Goal: Task Accomplishment & Management: Use online tool/utility

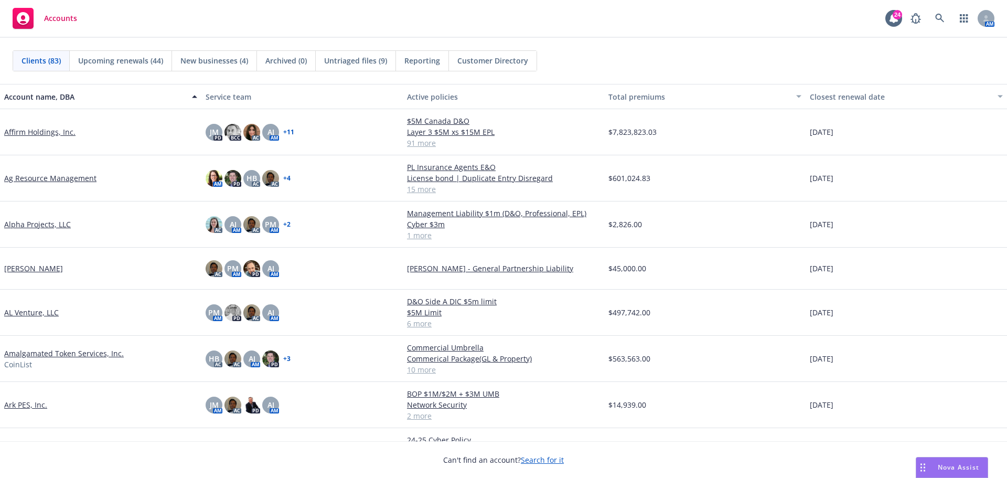
click at [818, 17] on div "Accounts 24 AM" at bounding box center [503, 19] width 1007 height 38
click at [943, 19] on icon at bounding box center [939, 18] width 9 height 9
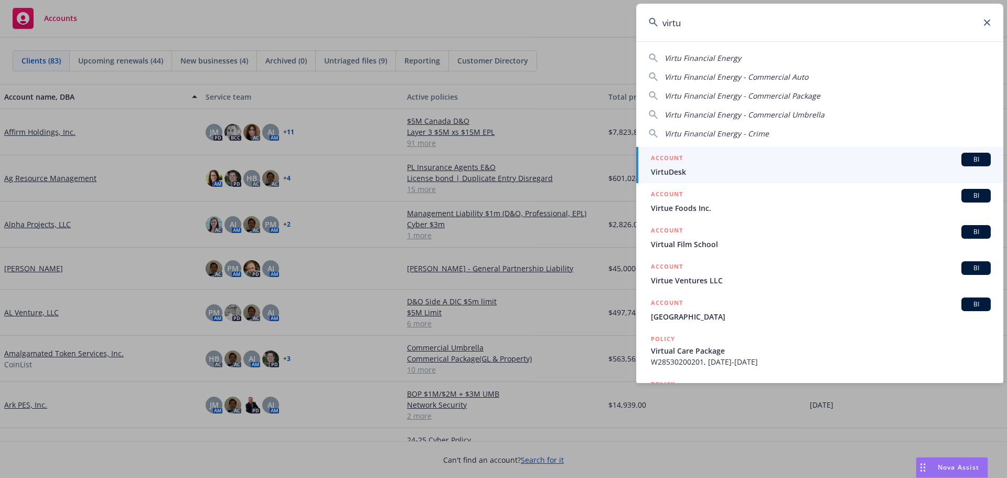
click at [712, 59] on span "Virtu Financial Energy" at bounding box center [703, 58] width 77 height 10
type input "Virtu Financial Energy"
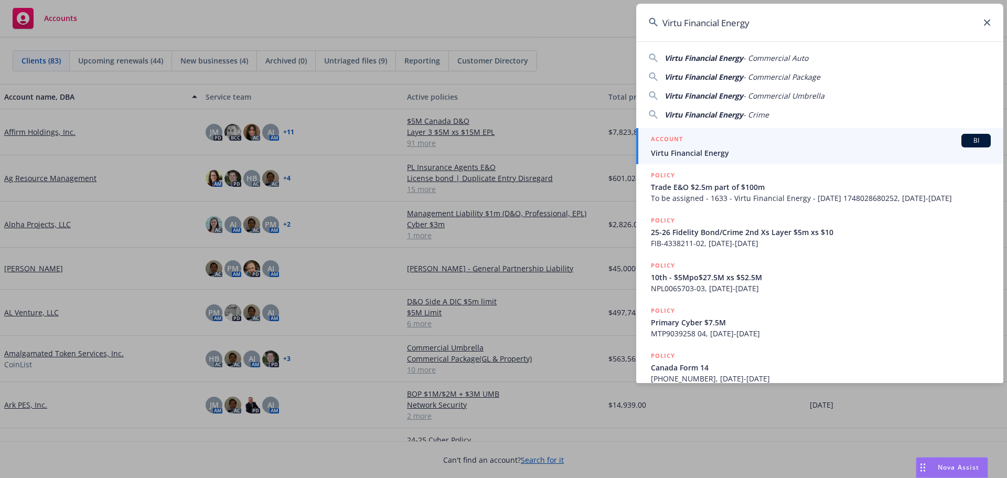
click at [972, 142] on span "BI" at bounding box center [976, 140] width 21 height 9
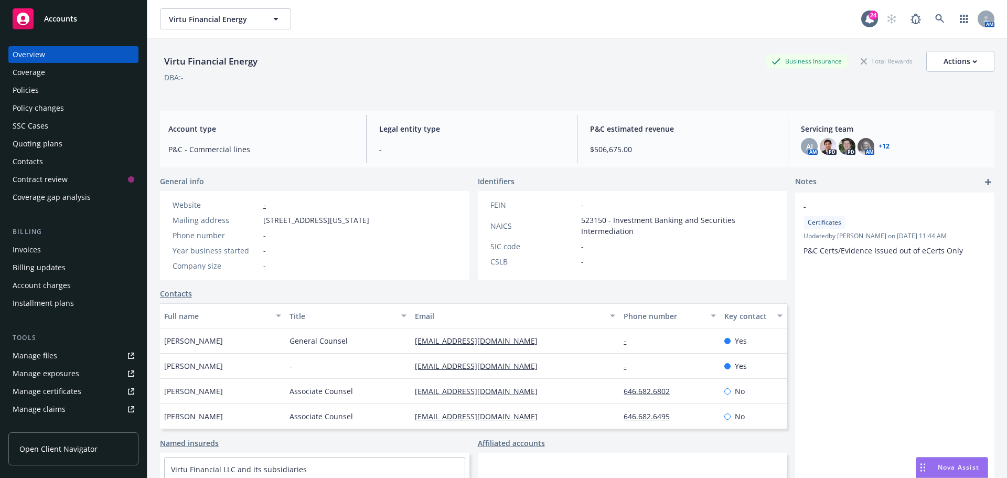
drag, startPoint x: 335, startPoint y: 91, endPoint x: 4, endPoint y: 142, distance: 334.9
click at [334, 91] on div "Virtu Financial Energy Business Insurance Total Rewards Actions DBA: -" at bounding box center [577, 72] width 835 height 43
click at [43, 247] on div "Invoices" at bounding box center [74, 249] width 122 height 17
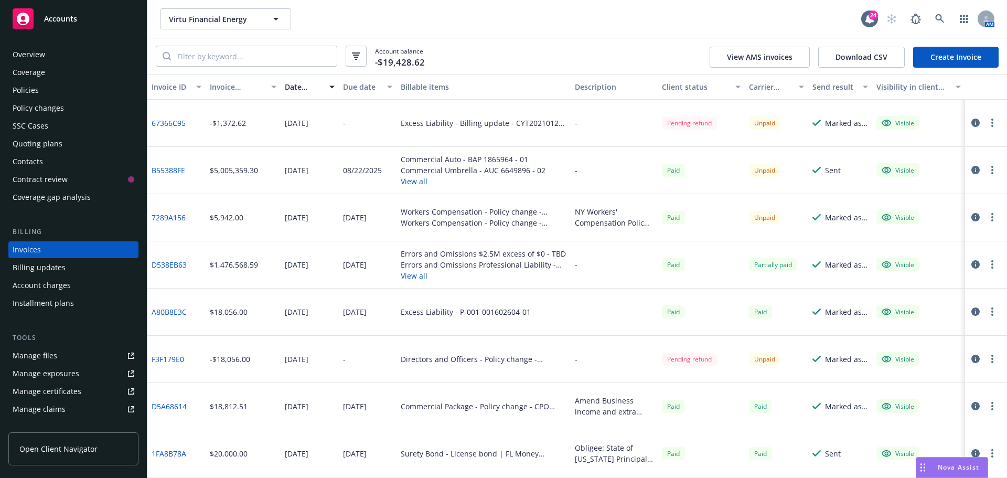
click at [53, 116] on div "Policy changes" at bounding box center [38, 108] width 51 height 17
click at [37, 126] on div "SSC Cases" at bounding box center [31, 125] width 36 height 17
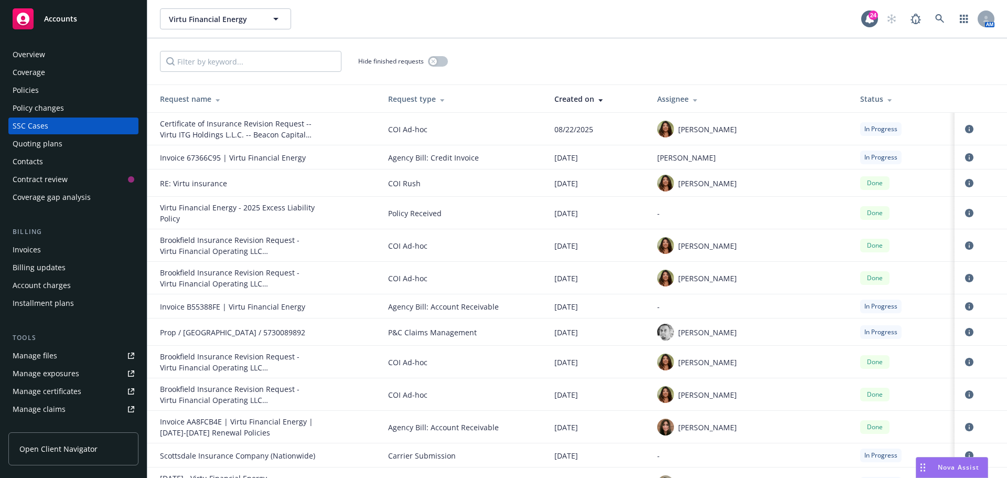
click at [616, 70] on div "Hide finished requests" at bounding box center [577, 61] width 835 height 21
click at [698, 301] on td "-" at bounding box center [750, 306] width 203 height 24
click at [965, 304] on icon "circleInformation" at bounding box center [969, 306] width 8 height 8
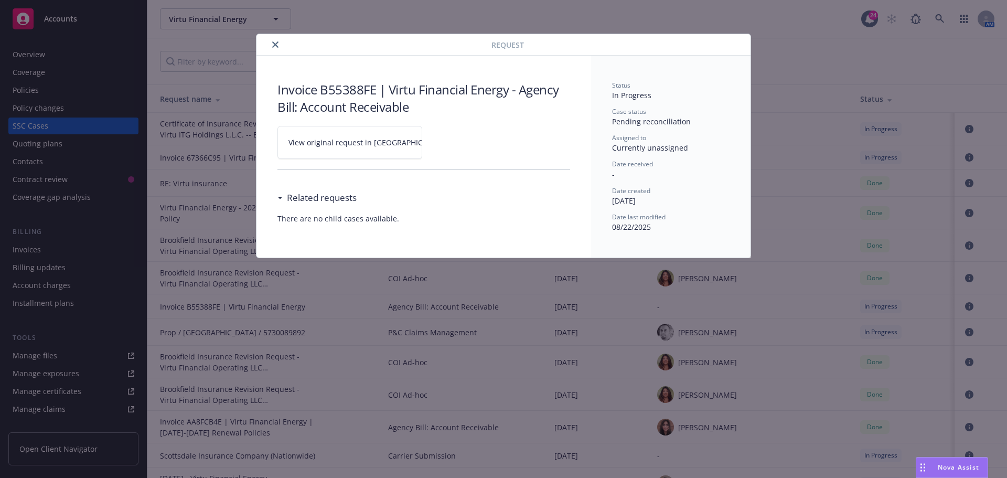
click at [304, 152] on link "View original request in [GEOGRAPHIC_DATA]" at bounding box center [349, 142] width 145 height 33
click at [275, 46] on icon "close" at bounding box center [275, 44] width 6 height 6
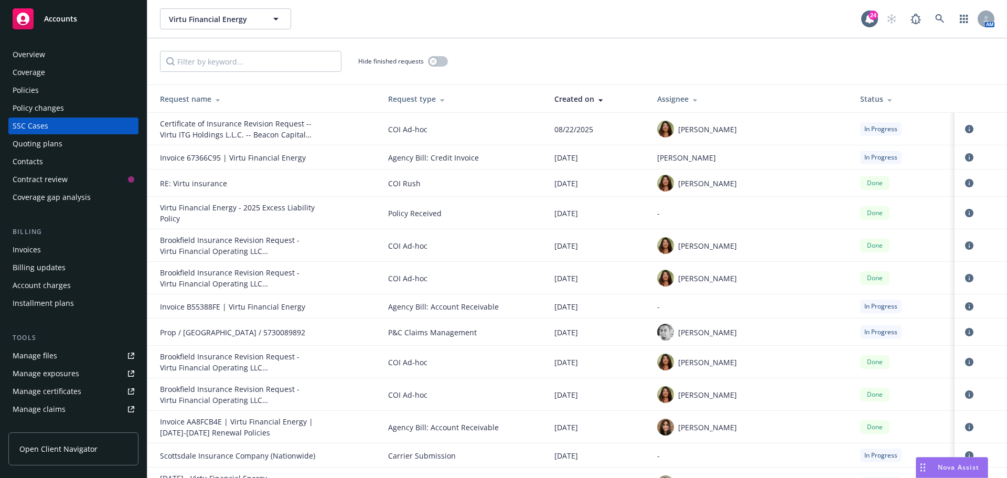
click at [329, 15] on div "Virtu Financial Energy Virtu Financial Energy" at bounding box center [510, 18] width 701 height 21
click at [945, 21] on link at bounding box center [939, 18] width 21 height 21
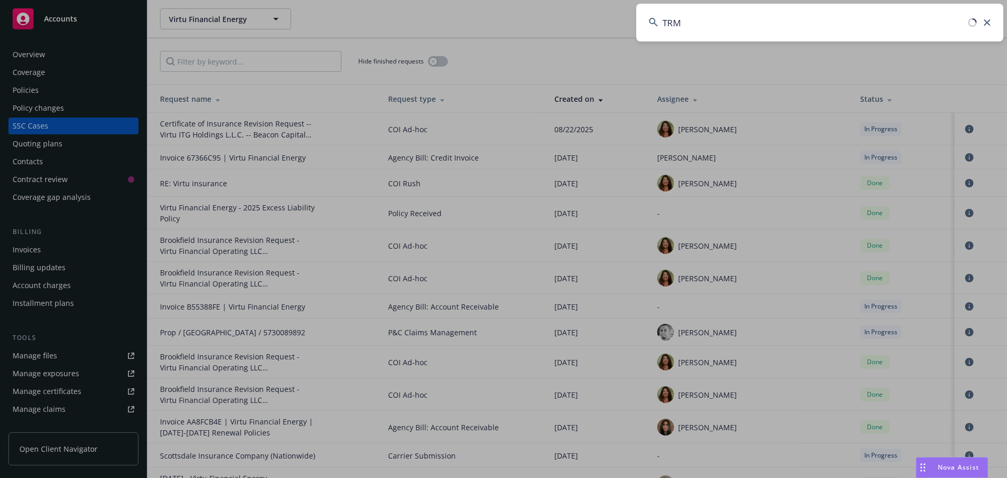
type input "TRM"
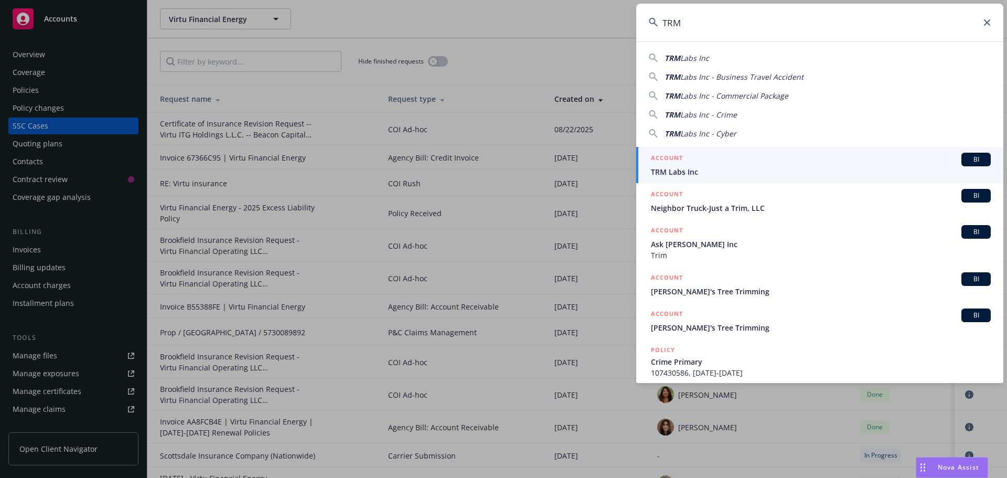
click at [974, 160] on span "BI" at bounding box center [976, 159] width 21 height 9
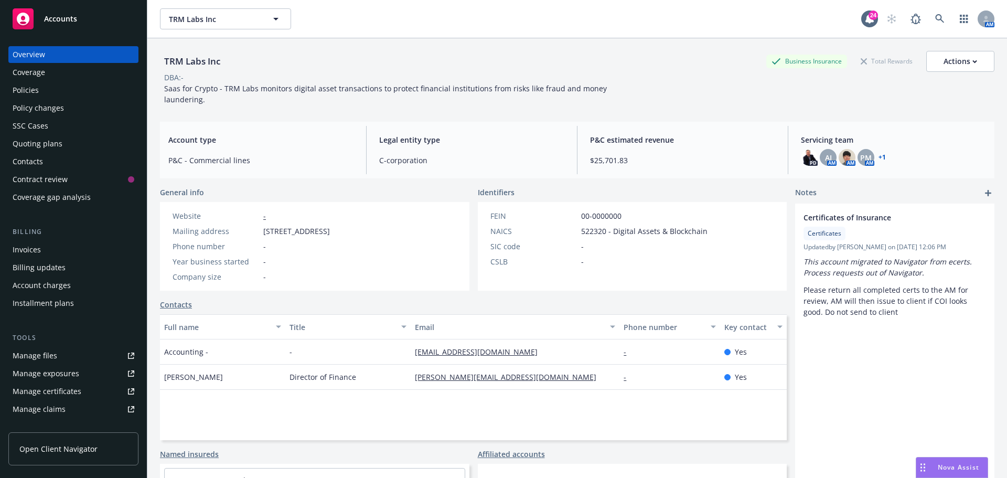
click at [401, 64] on div "TRM Labs Inc Business Insurance Total Rewards Actions" at bounding box center [577, 61] width 835 height 21
click at [47, 93] on div "Policies" at bounding box center [74, 90] width 122 height 17
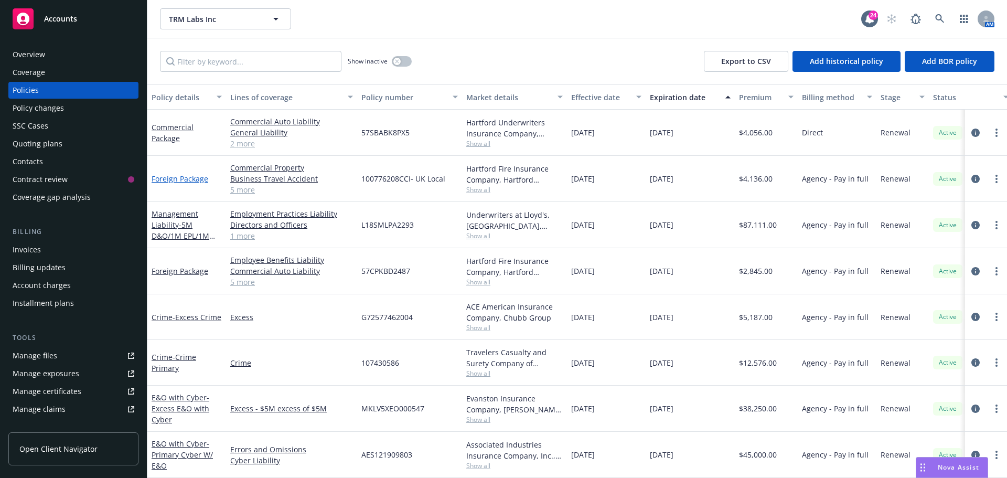
click at [174, 178] on link "Foreign Package" at bounding box center [180, 179] width 57 height 10
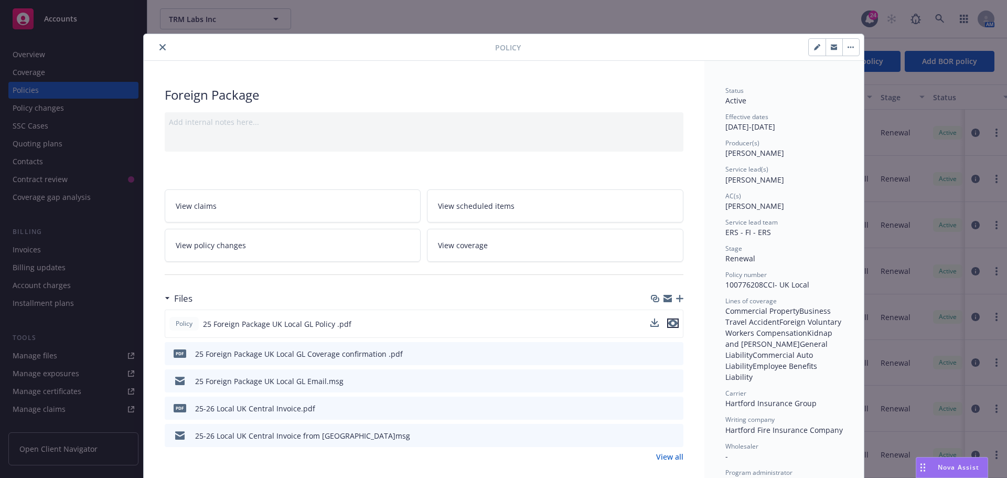
click at [670, 322] on icon "preview file" at bounding box center [672, 322] width 9 height 7
click at [161, 44] on button "close" at bounding box center [162, 47] width 13 height 13
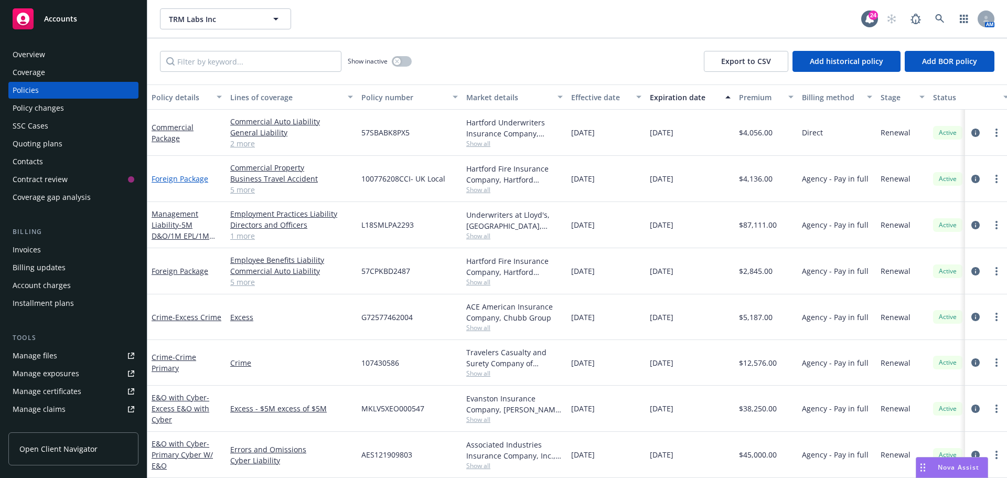
click at [201, 180] on link "Foreign Package" at bounding box center [180, 179] width 57 height 10
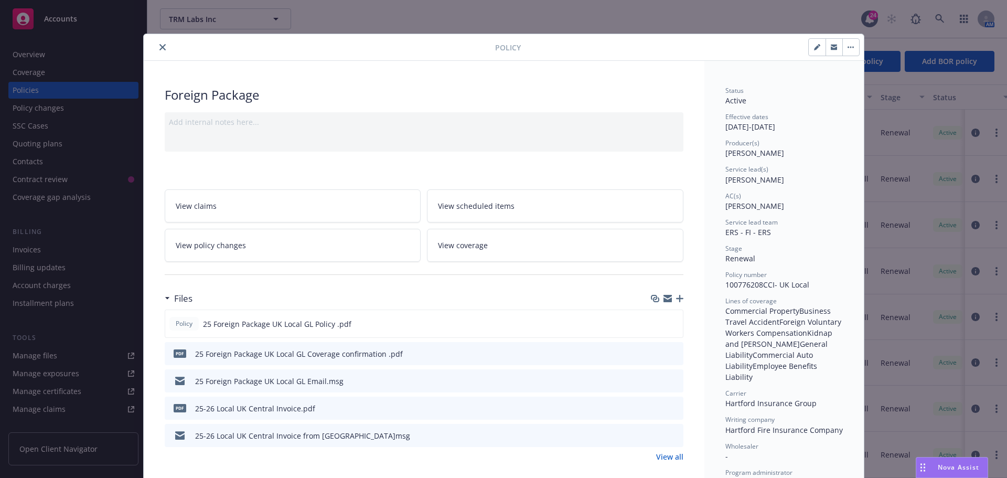
scroll to position [31, 0]
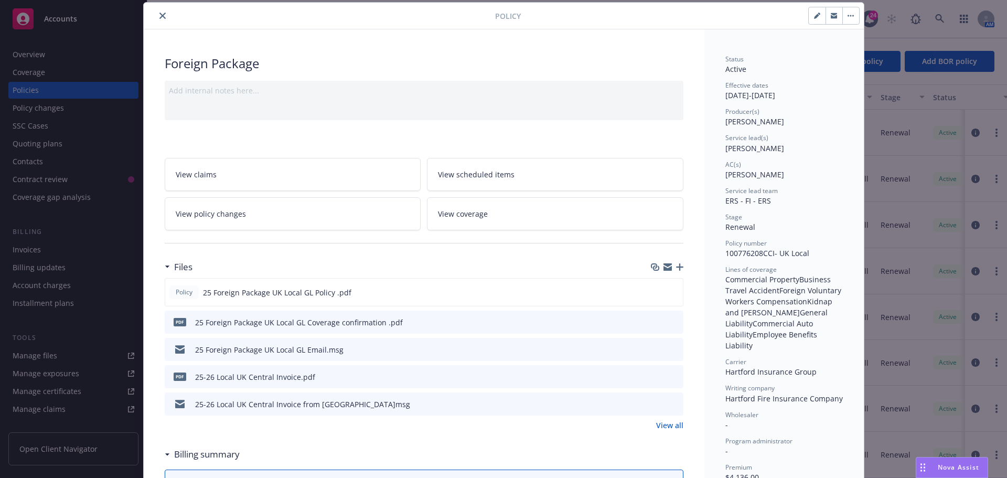
click at [678, 265] on icon "button" at bounding box center [679, 266] width 7 height 7
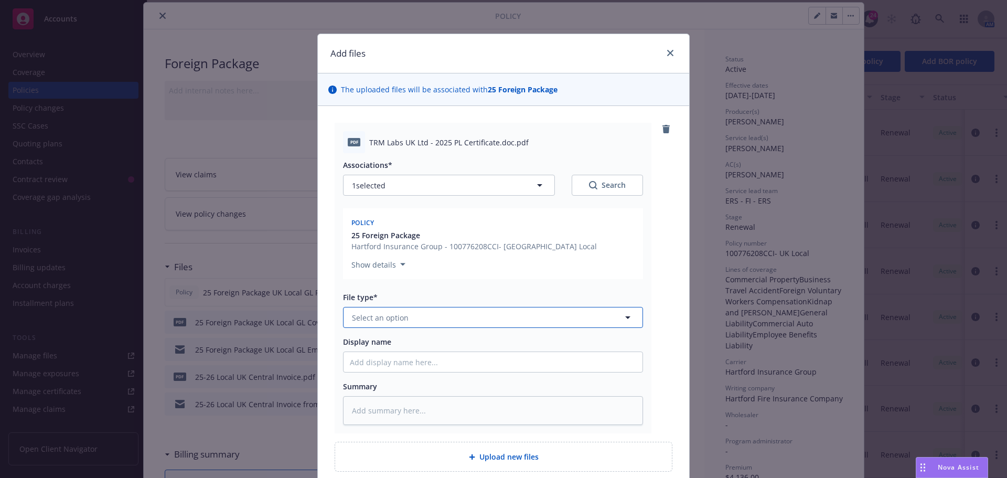
click at [472, 314] on button "Select an option" at bounding box center [493, 317] width 300 height 21
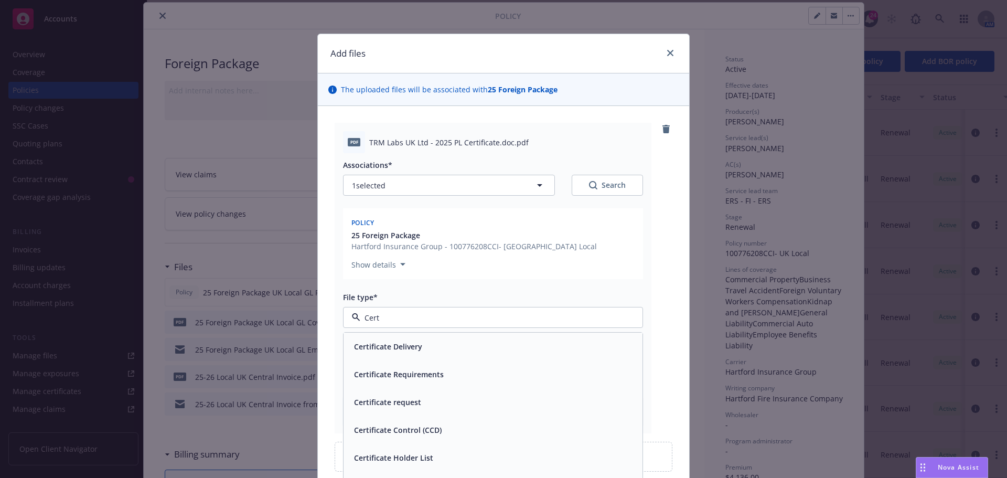
type input "Certi"
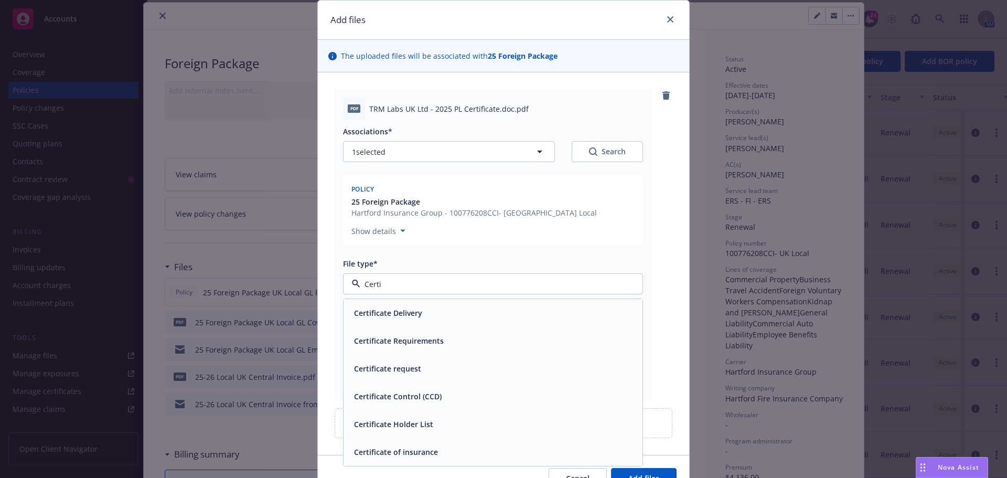
scroll to position [52, 0]
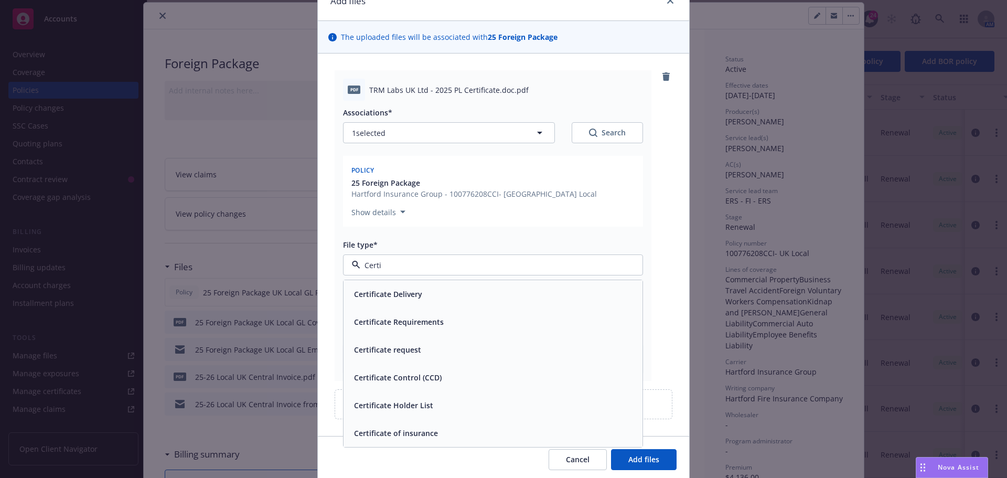
click at [433, 431] on span "Certificate of insurance" at bounding box center [396, 432] width 84 height 11
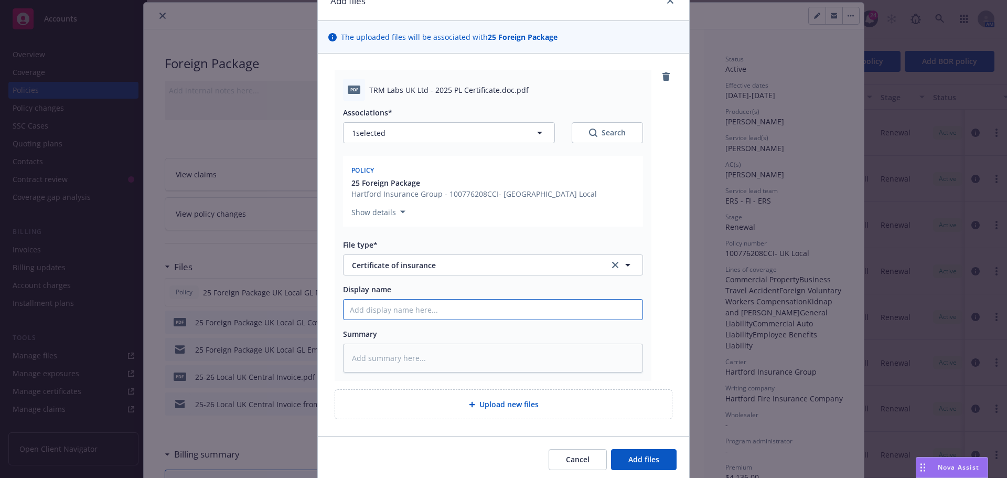
click at [382, 309] on input "Display name" at bounding box center [493, 309] width 299 height 20
type textarea "x"
type input "2"
type textarea "x"
type input "25"
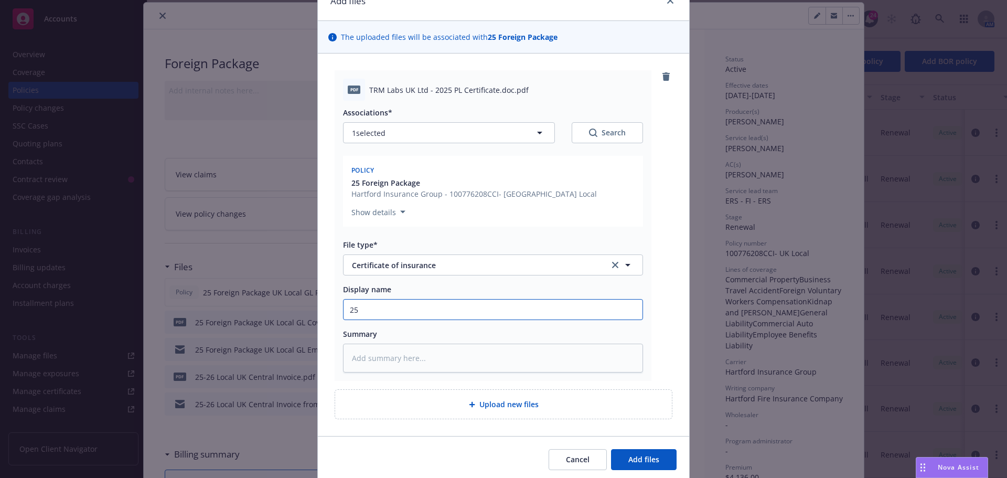
type textarea "x"
type input "25-"
type textarea "x"
type input "25-2"
type textarea "x"
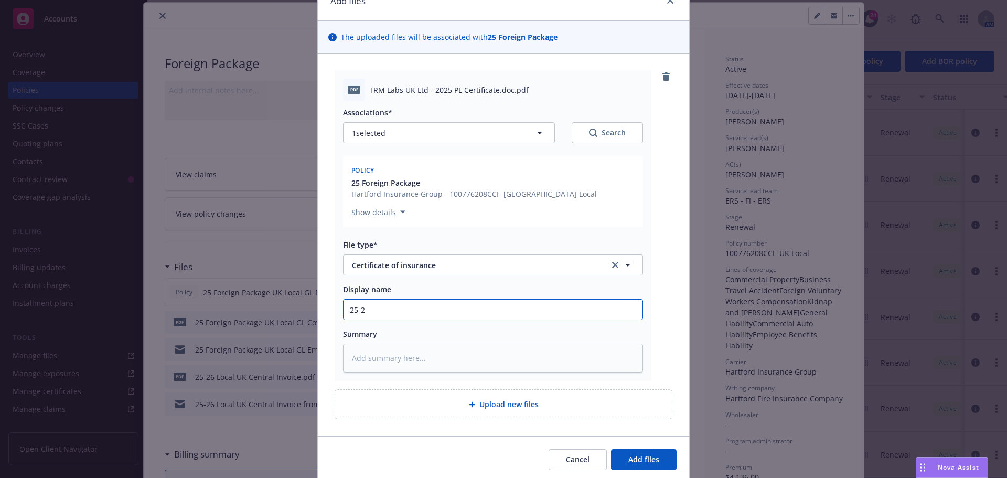
type input "25-26"
type textarea "x"
type input "25-26"
type textarea "x"
type input "25-26 F"
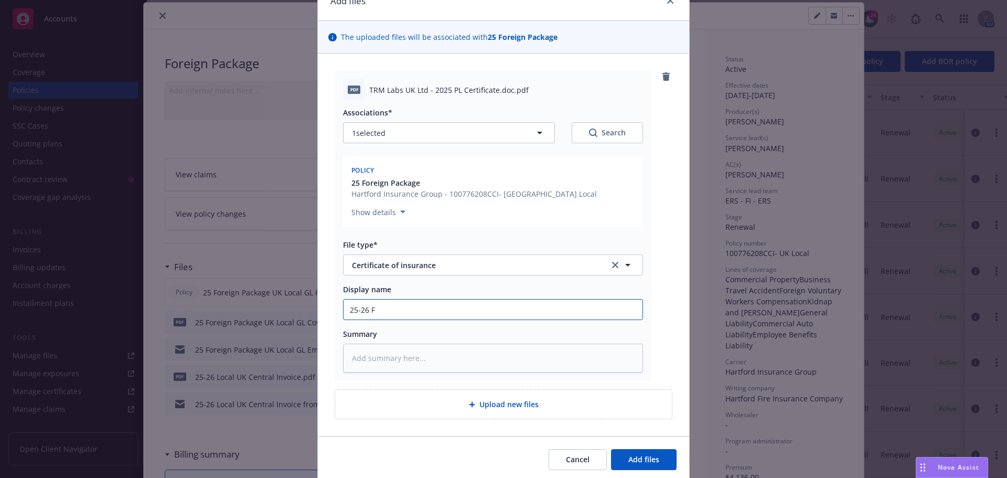
type textarea "x"
type input "25-26 Fo"
type textarea "x"
type input "25-26 For"
type textarea "x"
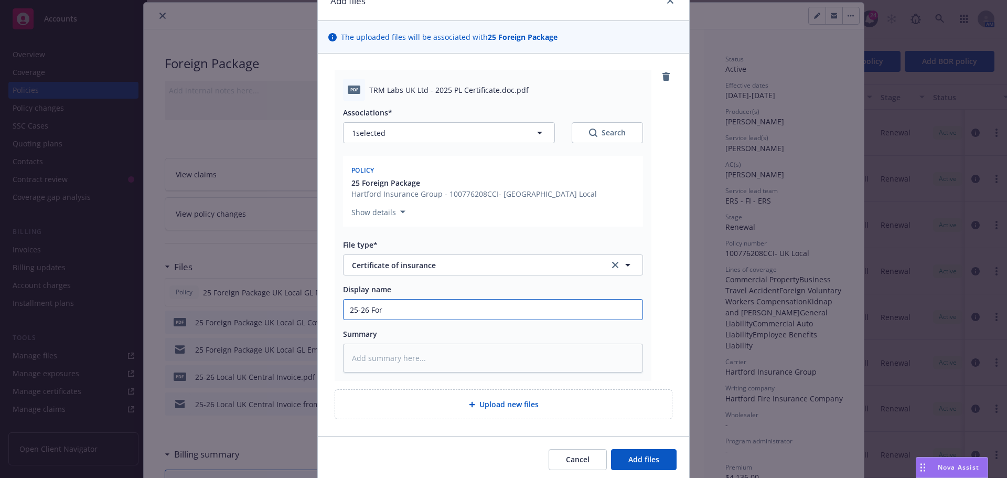
type input "25-26 Fore"
type textarea "x"
type input "25-26 Forei"
type textarea "x"
type input "25-26 Foreig"
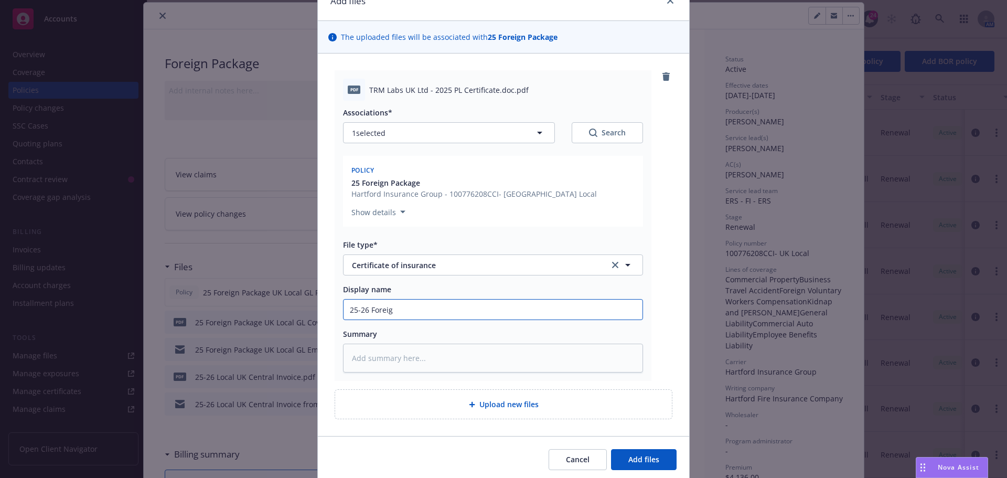
type textarea "x"
type input "25-26 Foreign"
type textarea "x"
type input "25-26 Foreign"
type textarea "x"
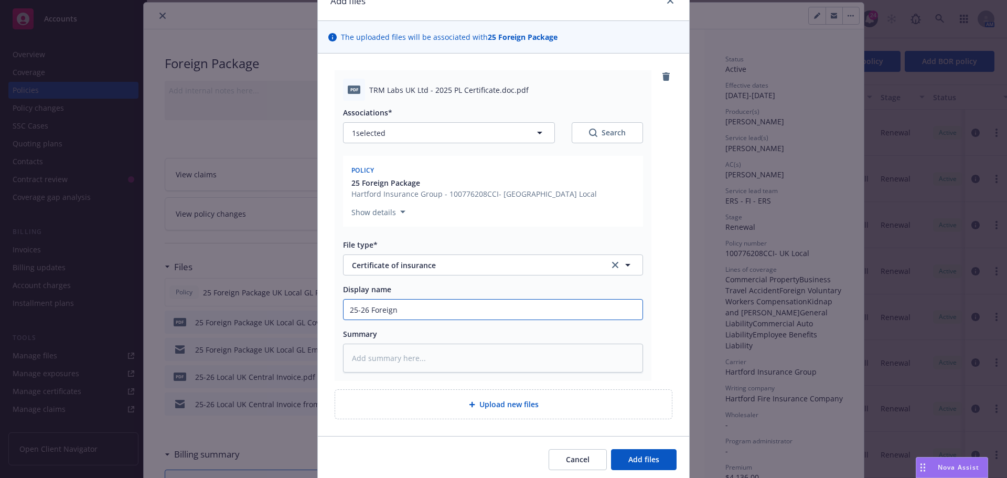
type input "25-26 Foreign G"
type textarea "x"
type input "25-26 Foreign GL"
type textarea "x"
type input "25-26 Foreign GL C"
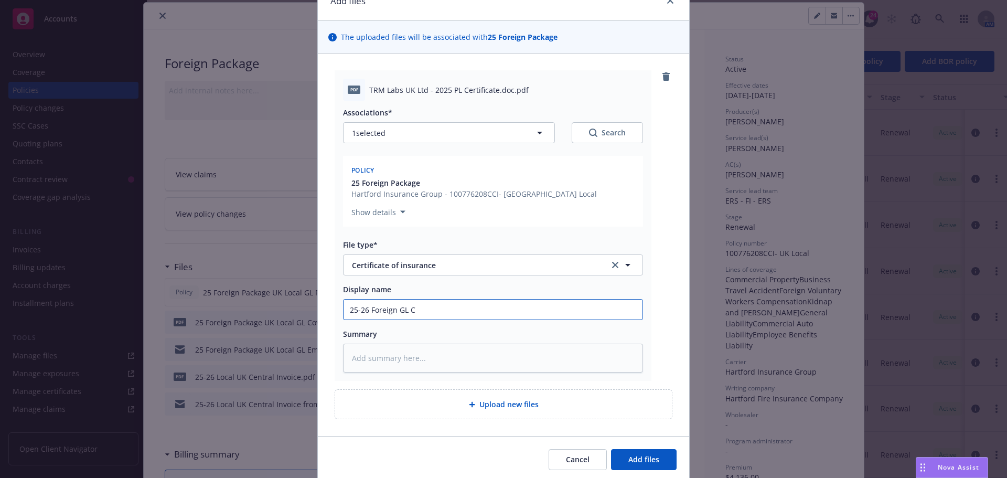
type textarea "x"
type input "25-26 Foreign GL CO"
type textarea "x"
type input "25-26 Foreign GL COI"
click at [648, 455] on span "Add files" at bounding box center [643, 459] width 31 height 10
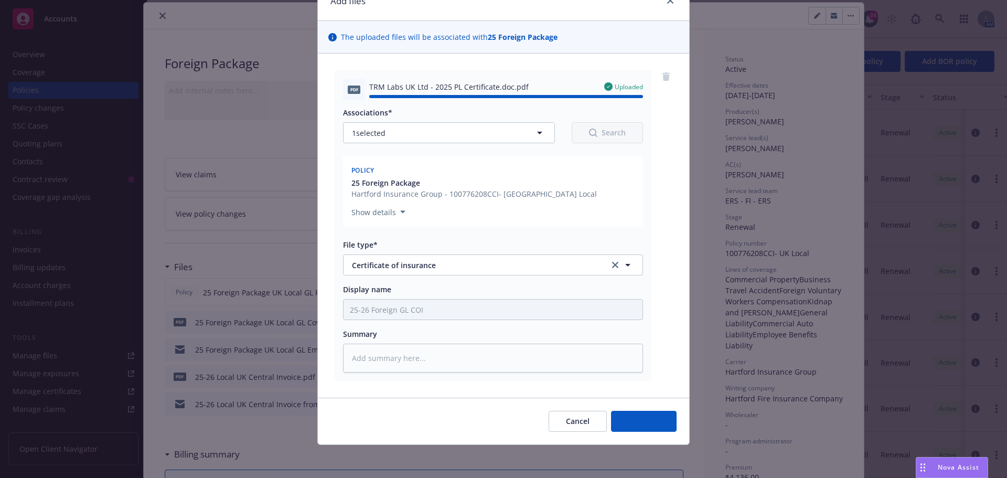
type textarea "x"
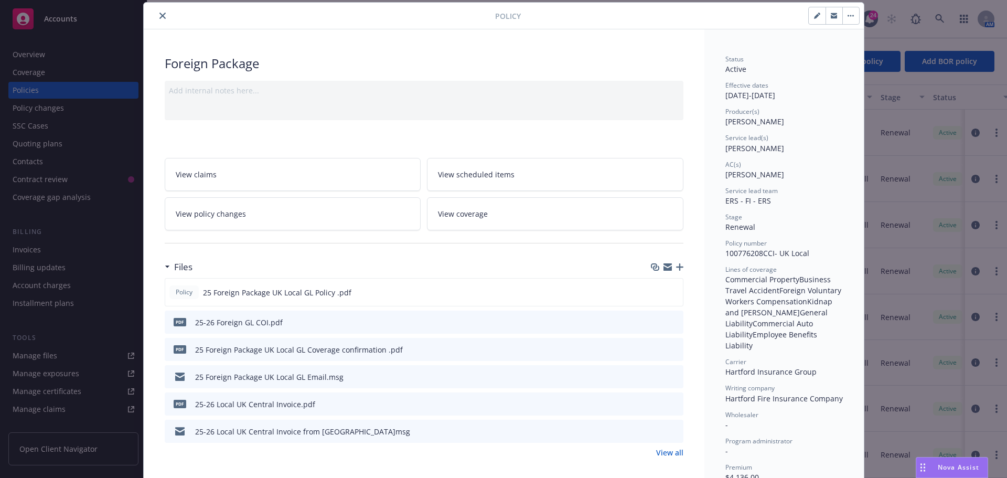
click at [160, 14] on icon "close" at bounding box center [162, 16] width 6 height 6
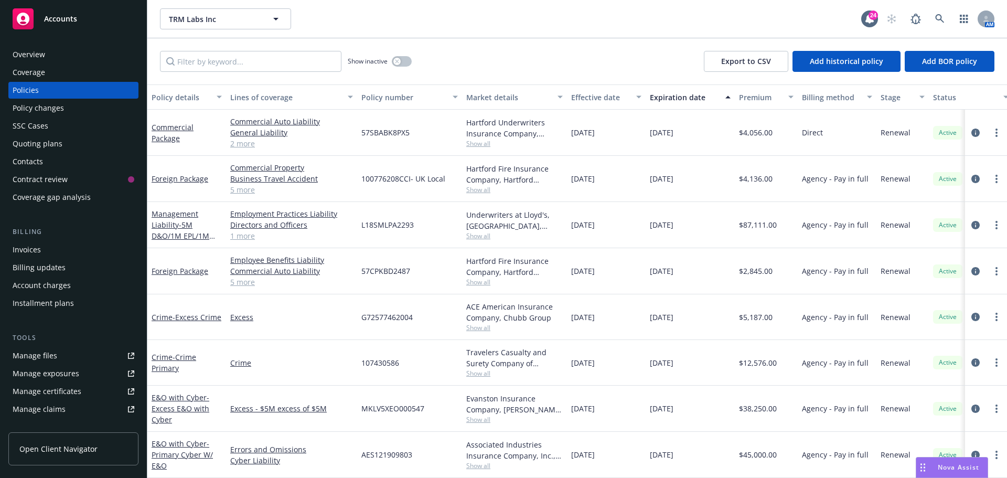
click at [502, 62] on div "Show inactive Export to CSV Add historical policy Add BOR policy" at bounding box center [577, 61] width 860 height 46
click at [90, 359] on link "Manage files" at bounding box center [73, 355] width 130 height 17
click at [455, 16] on div "TRM Labs Inc TRM Labs Inc" at bounding box center [510, 18] width 701 height 21
click at [621, 50] on div "Show inactive Export to CSV Add historical policy Add BOR policy" at bounding box center [577, 61] width 860 height 46
drag, startPoint x: 512, startPoint y: 58, endPoint x: 291, endPoint y: 73, distance: 221.9
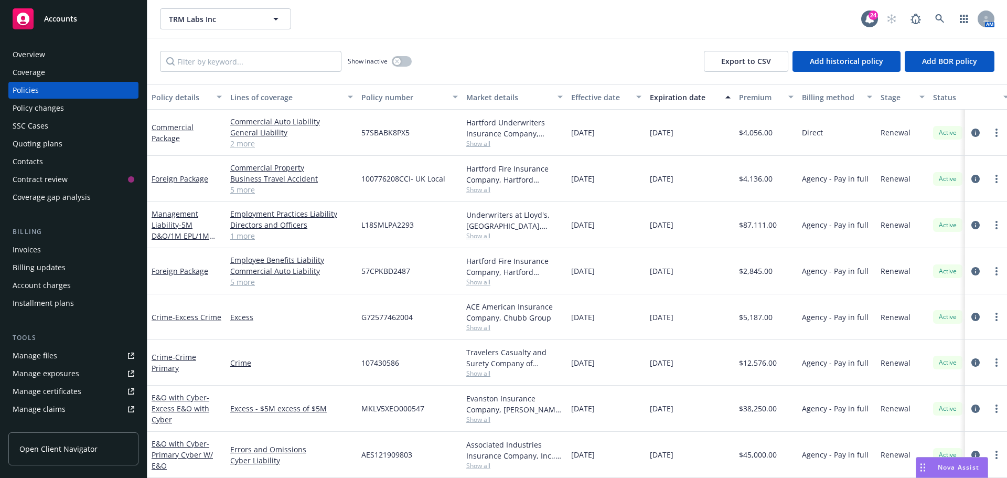
click at [512, 58] on div "Show inactive Export to CSV Add historical policy Add BOR policy" at bounding box center [577, 61] width 860 height 46
click at [80, 57] on div "Overview" at bounding box center [74, 54] width 122 height 17
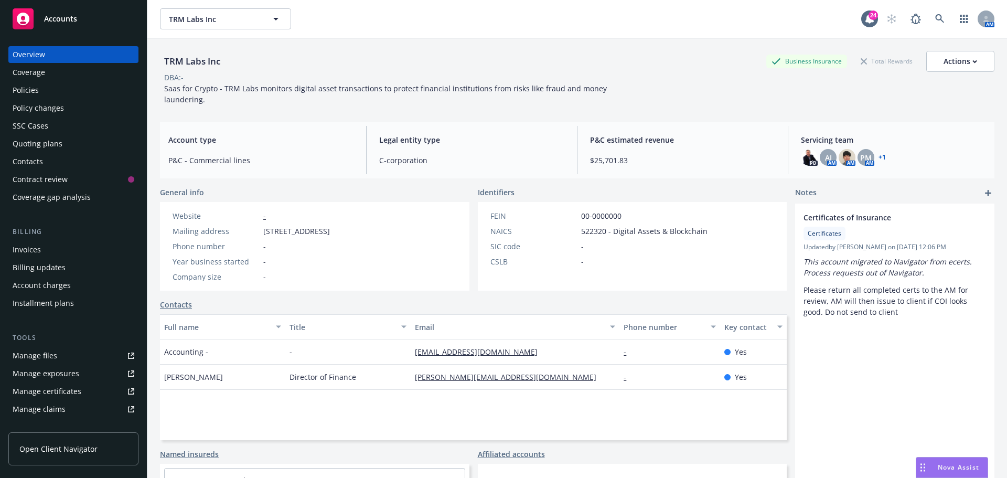
click at [618, 88] on div "Saas for Crypto - TRM Labs monitors digital asset transactions to protect finan…" at bounding box center [396, 94] width 472 height 22
click at [286, 35] on div "TRM Labs Inc TRM Labs Inc 24 AM" at bounding box center [577, 19] width 860 height 38
click at [48, 86] on div "Policies" at bounding box center [74, 90] width 122 height 17
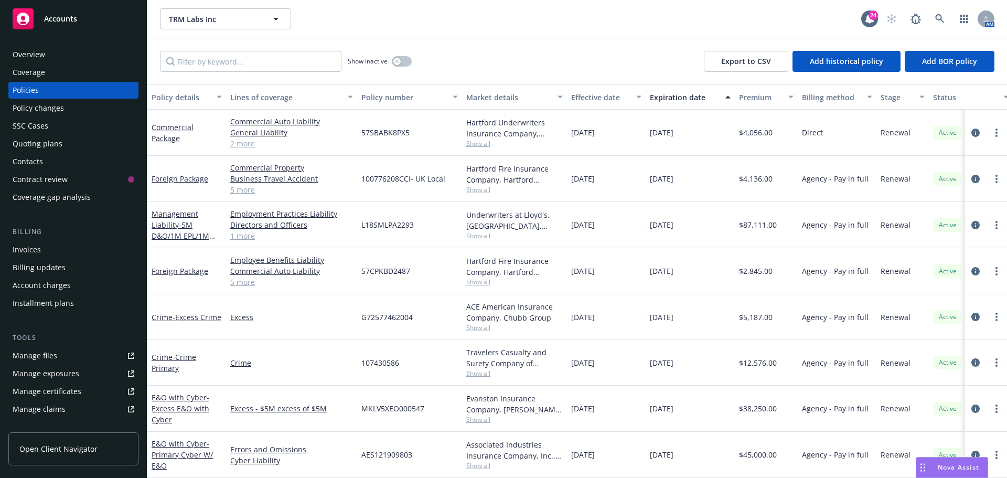
click at [501, 65] on div "Show inactive Export to CSV Add historical policy Add BOR policy" at bounding box center [577, 61] width 860 height 46
click at [42, 143] on div "Quoting plans" at bounding box center [38, 143] width 50 height 17
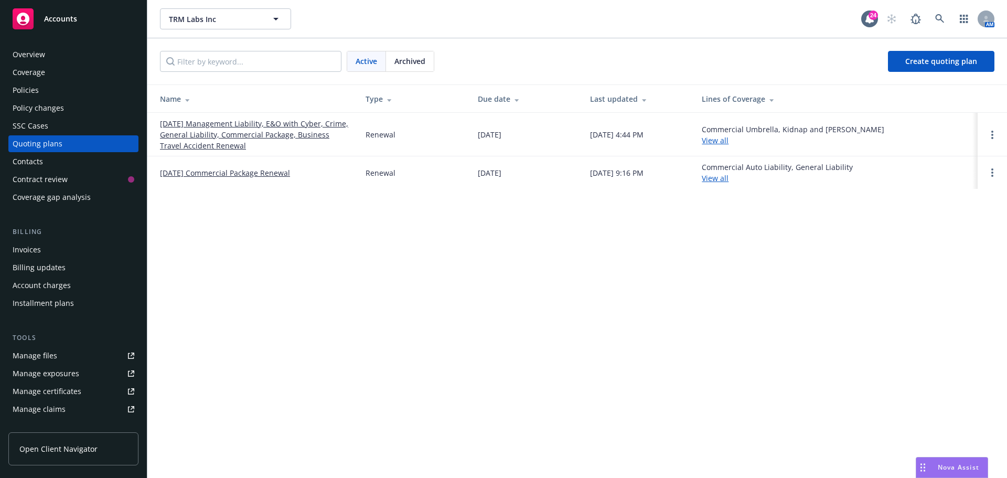
click at [330, 303] on div "TRM Labs Inc TRM Labs Inc 24 AM Active Archived Create quoting plan Name Type D…" at bounding box center [577, 239] width 860 height 478
click at [600, 253] on div "TRM Labs Inc TRM Labs Inc 24 AM Active Archived Create quoting plan Name Type D…" at bounding box center [577, 239] width 860 height 478
click at [568, 36] on div "TRM Labs Inc TRM Labs Inc 24 AM" at bounding box center [577, 19] width 860 height 38
click at [566, 36] on div "TRM Labs Inc TRM Labs Inc 24 AM" at bounding box center [577, 19] width 860 height 38
click at [433, 48] on div "Active Archived Create quoting plan" at bounding box center [577, 61] width 860 height 46
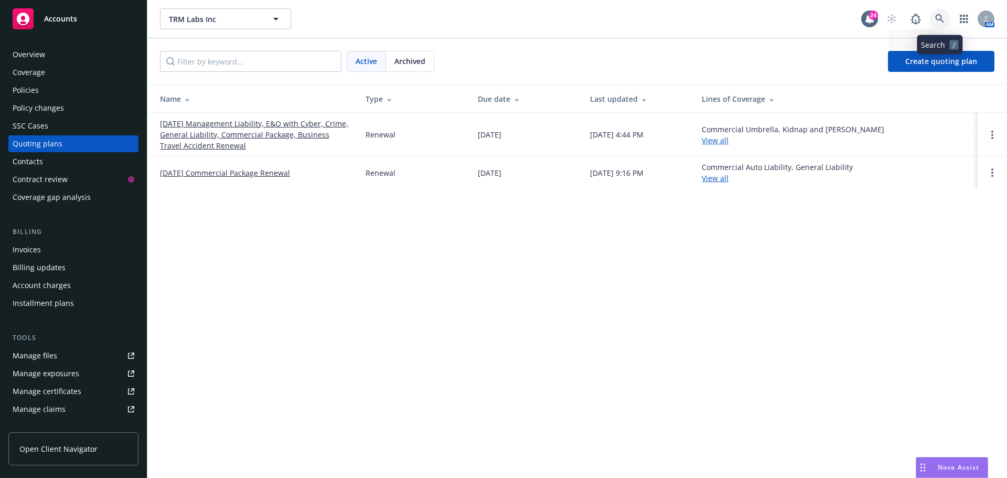
click at [947, 17] on link at bounding box center [939, 18] width 21 height 21
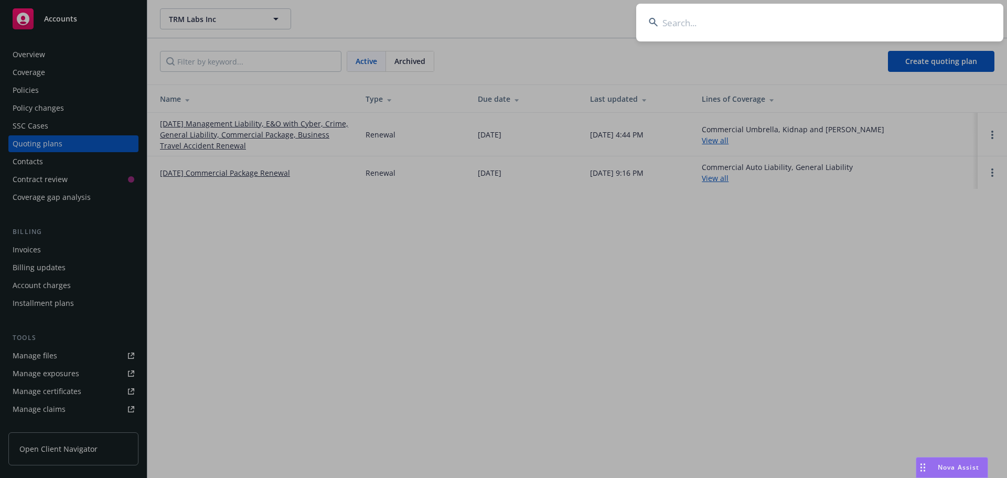
click at [946, 17] on input at bounding box center [819, 23] width 367 height 38
type input "bestow"
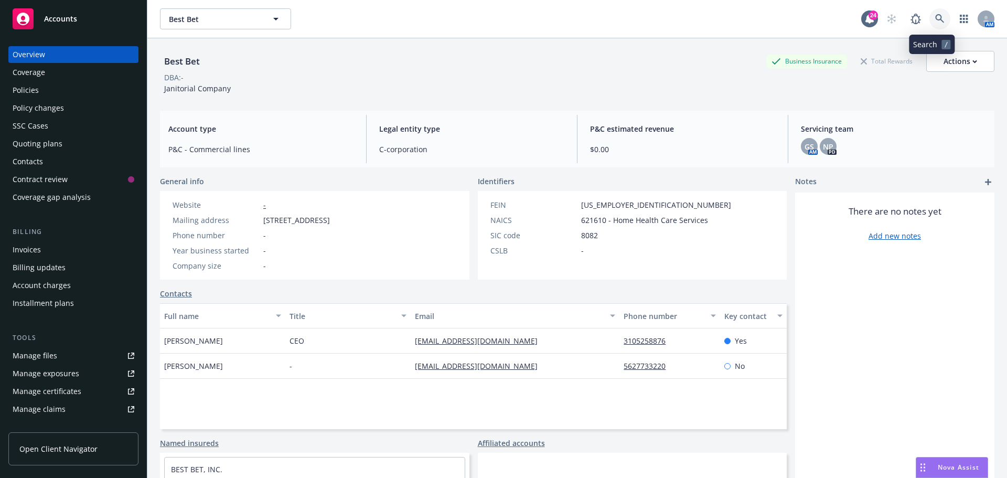
click at [935, 20] on icon at bounding box center [939, 18] width 9 height 9
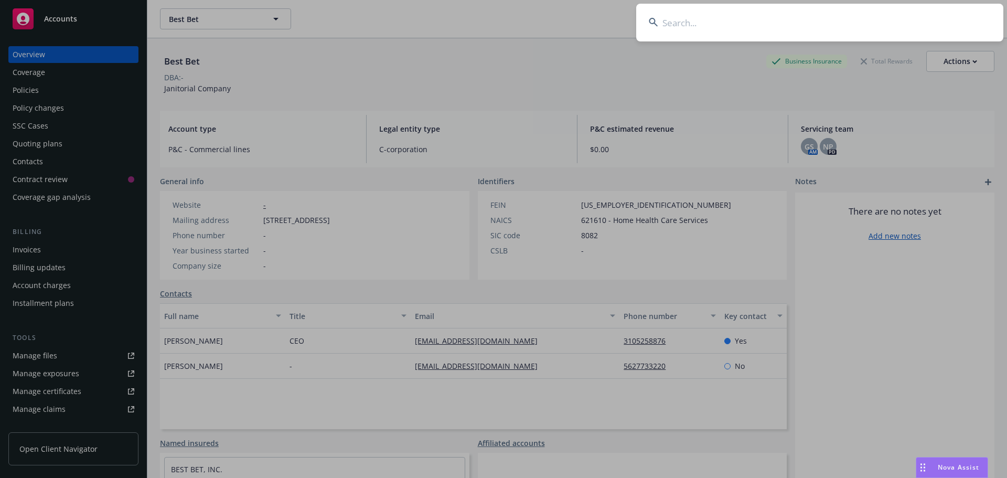
click at [928, 20] on input at bounding box center [819, 23] width 367 height 38
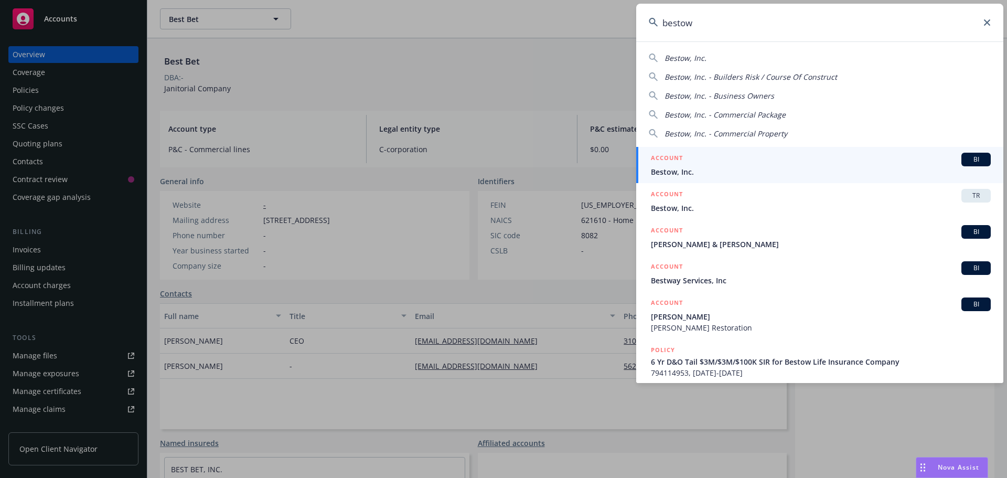
type input "bestow"
click at [966, 158] on span "BI" at bounding box center [976, 159] width 21 height 9
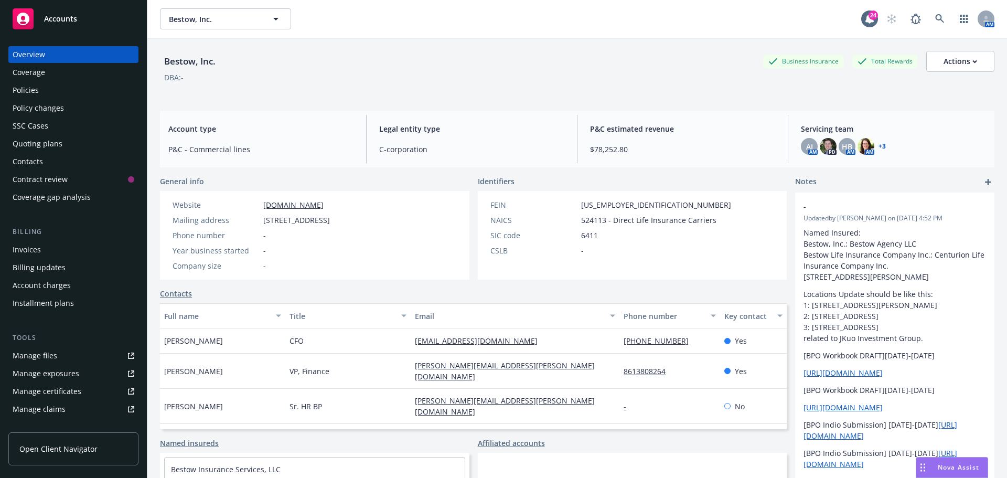
click at [242, 97] on div "Bestow, Inc. Business Insurance Total Rewards Actions DBA: -" at bounding box center [577, 70] width 835 height 64
click at [99, 85] on div "Policies" at bounding box center [74, 90] width 122 height 17
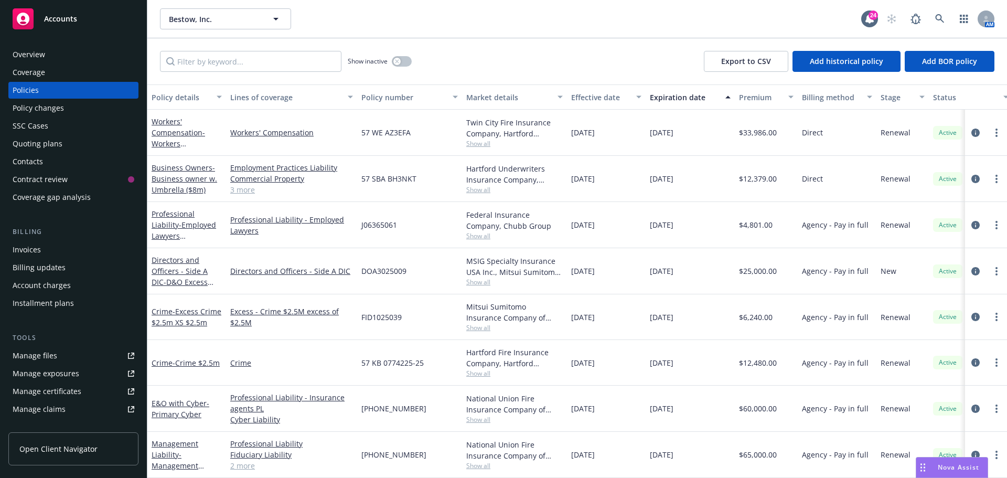
click at [518, 59] on div "Show inactive Export to CSV Add historical policy Add BOR policy" at bounding box center [577, 61] width 860 height 46
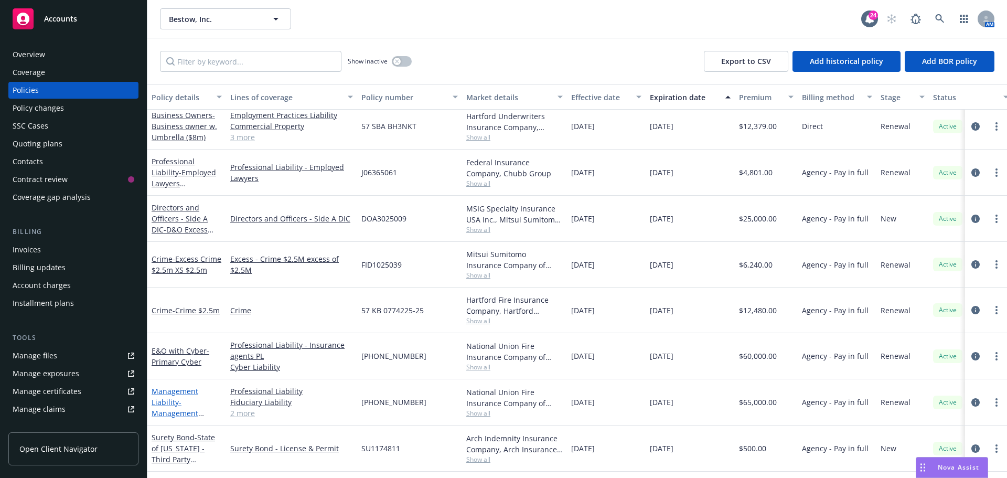
click at [180, 393] on link "Management Liability - Management Liability (D&O $5m, EPL $5m, Fid $5m)" at bounding box center [185, 413] width 67 height 54
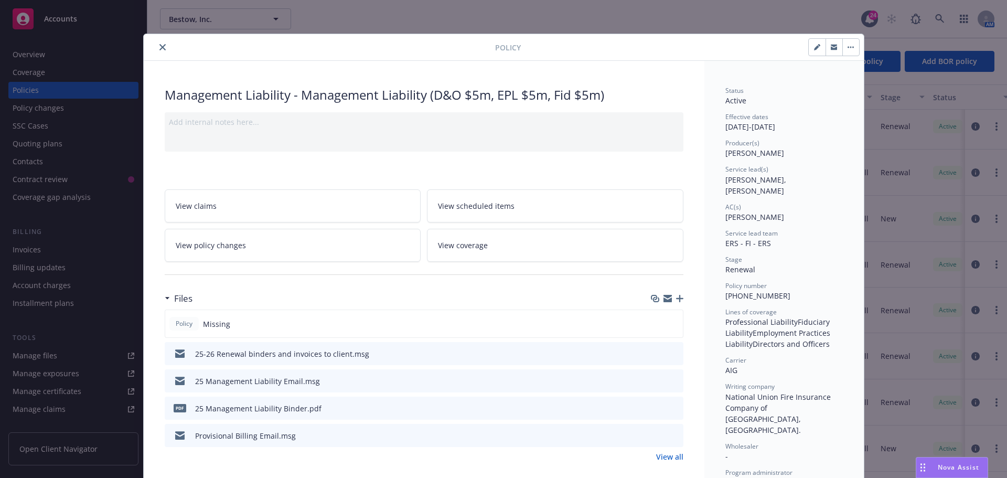
click at [676, 296] on icon "button" at bounding box center [679, 298] width 7 height 7
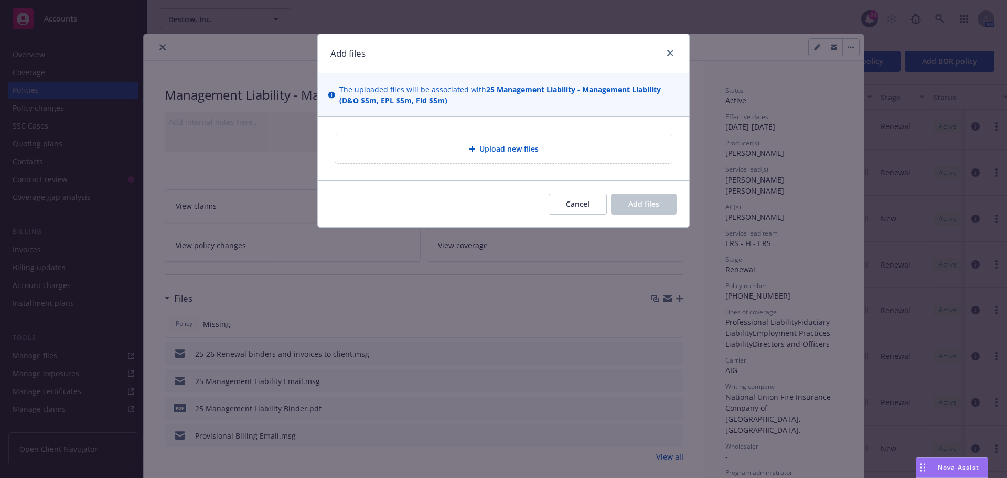
type textarea "x"
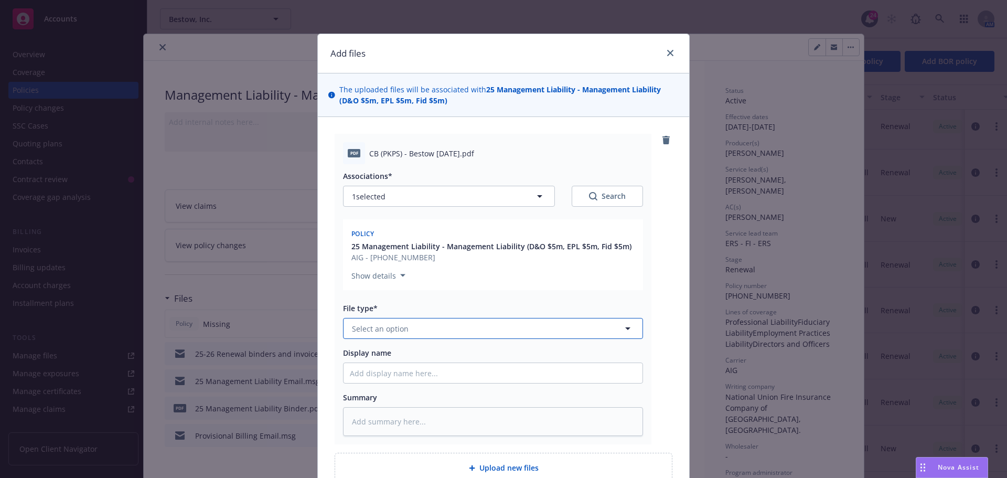
click at [403, 337] on button "Select an option" at bounding box center [493, 328] width 300 height 21
type input "binder"
click at [398, 349] on div "Binder" at bounding box center [493, 358] width 299 height 28
click at [390, 372] on input "Display name" at bounding box center [493, 373] width 299 height 20
type textarea "x"
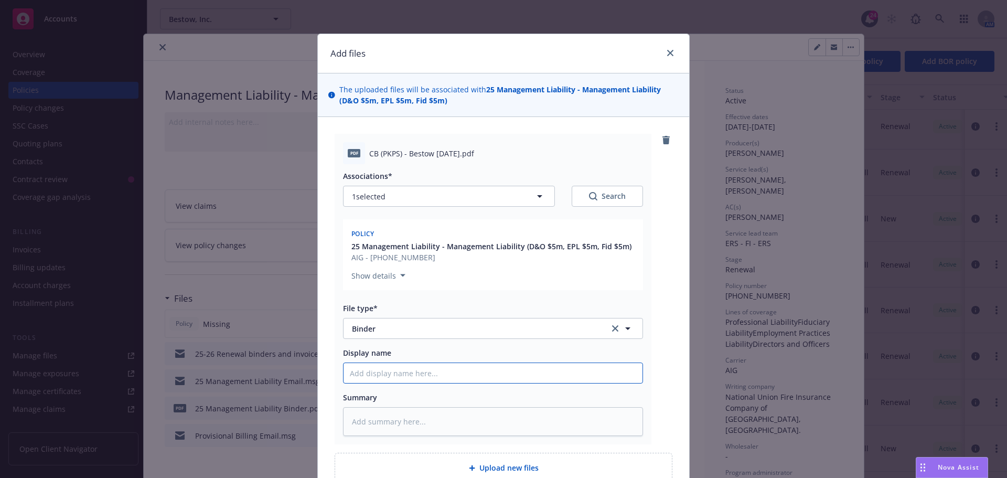
type input "2"
type textarea "x"
type input "25"
type textarea "x"
type input "25-"
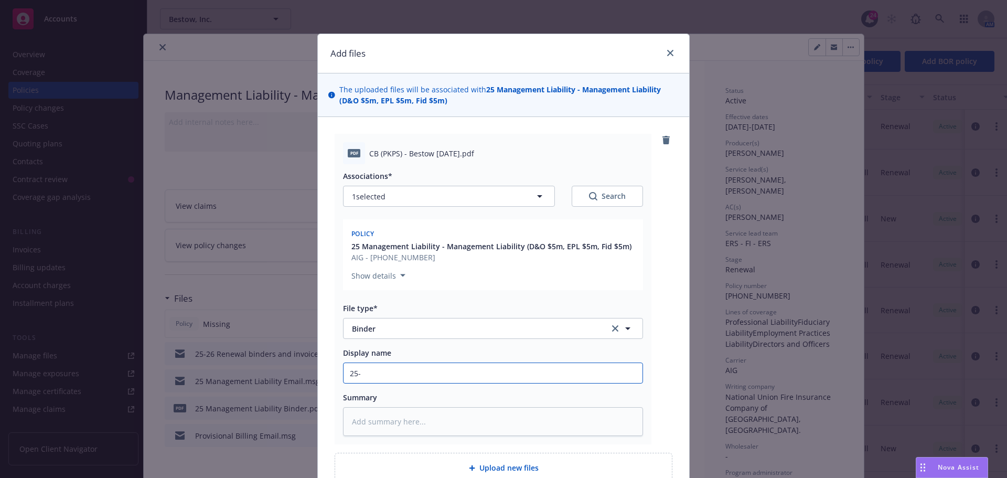
type textarea "x"
type input "25-26"
type textarea "x"
type input "25-26"
type textarea "x"
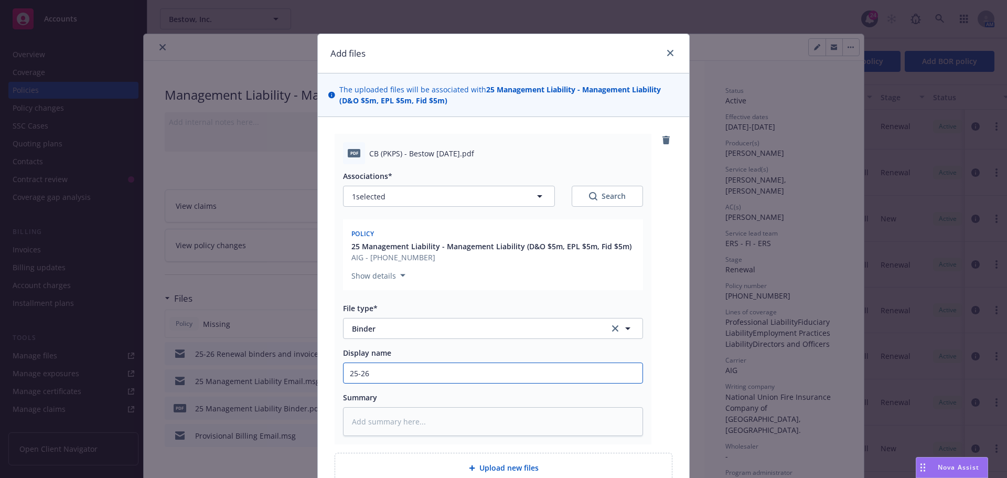
type input "25-26 C"
type textarea "x"
type input "25-26 Co"
type textarea "x"
type input "25-26 Cor"
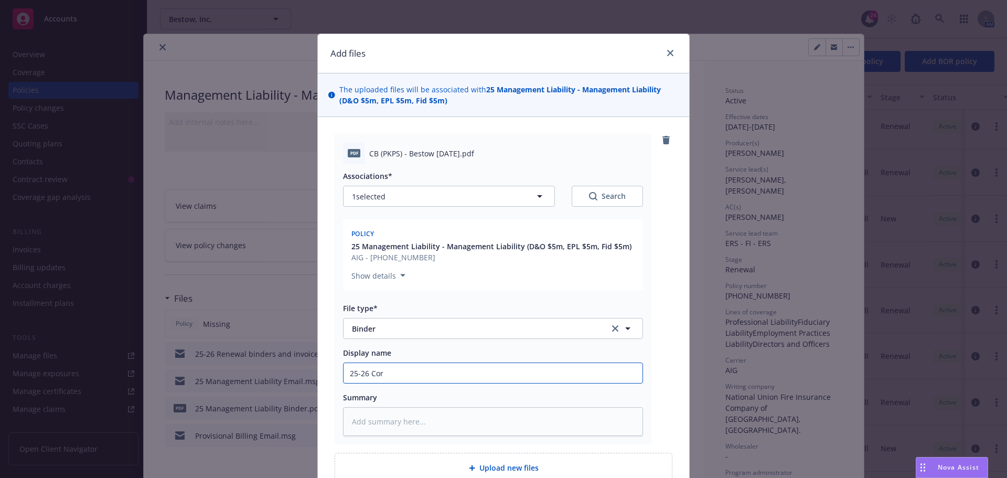
type textarea "x"
type input "25-26 Corre"
type textarea "x"
type input "25-26 Correc"
type textarea "x"
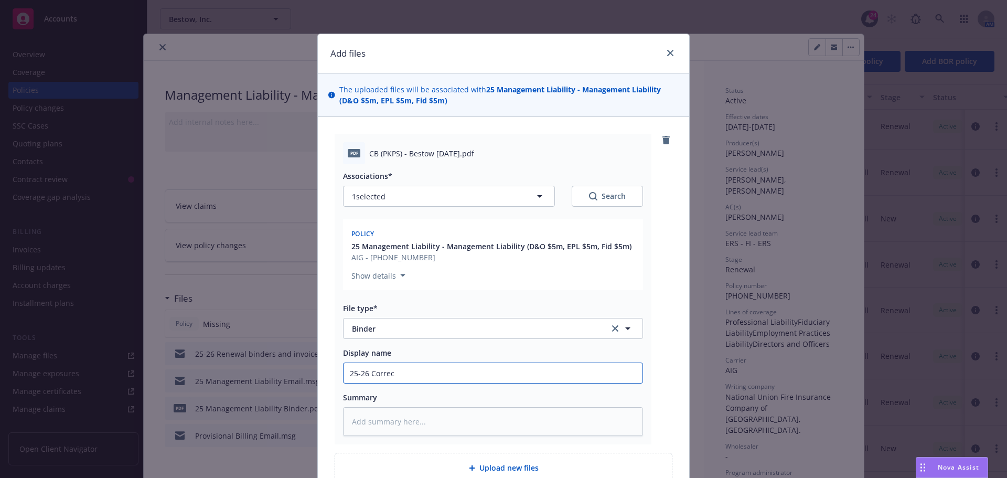
type input "25-26 Correct"
type textarea "x"
type input "25-26 Correcte"
type textarea "x"
type input "25-26 Corrected"
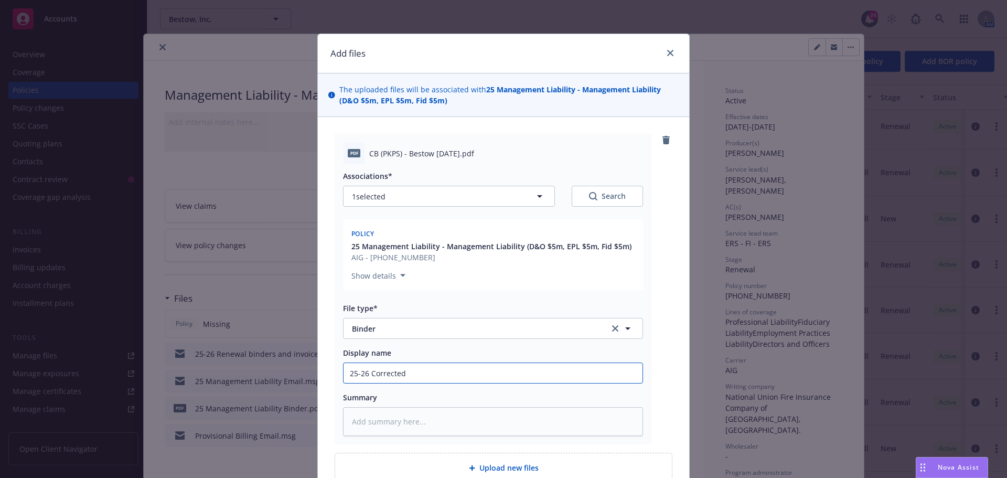
type textarea "x"
type input "25-26 Corrected"
type textarea "x"
type input "25-26 Corrected E"
type textarea "x"
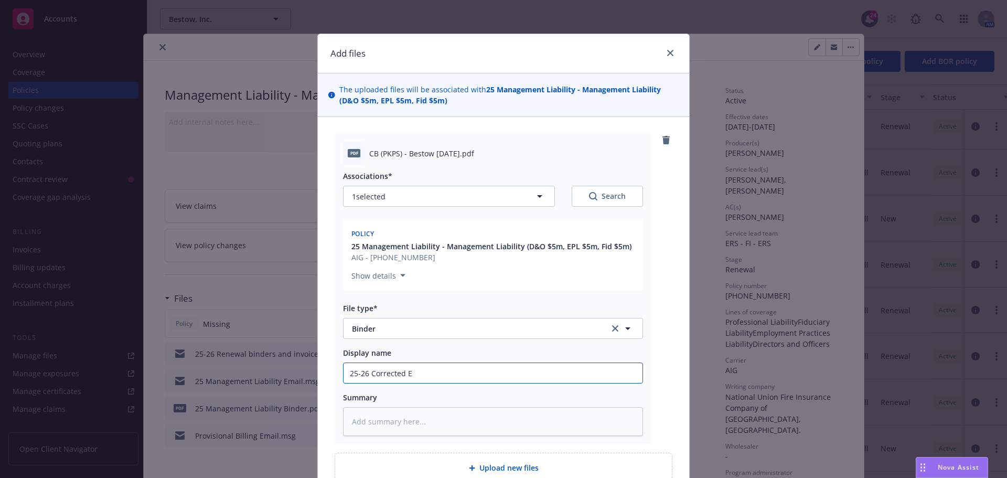
type input "25-26 Corrected EX"
type textarea "x"
type input "25-26 Corrected EXR"
type textarea "x"
type input "25-26 Corrected EXRK"
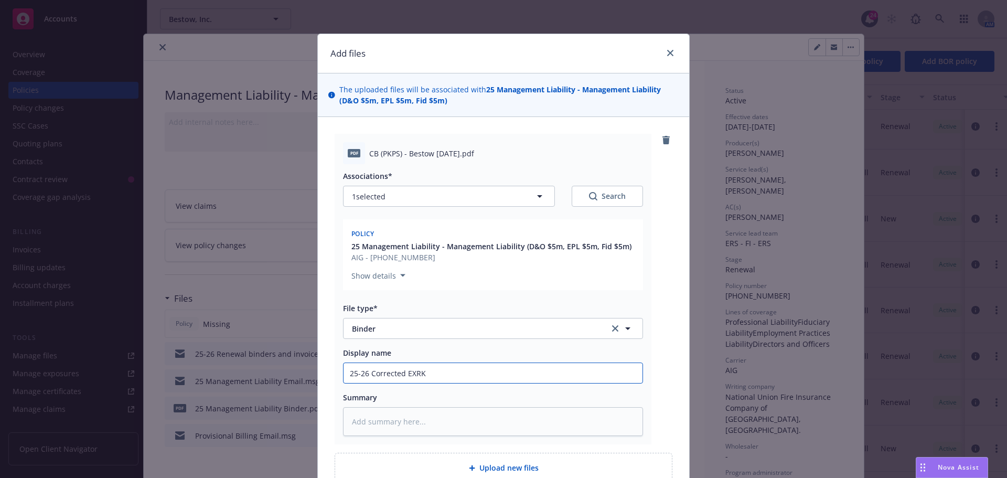
type textarea "x"
type input "25-26 Corrected EXRK"
type textarea "x"
type input "25-26 Corrected EXRK B"
type textarea "x"
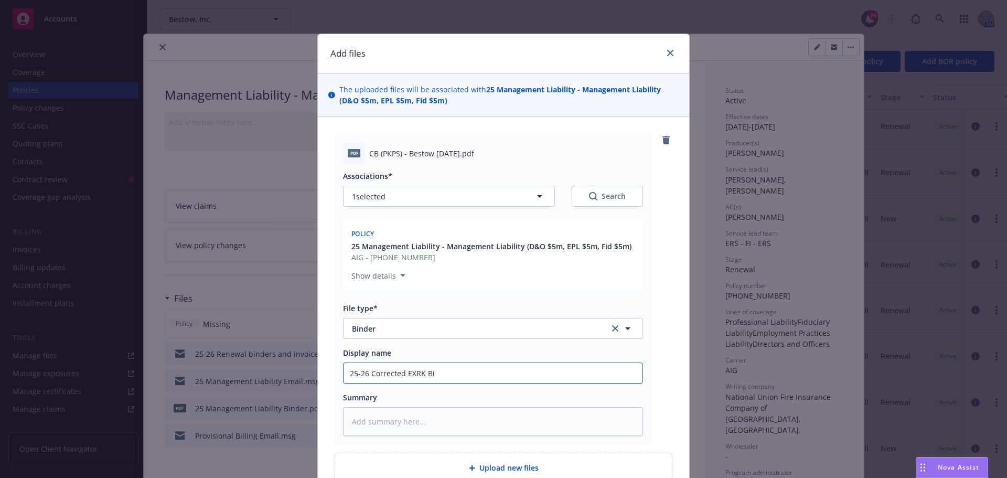
type input "25-26 Corrected EXRK Bin"
type textarea "x"
type input "25-26 Corrected EXRK Bind"
type textarea "x"
type input "25-26 Corrected EXRK Binder"
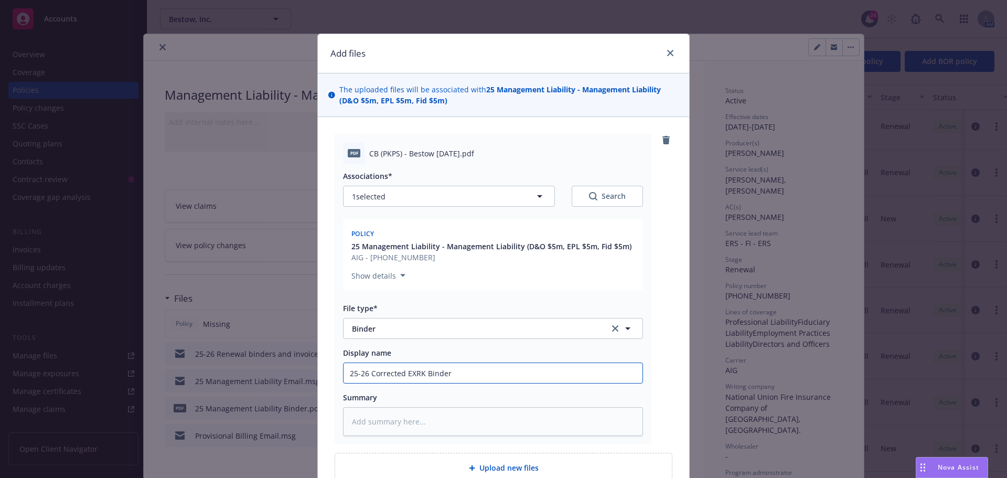
type textarea "x"
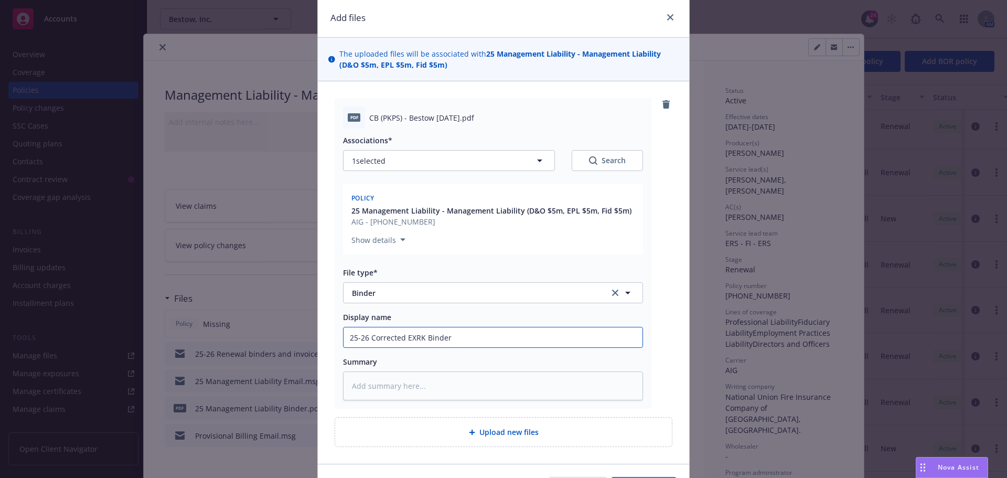
scroll to position [102, 0]
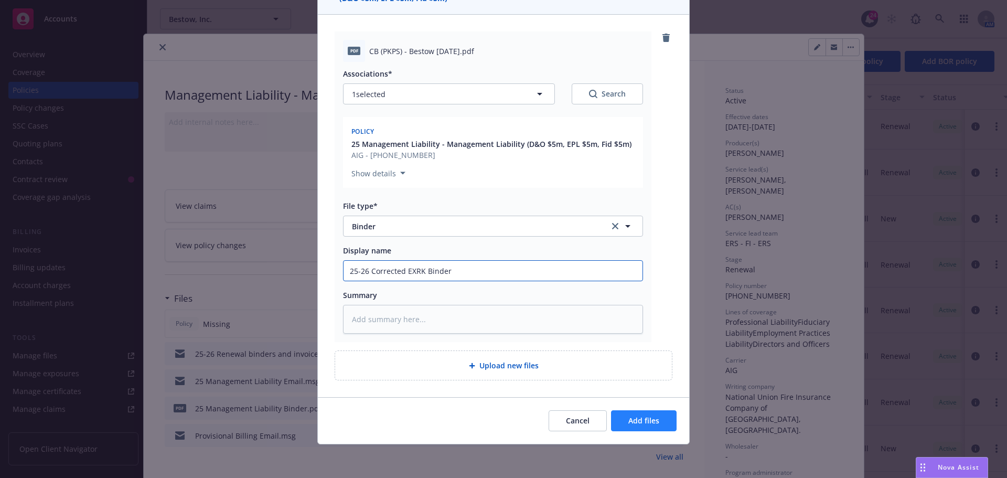
type input "25-26 Corrected EXRK Binder"
click at [662, 431] on button "Add files" at bounding box center [644, 420] width 66 height 21
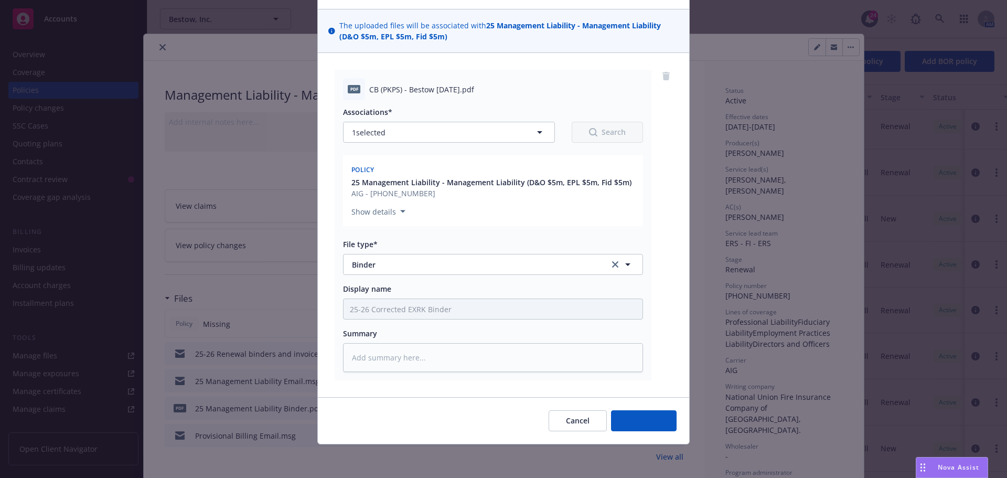
scroll to position [64, 0]
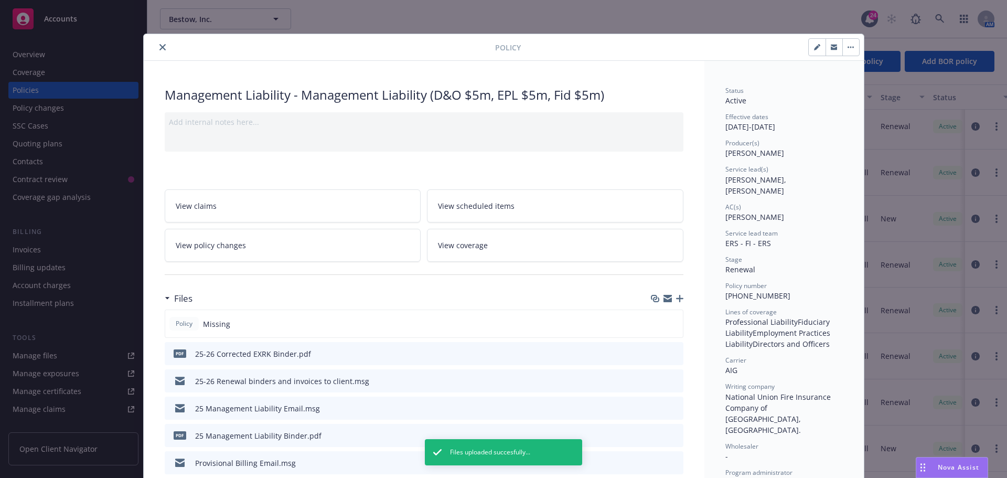
click at [160, 46] on icon "close" at bounding box center [162, 47] width 6 height 6
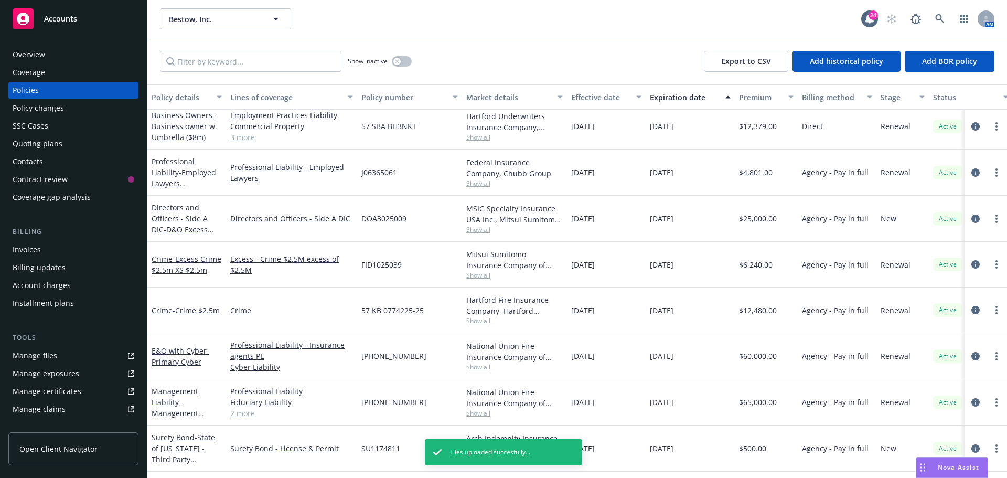
click at [254, 39] on div "Show inactive Export to CSV Add historical policy Add BOR policy" at bounding box center [577, 61] width 860 height 46
click at [474, 22] on div "Bestow, Inc. Bestow, Inc." at bounding box center [510, 18] width 701 height 21
click at [552, 55] on div "Show inactive Export to CSV Add historical policy Add BOR policy" at bounding box center [577, 61] width 860 height 46
click at [401, 36] on div "Bestow, Inc. Bestow, Inc. 24 AM" at bounding box center [577, 19] width 860 height 38
click at [50, 128] on div "SSC Cases" at bounding box center [74, 125] width 122 height 17
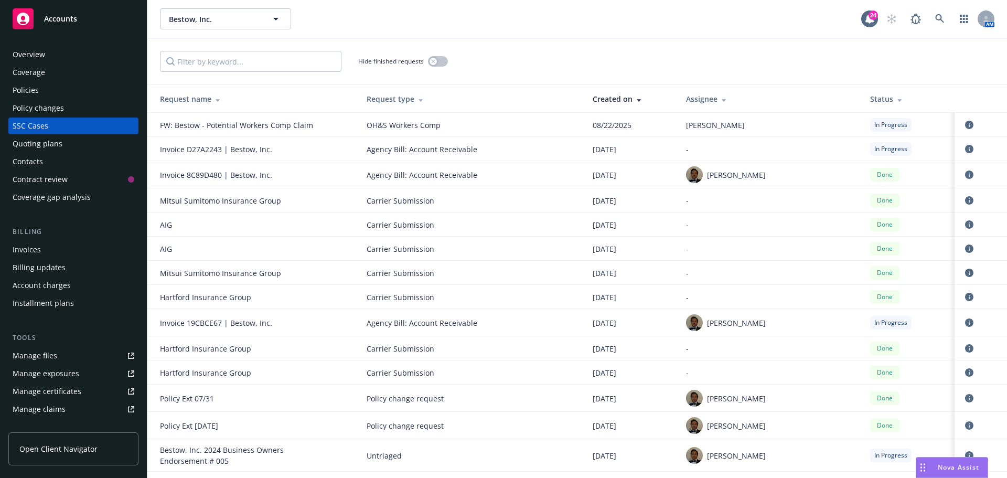
click at [557, 51] on div "Hide finished requests" at bounding box center [577, 61] width 835 height 21
click at [767, 334] on td "[PERSON_NAME]" at bounding box center [770, 322] width 184 height 27
click at [965, 322] on icon "circleInformation" at bounding box center [969, 322] width 8 height 8
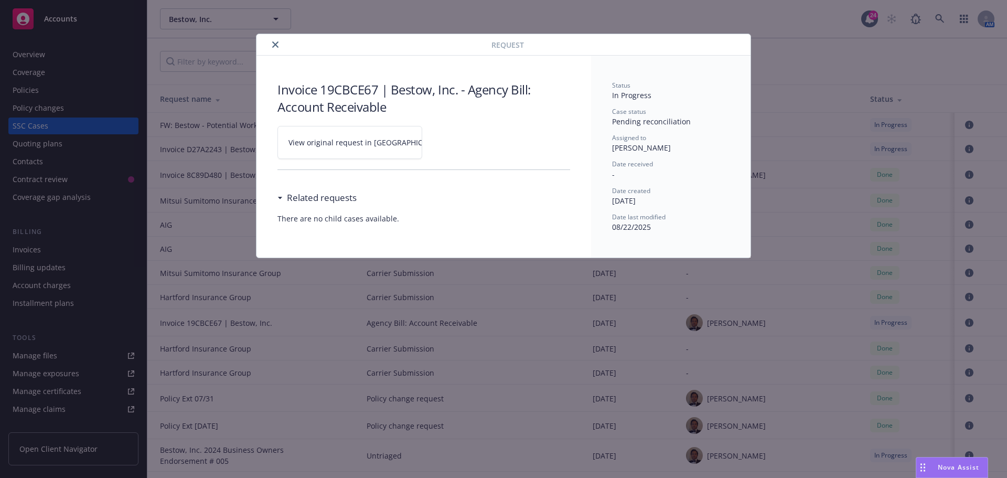
click at [377, 139] on span "View original request in [GEOGRAPHIC_DATA]" at bounding box center [367, 142] width 159 height 11
click at [273, 46] on icon "close" at bounding box center [275, 44] width 6 height 6
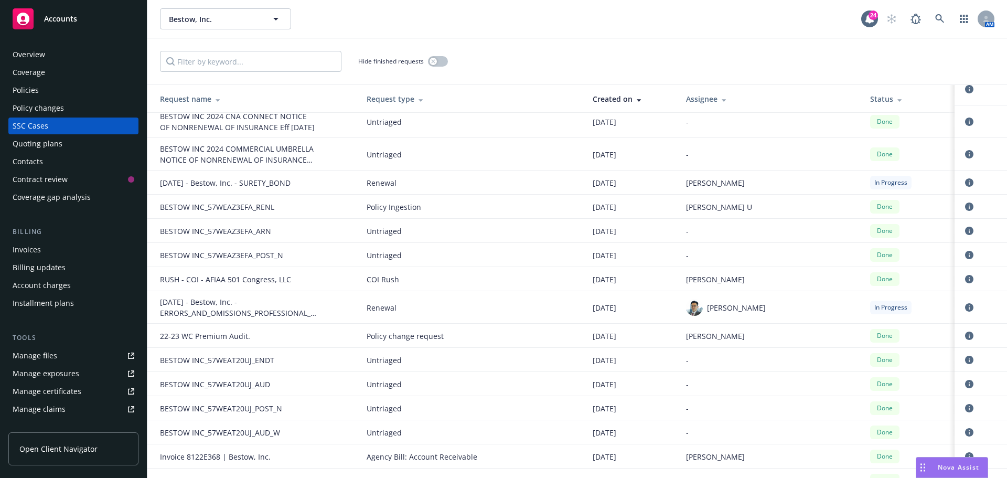
scroll to position [2780, 0]
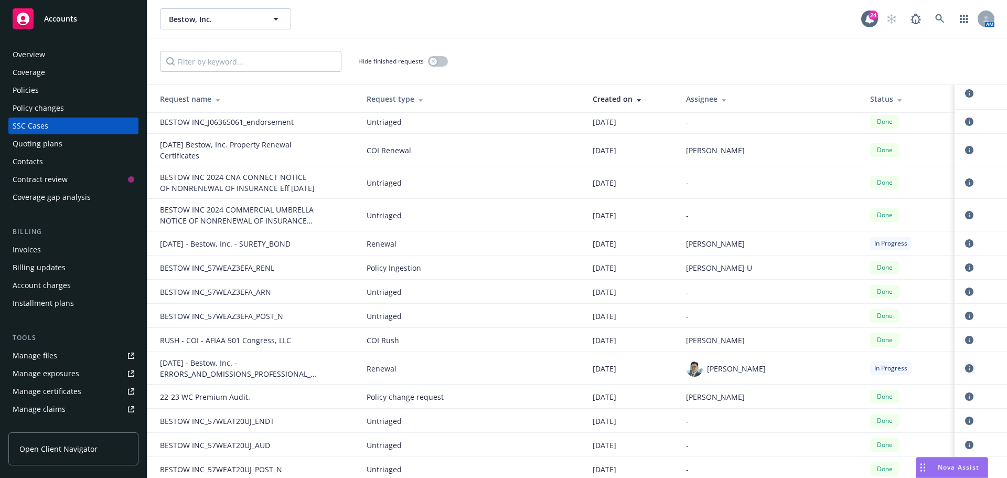
click at [967, 375] on link "circleInformation" at bounding box center [969, 368] width 13 height 13
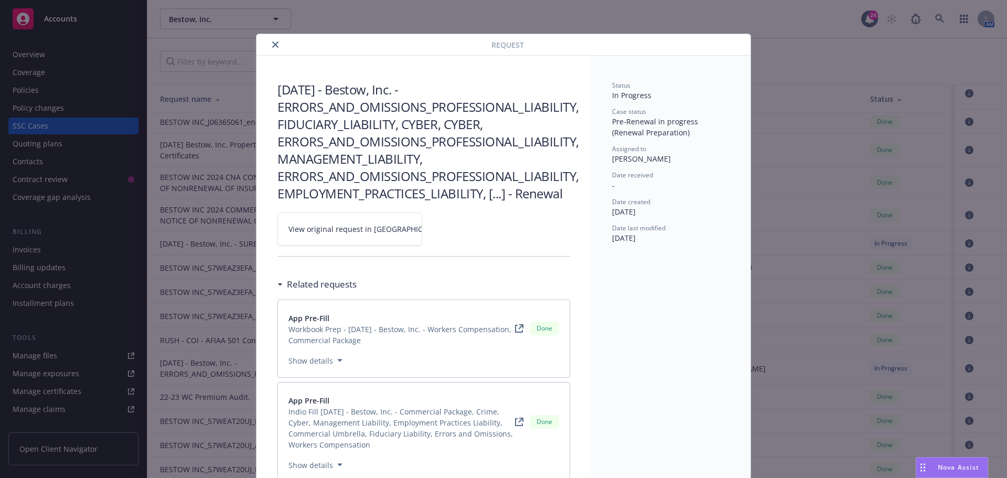
click at [272, 43] on icon "close" at bounding box center [275, 44] width 6 height 6
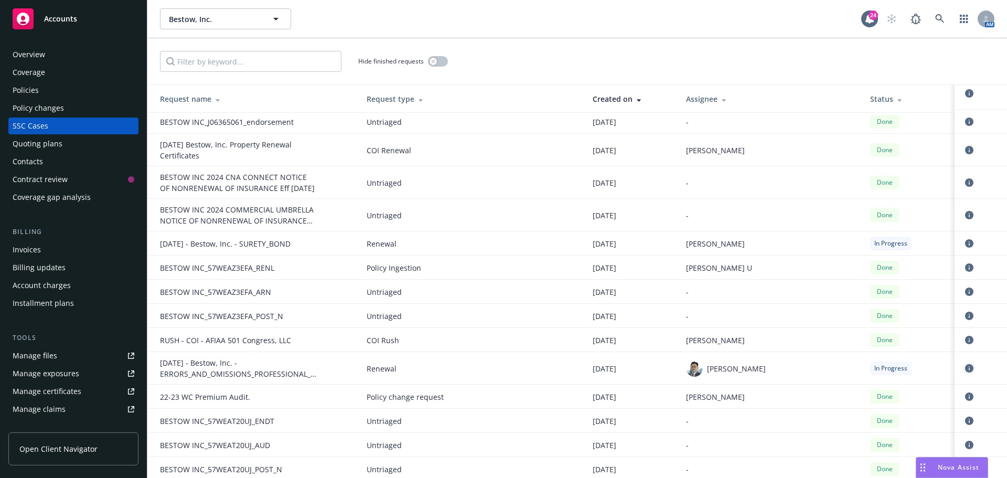
click at [965, 372] on icon "circleInformation" at bounding box center [969, 368] width 8 height 8
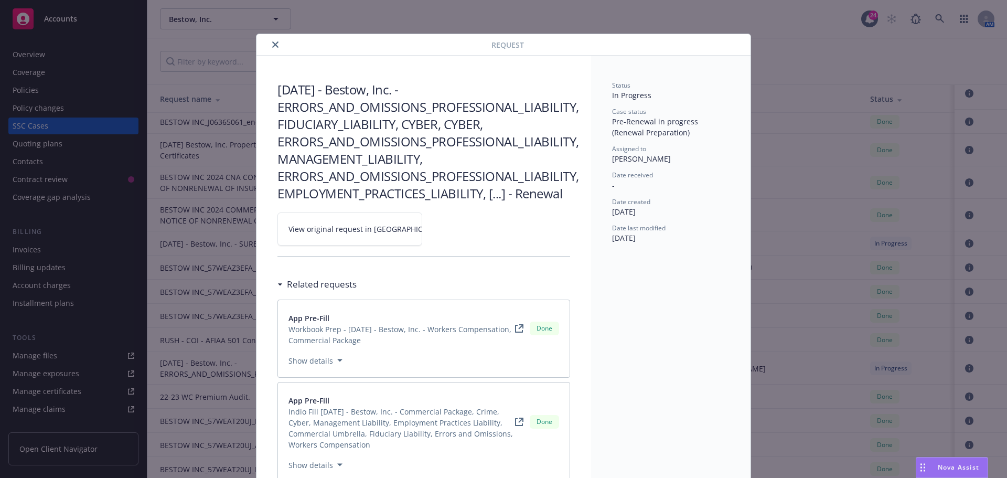
scroll to position [31, 0]
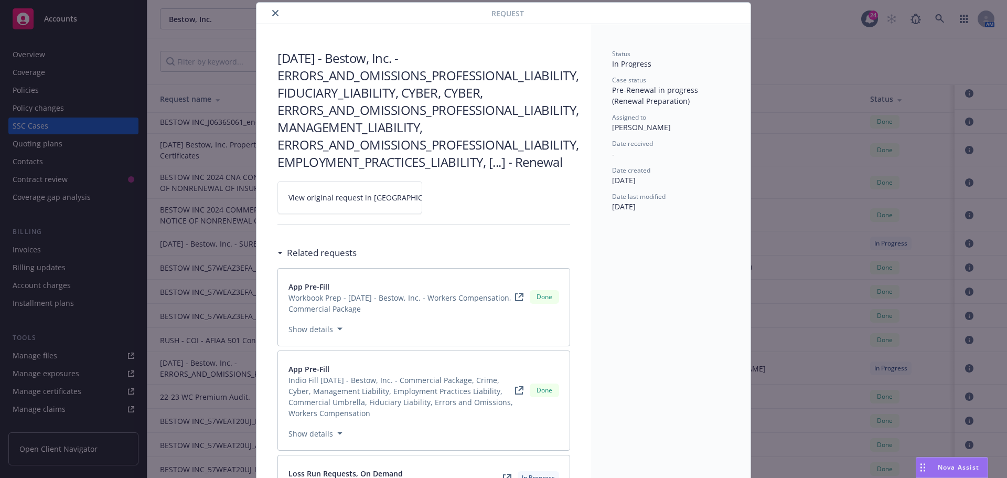
click at [372, 196] on span "View original request in [GEOGRAPHIC_DATA]" at bounding box center [367, 197] width 159 height 11
click at [272, 13] on icon "close" at bounding box center [275, 13] width 6 height 6
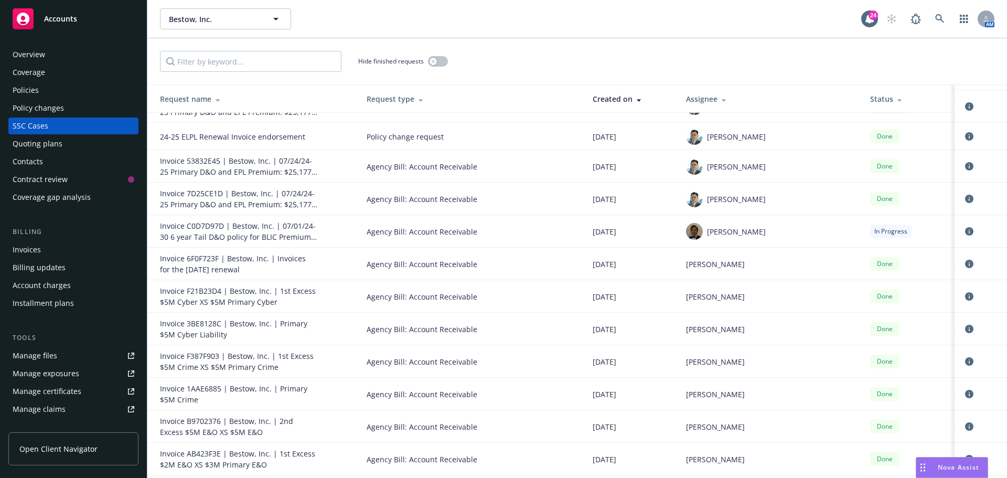
scroll to position [1941, 0]
click at [965, 236] on icon "circleInformation" at bounding box center [969, 232] width 8 height 8
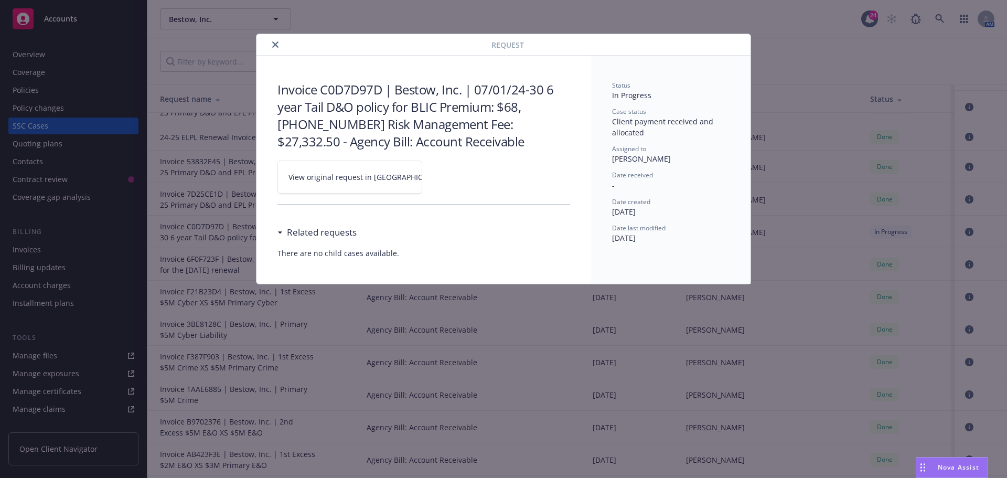
click at [394, 173] on link "View original request in [GEOGRAPHIC_DATA]" at bounding box center [349, 177] width 145 height 33
click at [274, 47] on icon "close" at bounding box center [275, 44] width 6 height 6
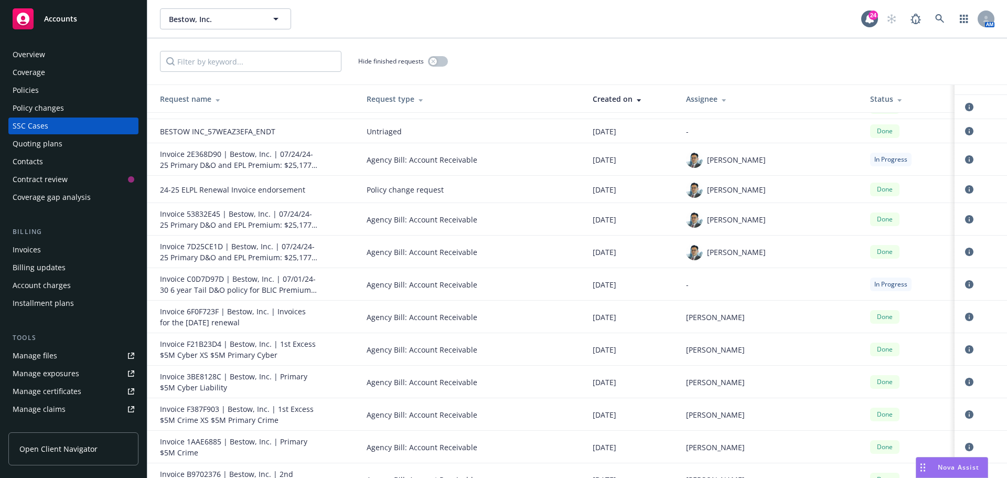
scroll to position [1836, 0]
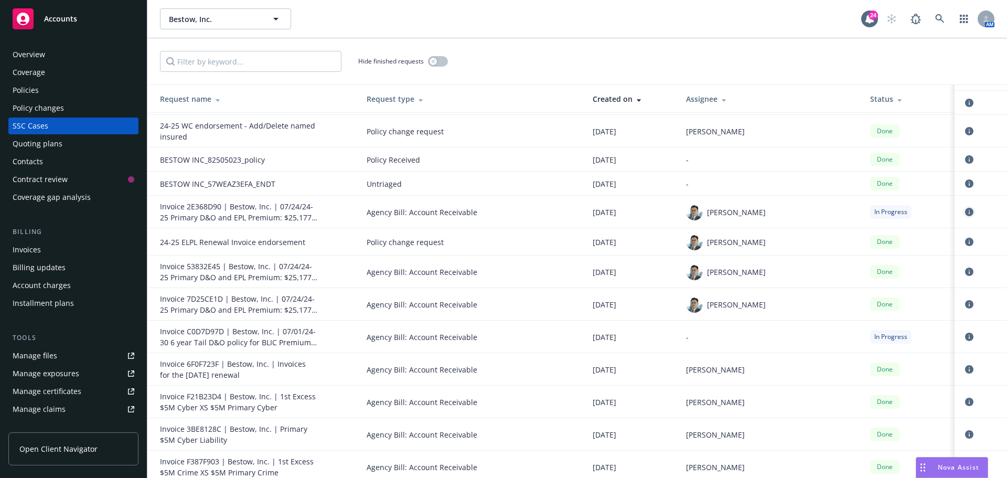
click at [965, 216] on icon "circleInformation" at bounding box center [969, 212] width 8 height 8
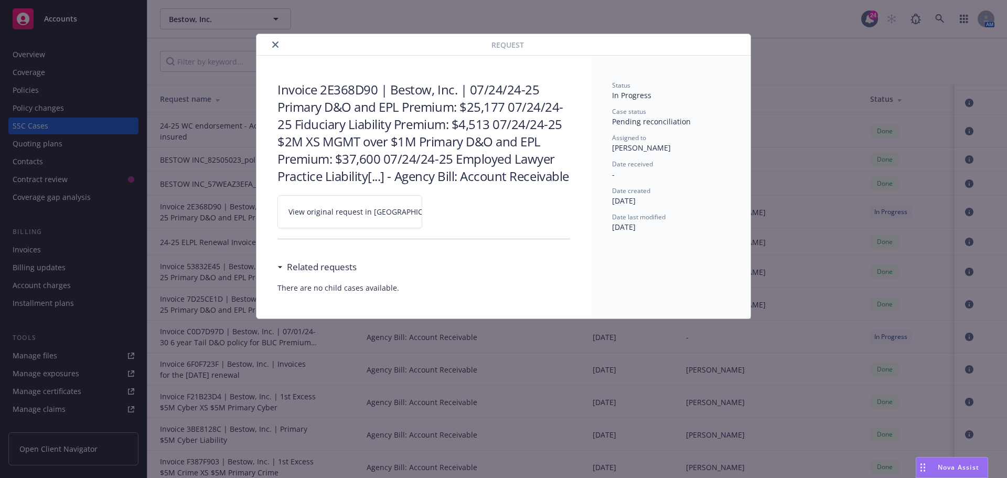
click at [324, 217] on link "View original request in [GEOGRAPHIC_DATA]" at bounding box center [349, 211] width 145 height 33
click at [271, 41] on button "close" at bounding box center [275, 44] width 13 height 13
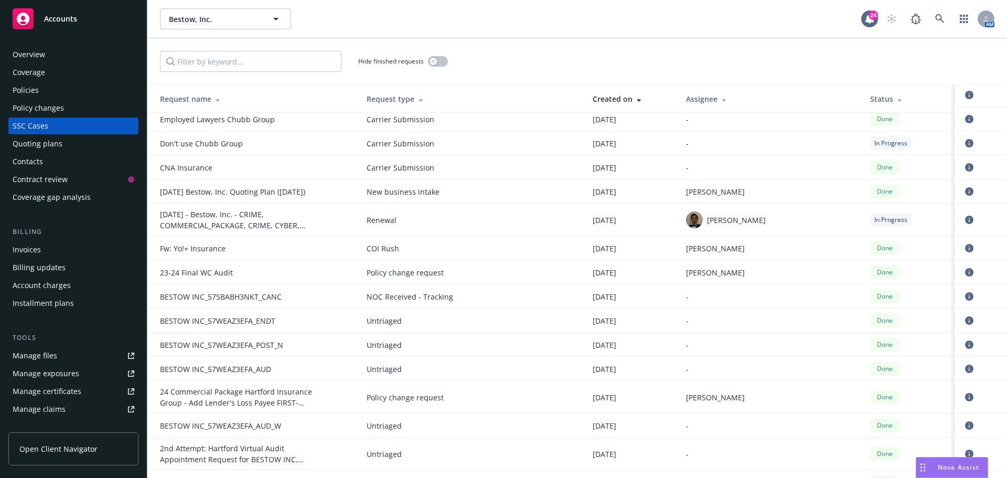
scroll to position [1311, 0]
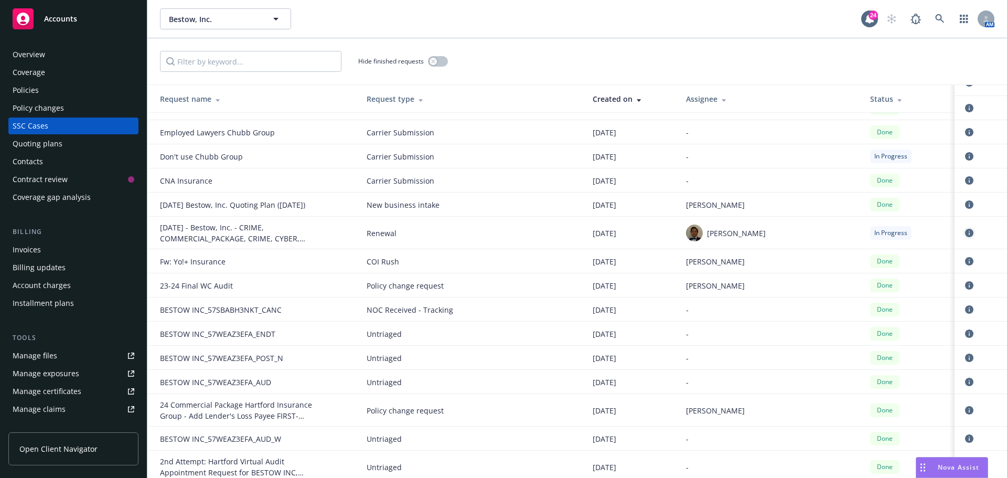
click at [965, 237] on icon "circleInformation" at bounding box center [969, 233] width 8 height 8
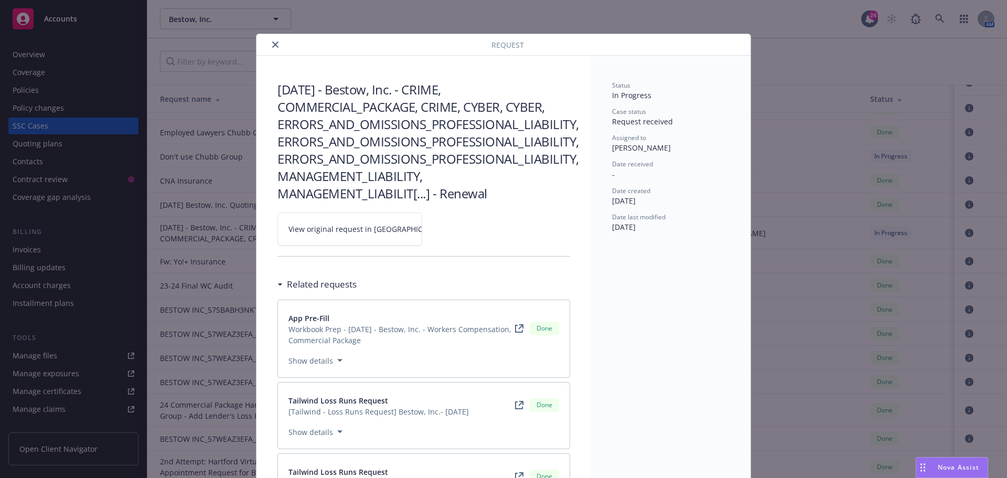
click at [317, 241] on link "View original request in [GEOGRAPHIC_DATA]" at bounding box center [349, 228] width 145 height 33
click at [272, 44] on icon "close" at bounding box center [275, 44] width 6 height 6
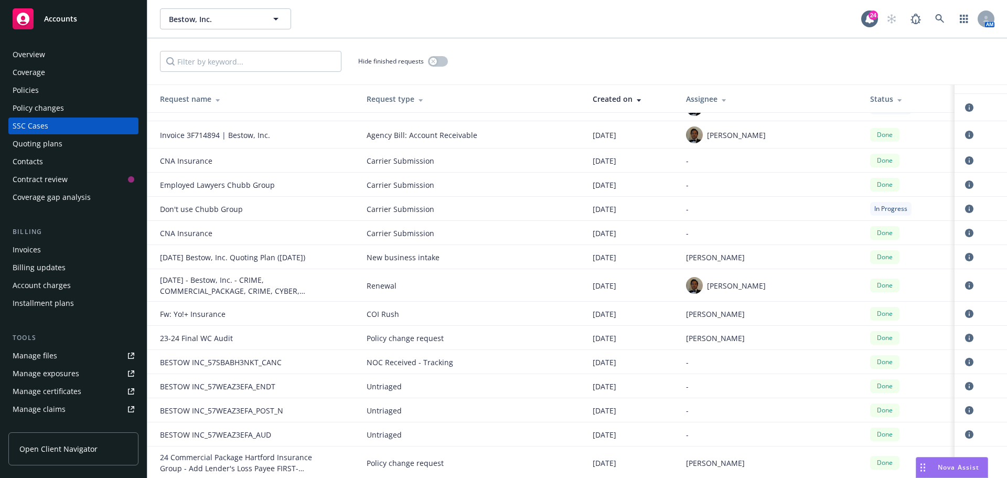
scroll to position [1206, 0]
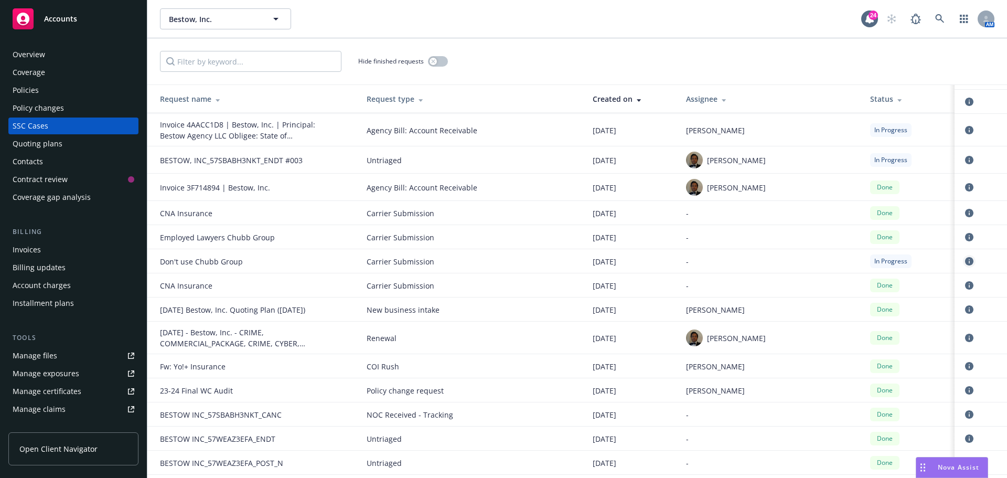
click at [965, 260] on icon "circleInformation" at bounding box center [969, 261] width 8 height 8
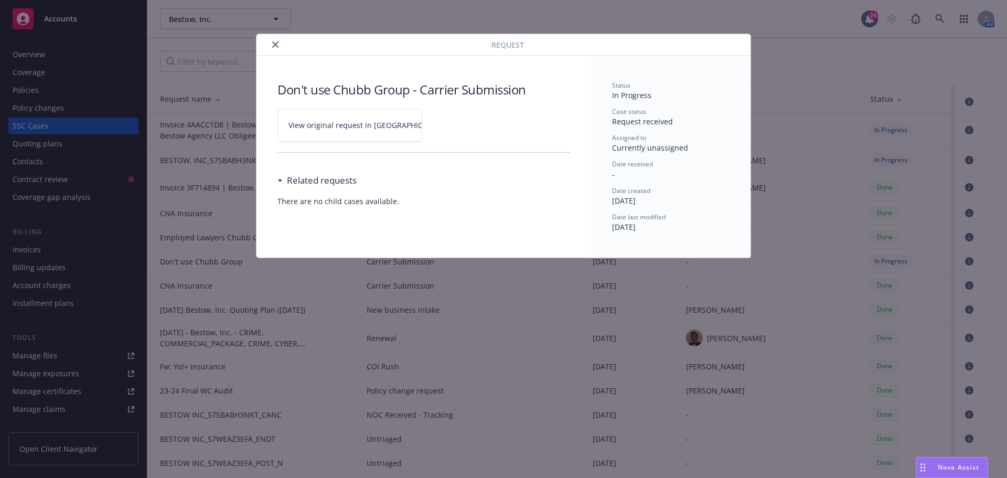
click at [389, 127] on link "View original request in [GEOGRAPHIC_DATA]" at bounding box center [349, 125] width 145 height 33
click at [273, 44] on icon "close" at bounding box center [275, 44] width 6 height 6
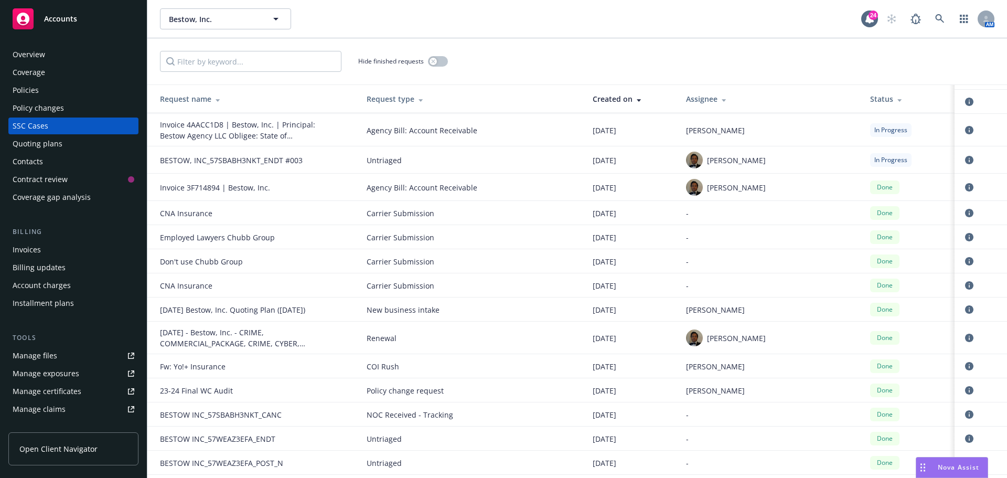
scroll to position [1154, 0]
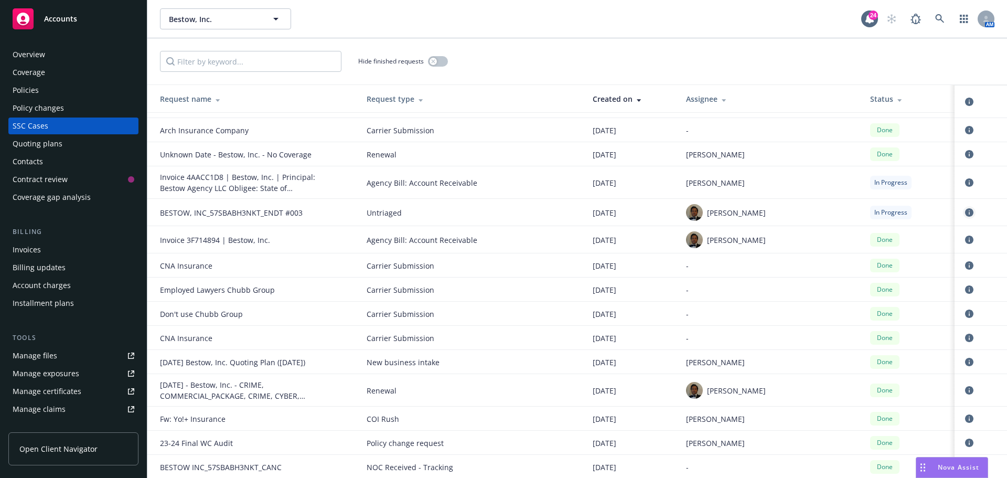
click at [965, 212] on icon "circleInformation" at bounding box center [969, 212] width 8 height 8
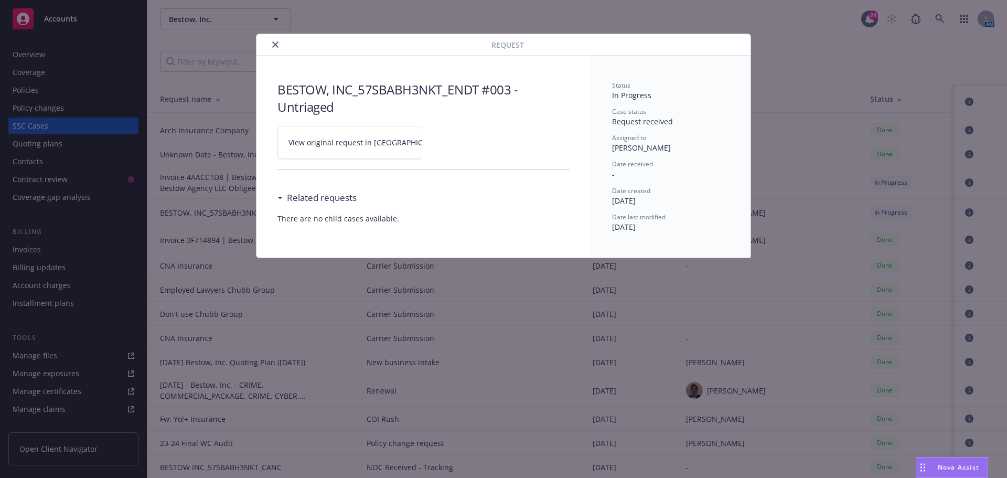
click at [370, 135] on link "View original request in [GEOGRAPHIC_DATA]" at bounding box center [349, 142] width 145 height 33
click at [271, 46] on button "close" at bounding box center [275, 44] width 13 height 13
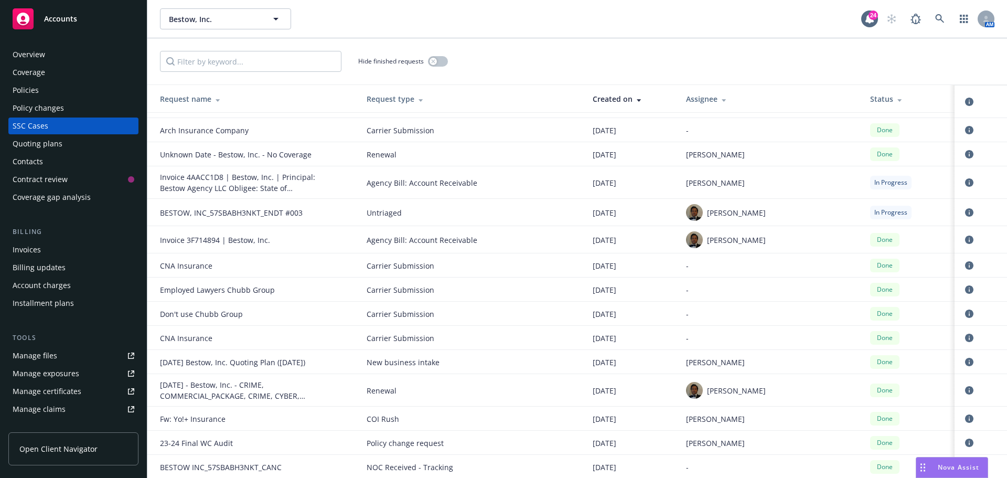
click at [64, 93] on div "Policies" at bounding box center [74, 90] width 122 height 17
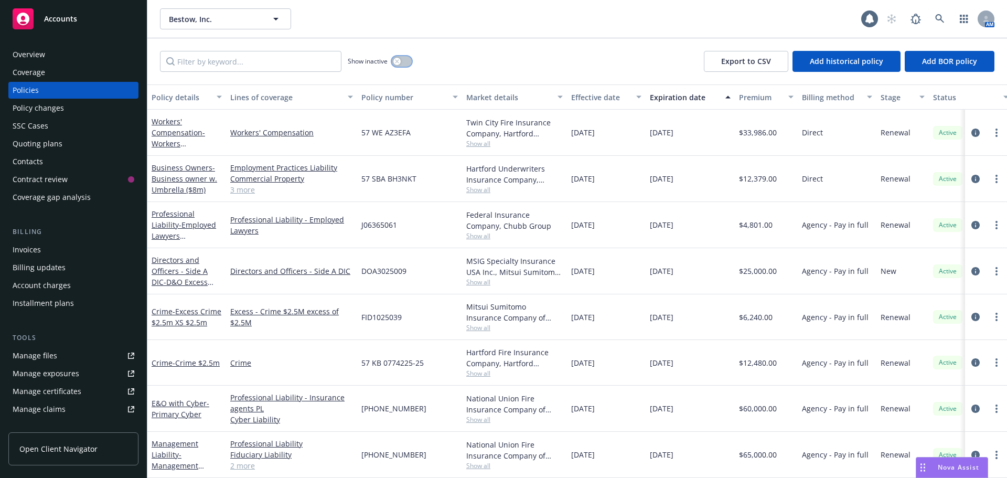
click at [405, 62] on button "button" at bounding box center [402, 61] width 20 height 10
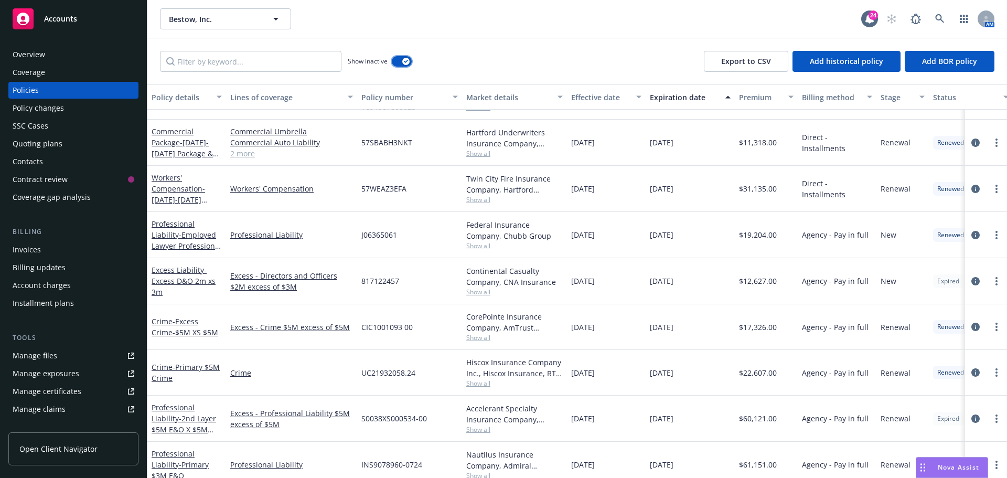
scroll to position [2548, 0]
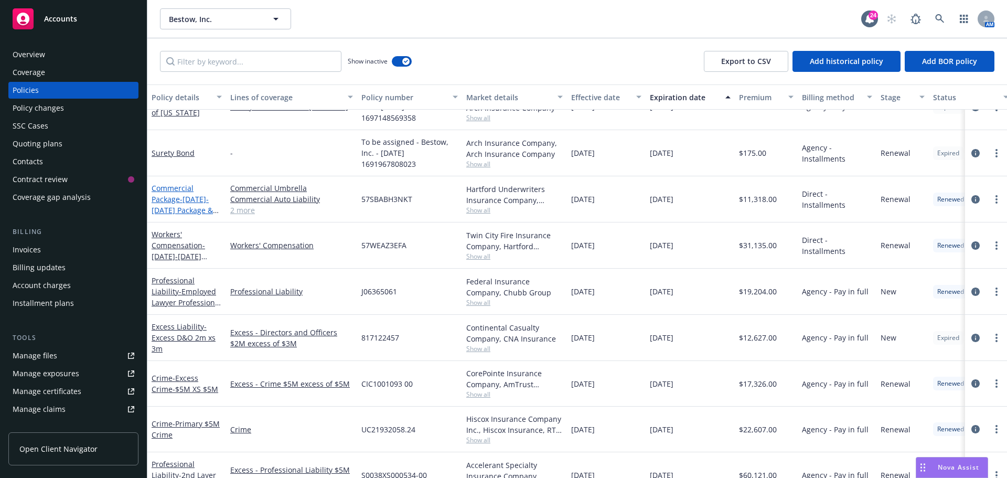
click at [170, 210] on span "- [DATE]-[DATE] Package & UMB$8M policy" at bounding box center [185, 210] width 67 height 32
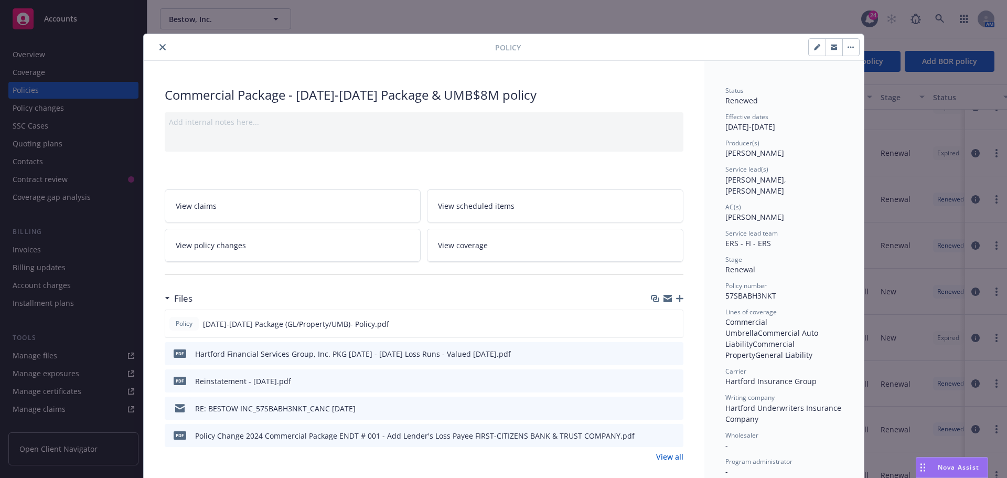
click at [675, 302] on div at bounding box center [667, 298] width 33 height 8
click at [678, 299] on icon "button" at bounding box center [679, 298] width 7 height 7
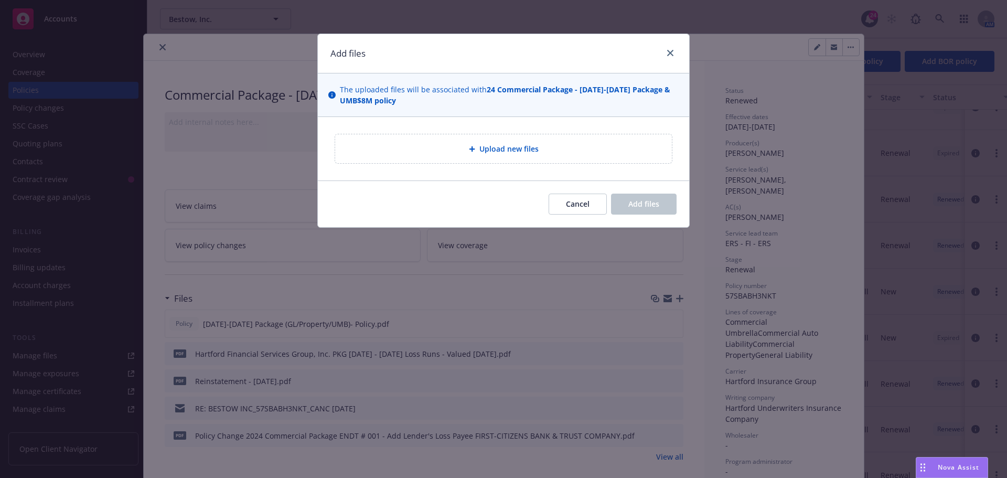
click at [541, 156] on div "Upload new files" at bounding box center [503, 148] width 337 height 29
type textarea "x"
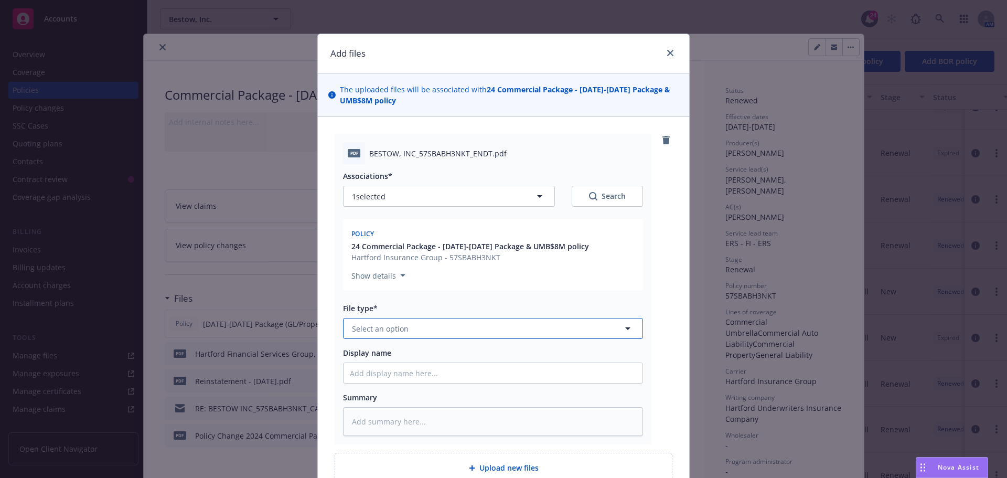
click at [413, 333] on button "Select an option" at bounding box center [493, 328] width 300 height 21
type input "end"
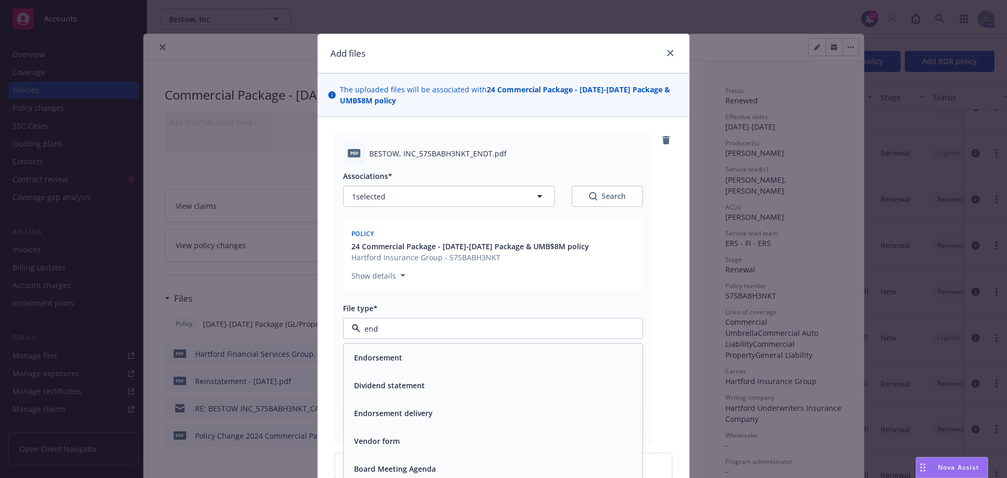
click at [406, 359] on div "Endorsement" at bounding box center [493, 357] width 286 height 15
click at [372, 382] on input "Display name" at bounding box center [493, 373] width 299 height 20
type textarea "x"
type input "2"
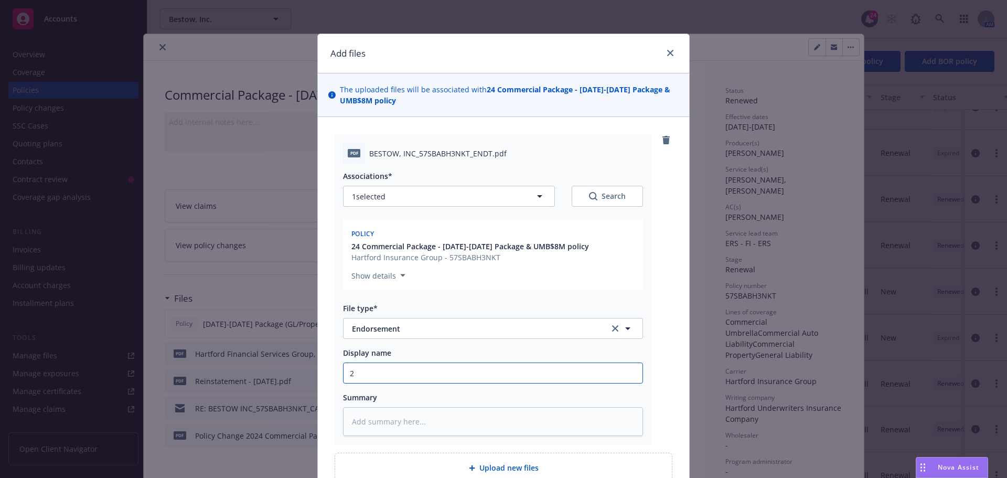
type textarea "x"
type input "24"
type textarea "x"
type input "24-"
type textarea "x"
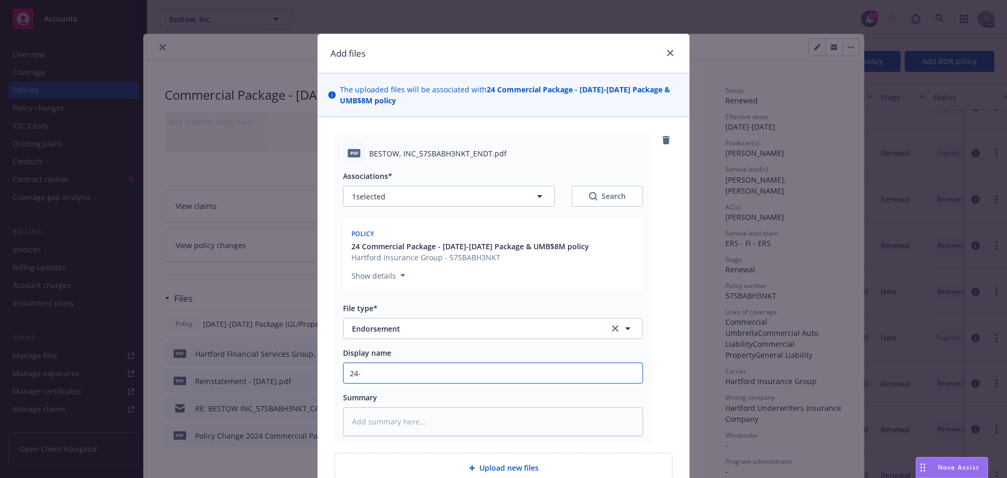
type input "24-2"
type textarea "x"
type input "24-25"
type textarea "x"
type input "24-25"
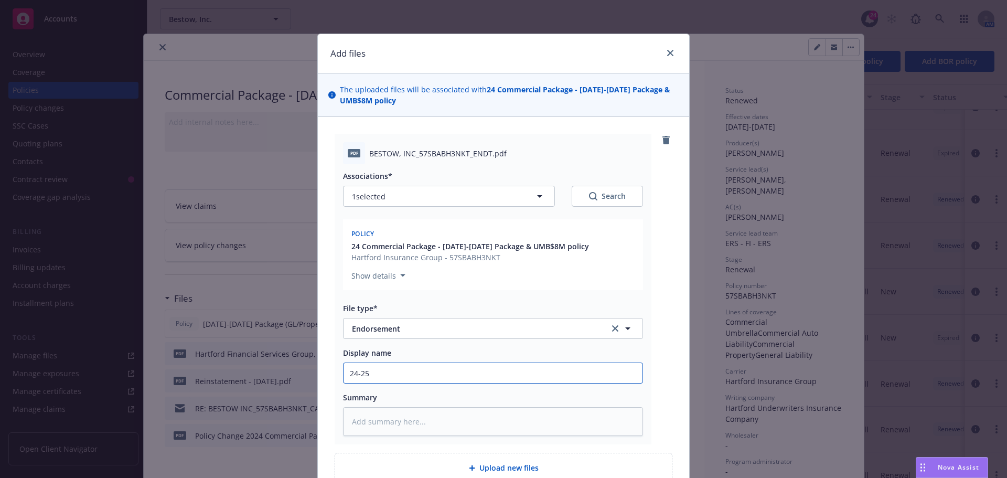
type textarea "x"
type input "24-25 E"
type textarea "x"
type input "24-25 En"
type textarea "x"
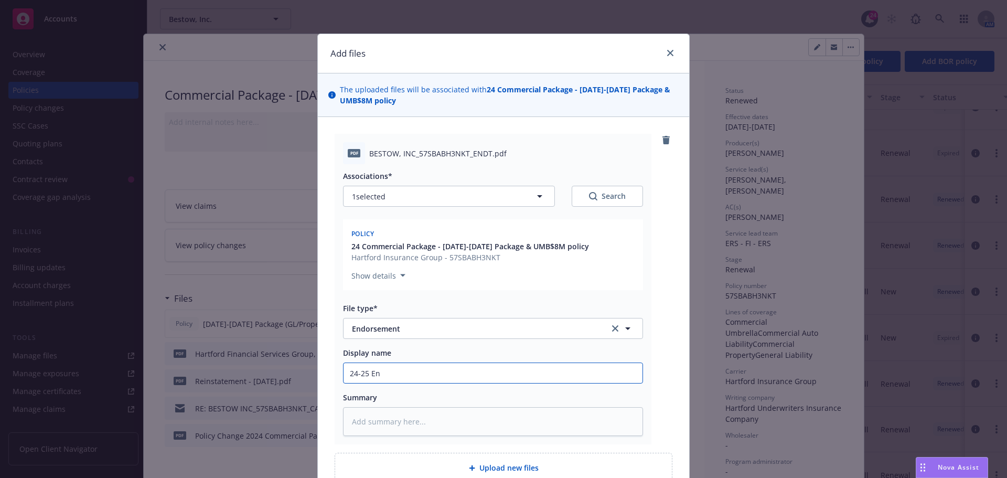
type input "24-25 End"
type textarea "x"
type input "24-25 Endo"
type textarea "x"
type input "24-25 Endor"
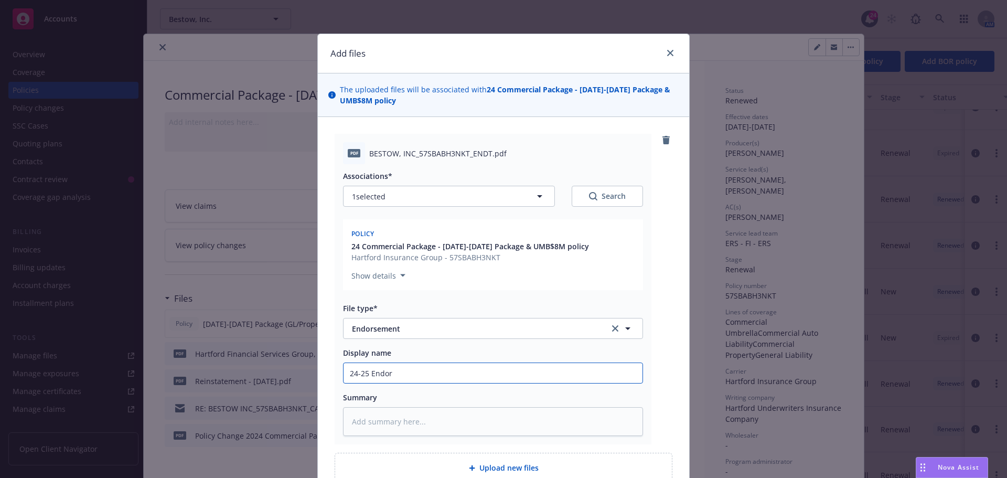
type textarea "x"
type input "24-25 Endors"
type textarea "x"
type input "24-25 Endorsem"
type textarea "x"
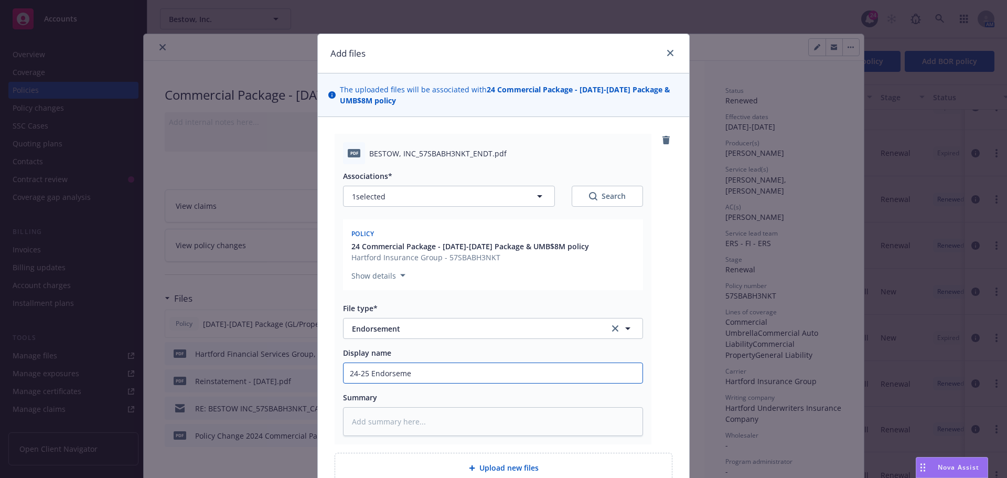
type input "24-25 Endorsemen"
type textarea "x"
type input "24-25 Endorsement"
type textarea "x"
type input "24-25 Endorsement"
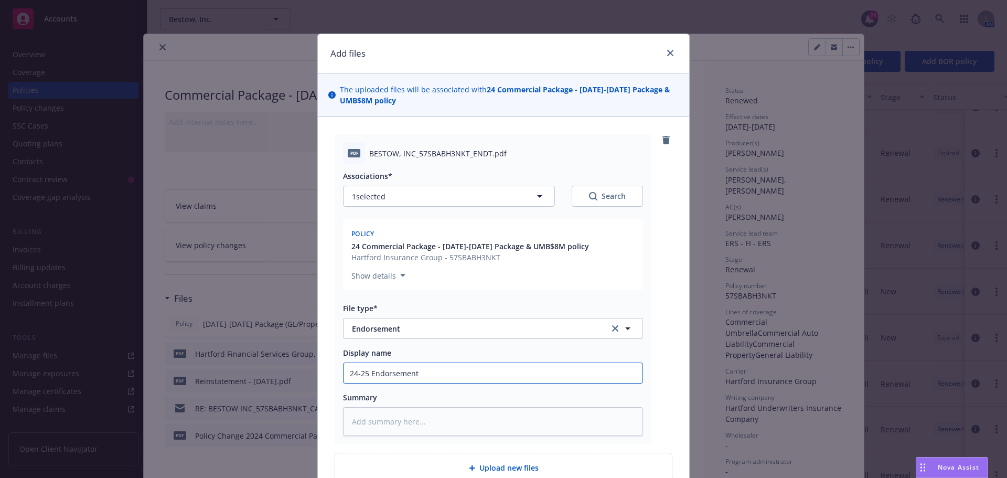
type textarea "x"
type input "24-25 Endorsement 3"
type textarea "x"
type input "24-25 Endorsement 3"
type textarea "x"
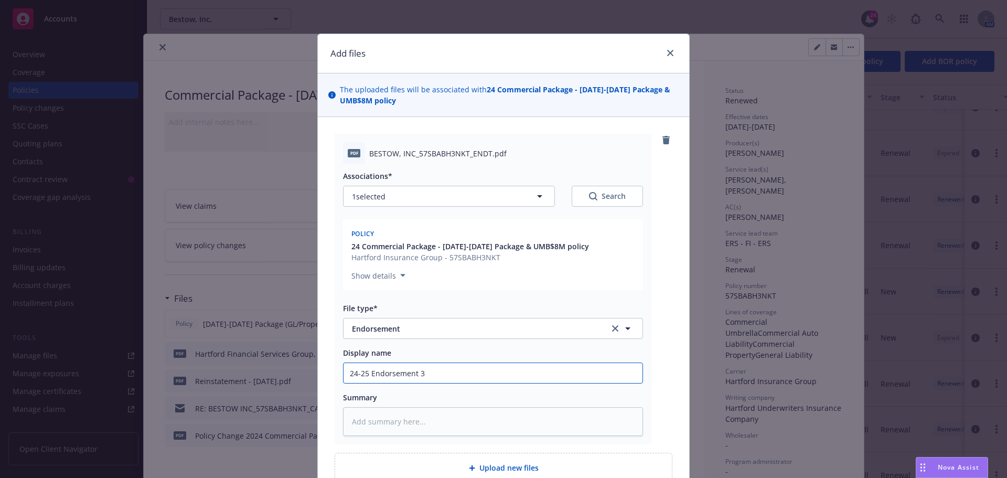
type input "24-25 Endorsement 3 L"
type textarea "x"
type input "24-25 Endorsement 3 Le"
type textarea "x"
type input "24-25 Endorsement 3 Len"
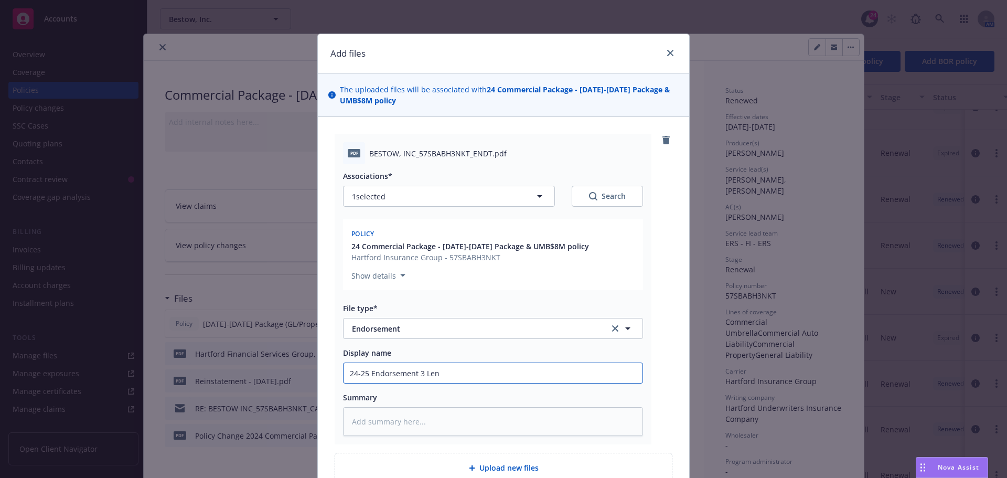
type textarea "x"
type input "24-25 Endorsement 3 Lend"
type textarea "x"
type input "24-25 Endorsement 3 [PERSON_NAME]"
type textarea "x"
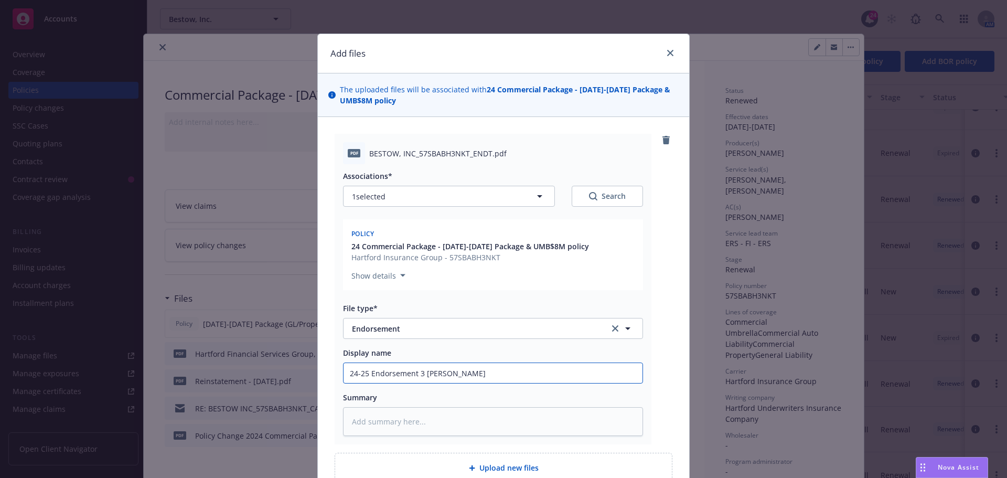
type input "24-25 Endorsement 3 Lender"
type textarea "x"
type input "24-25 Endorsement 3 Lenders"
type textarea "x"
type input "24-25 Endorsement 3 Lenders"
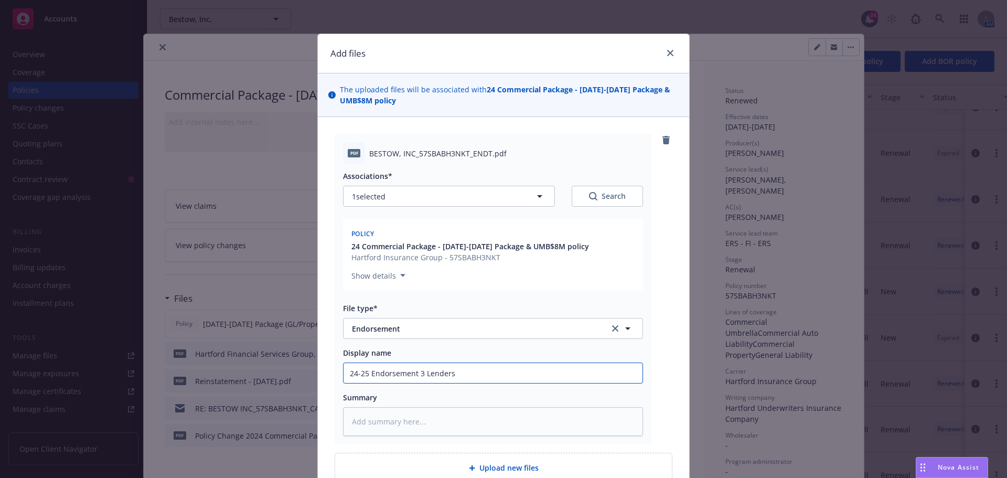
type textarea "x"
type input "24-25 Endorsement 3 Lenders L"
type textarea "x"
type input "24-25 Endorsement 3 Lenders Lo"
type textarea "x"
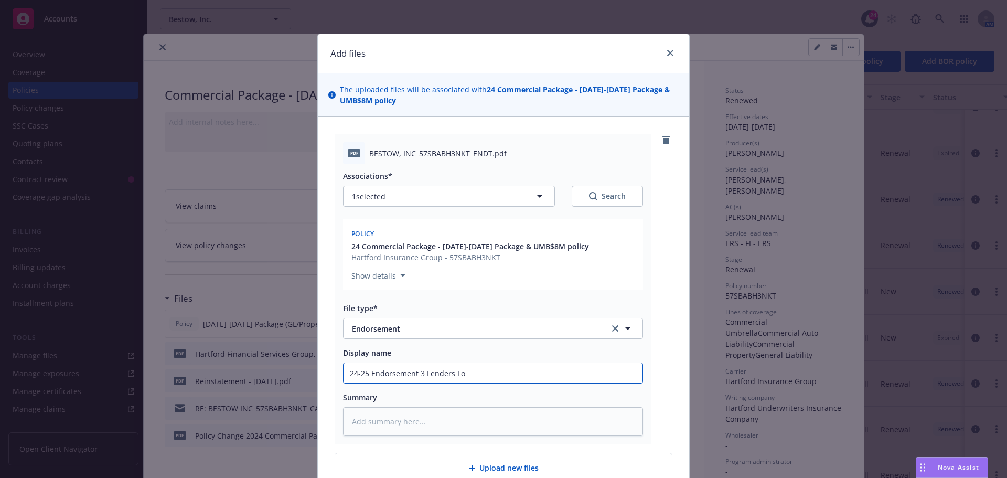
type input "24-25 Endorsement 3 Lenders Los"
type textarea "x"
type input "24-25 Endorsement 3 Lenders Loss"
type textarea "x"
type input "24-25 Endorsement 3 Lenders Loss"
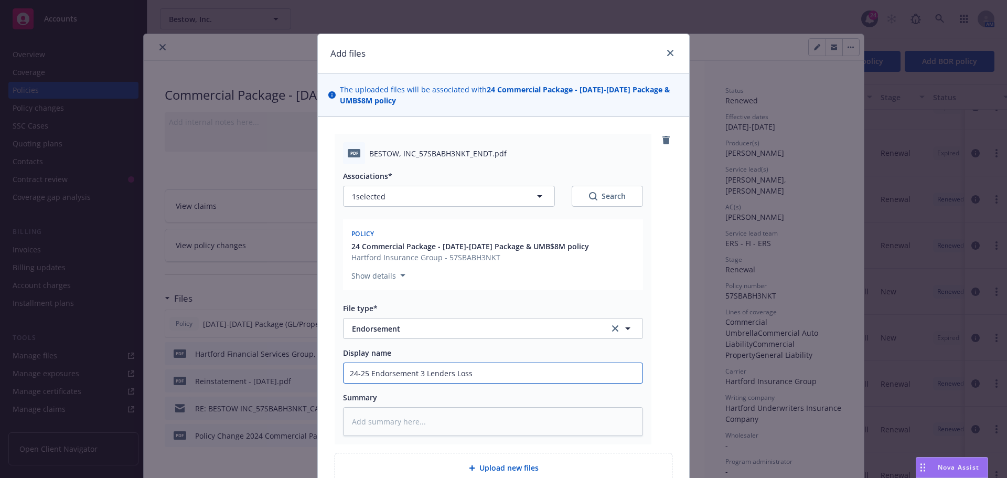
type textarea "x"
type input "24-25 Endorsement 3 Lenders Loss P"
type textarea "x"
type input "24-25 Endorsement 3 Lenders Loss Pa"
type textarea "x"
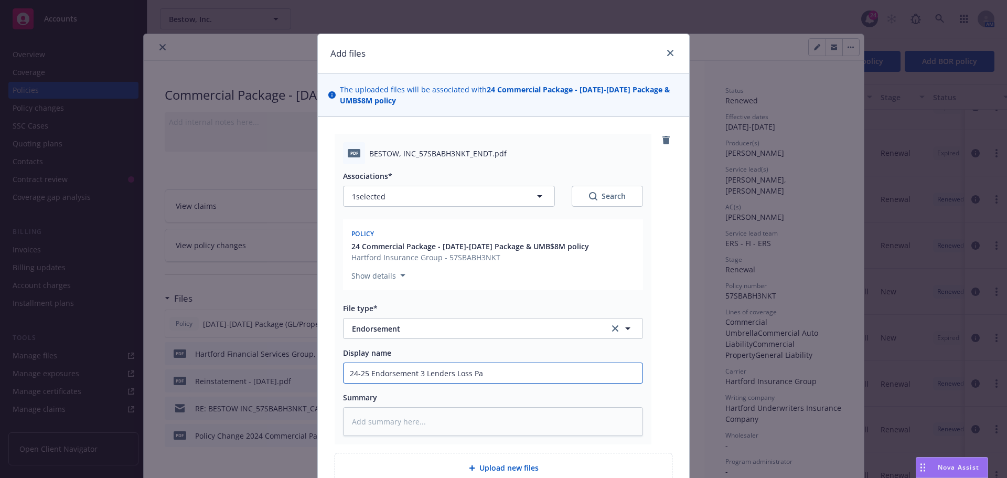
type input "24-25 Endorsement 3 Lenders Loss Pay"
type textarea "x"
type input "24-25 Endorsement 3 Lenders Loss Paya"
type textarea "x"
type input "24-25 Endorsement 3 Lenders Loss Payab"
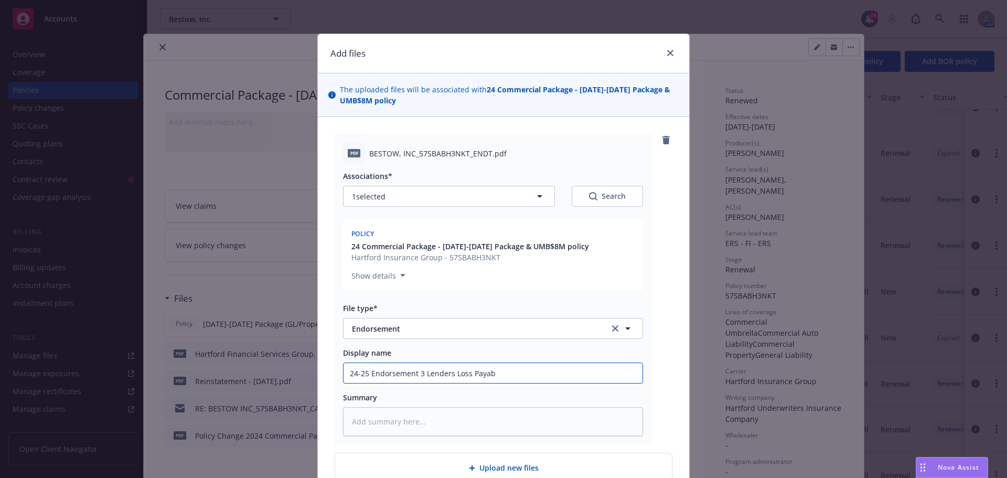
type textarea "x"
type input "24-25 Endorsement 3 Lenders Loss Payabl"
type textarea "x"
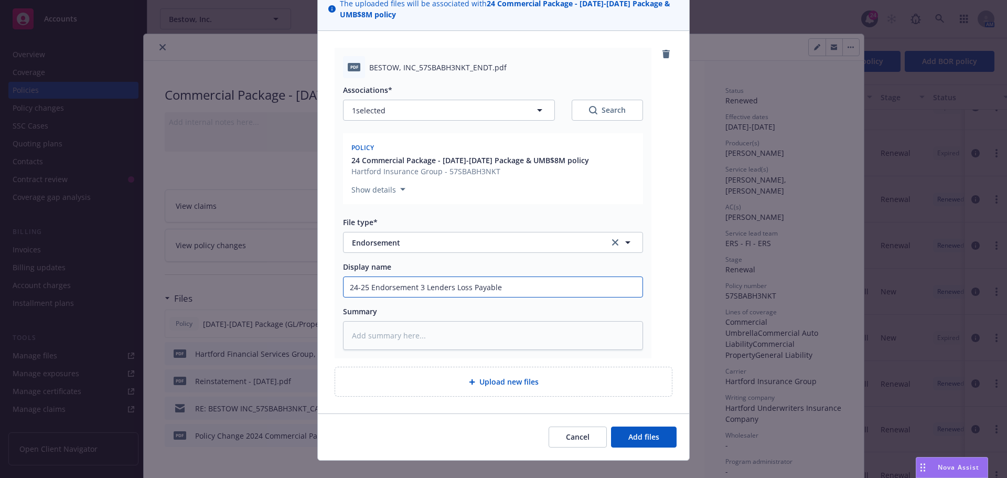
scroll to position [102, 0]
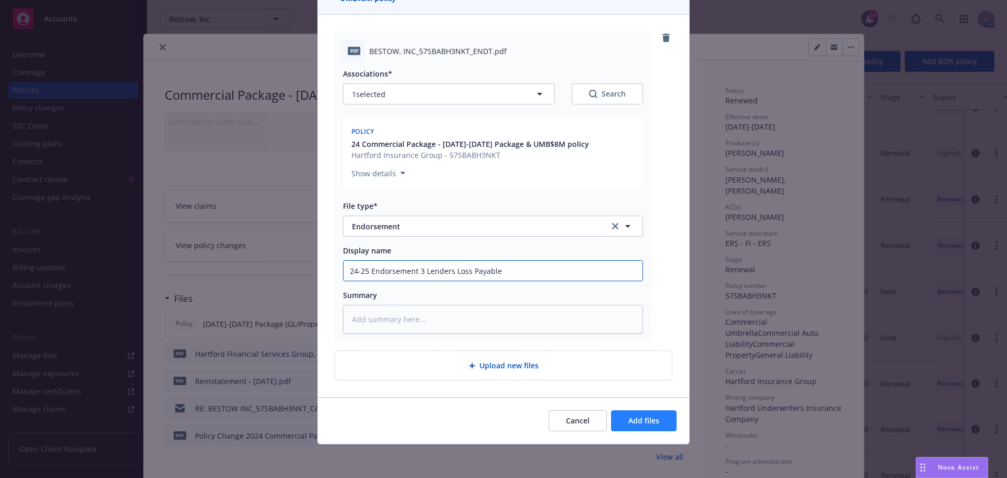
type input "24-25 Endorsement 3 Lenders Loss Payable"
click at [622, 422] on button "Add files" at bounding box center [644, 420] width 66 height 21
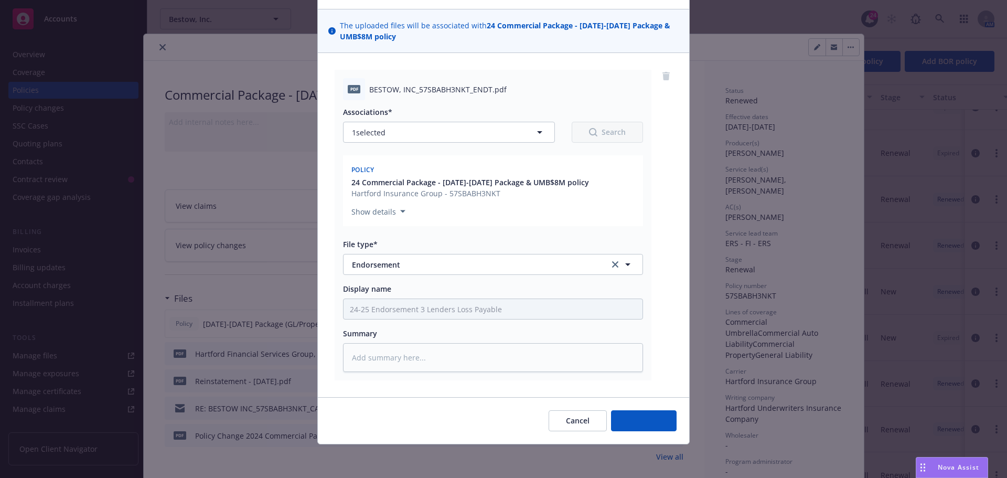
scroll to position [64, 0]
type textarea "x"
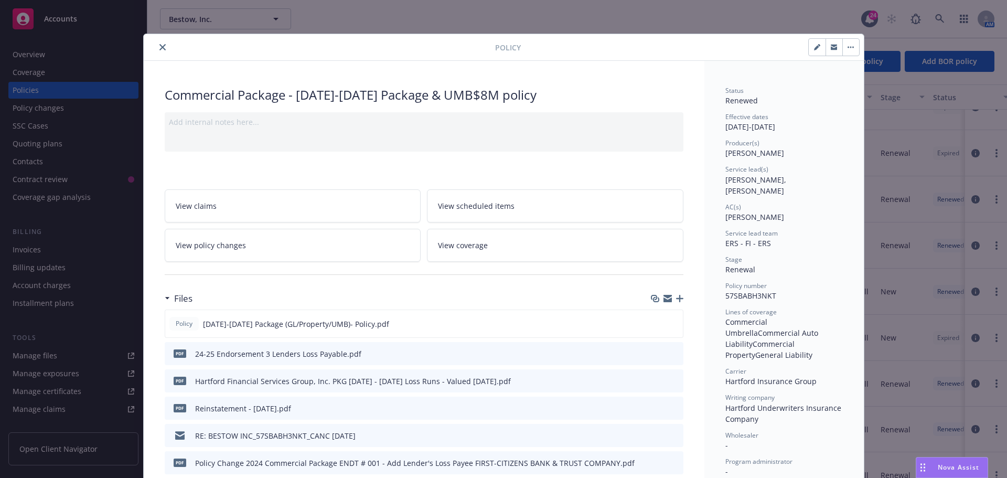
click at [163, 48] on button "close" at bounding box center [162, 47] width 13 height 13
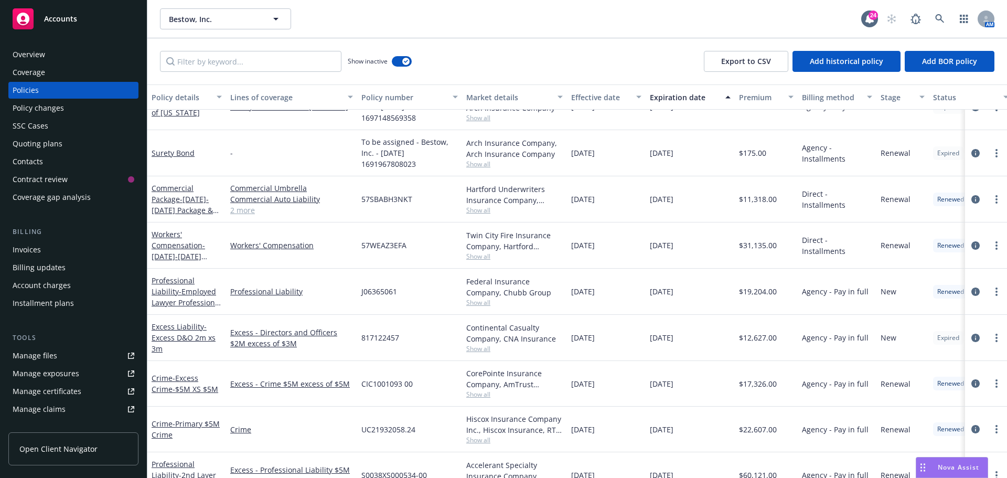
click at [486, 41] on div "Show inactive Export to CSV Add historical policy Add BOR policy" at bounding box center [577, 61] width 860 height 46
click at [77, 132] on div "SSC Cases" at bounding box center [74, 125] width 122 height 17
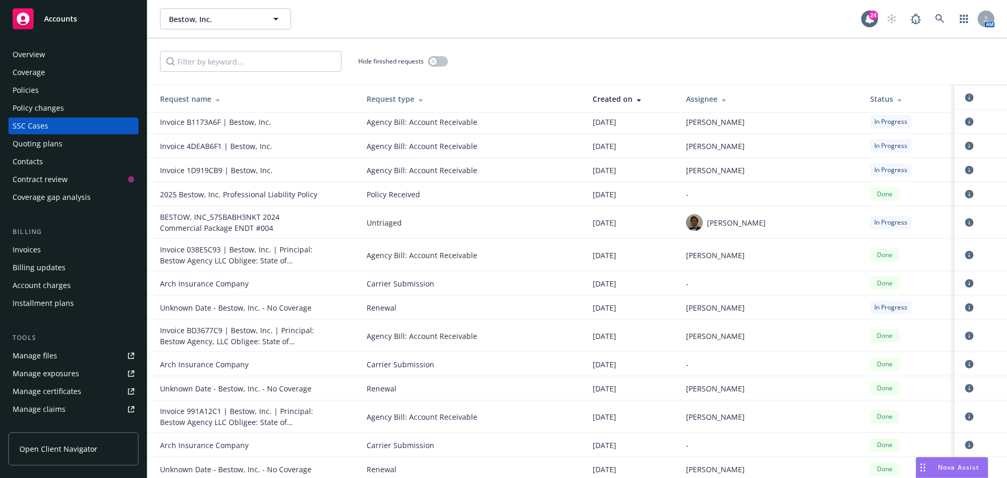
scroll to position [734, 0]
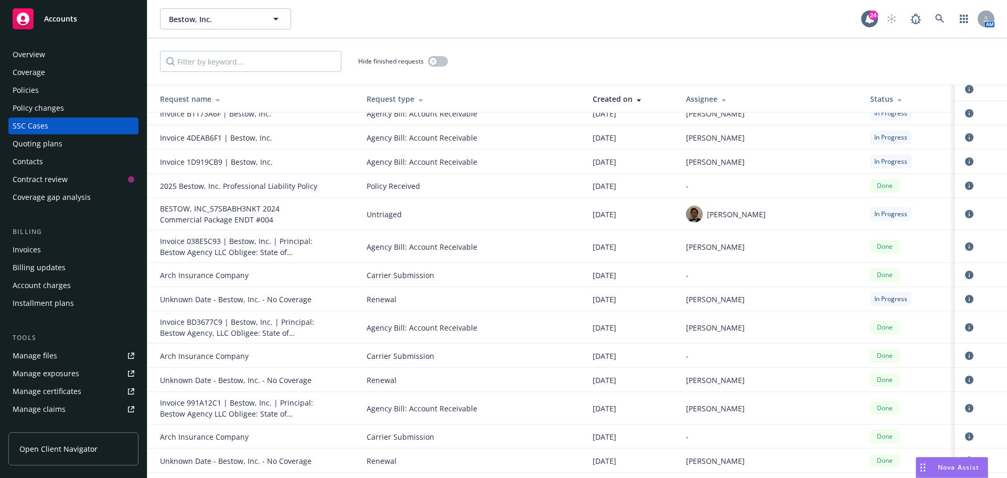
click at [669, 301] on div "[DATE]" at bounding box center [631, 299] width 76 height 11
click at [965, 298] on icon "circleInformation" at bounding box center [969, 299] width 8 height 8
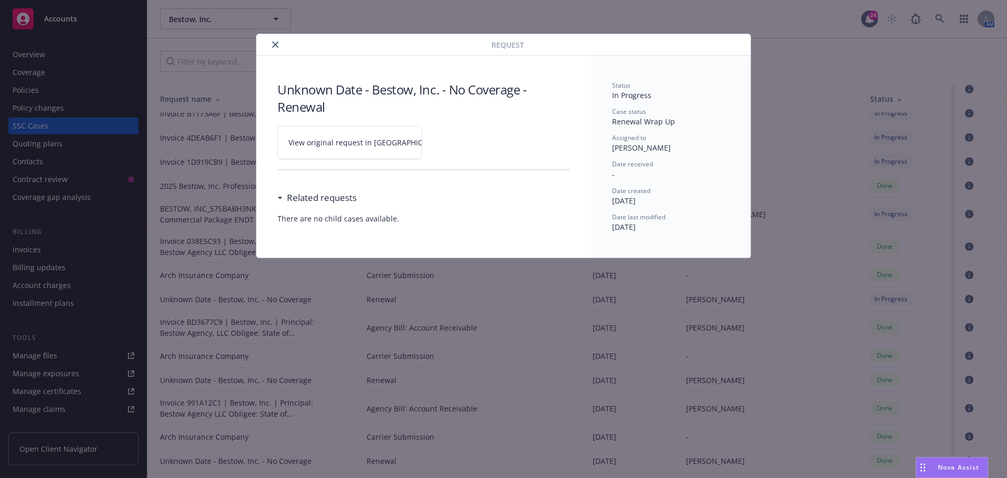
click at [329, 147] on span "View original request in [GEOGRAPHIC_DATA]" at bounding box center [367, 142] width 159 height 11
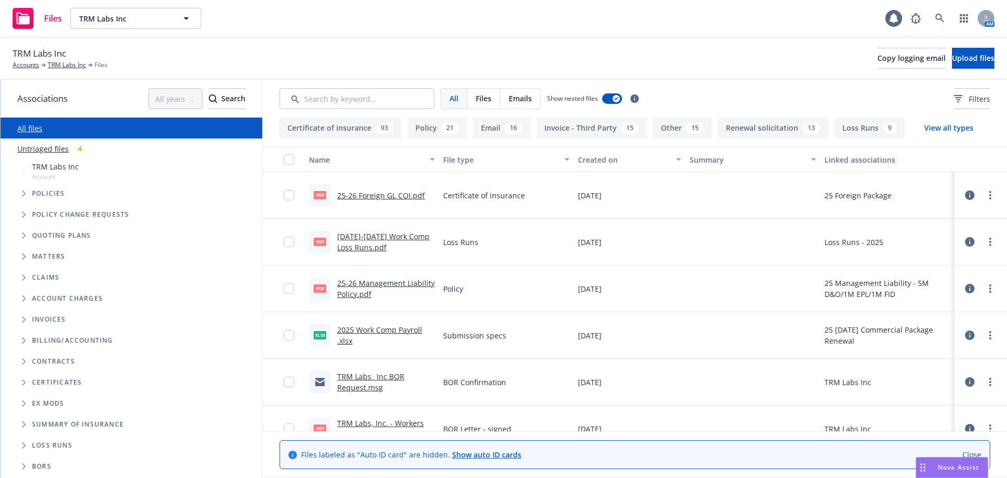
click at [726, 57] on div "TRM Labs Inc Accounts TRM Labs Inc Files Copy logging email Upload files" at bounding box center [504, 58] width 982 height 23
click at [344, 100] on input "Search by keyword..." at bounding box center [357, 98] width 155 height 21
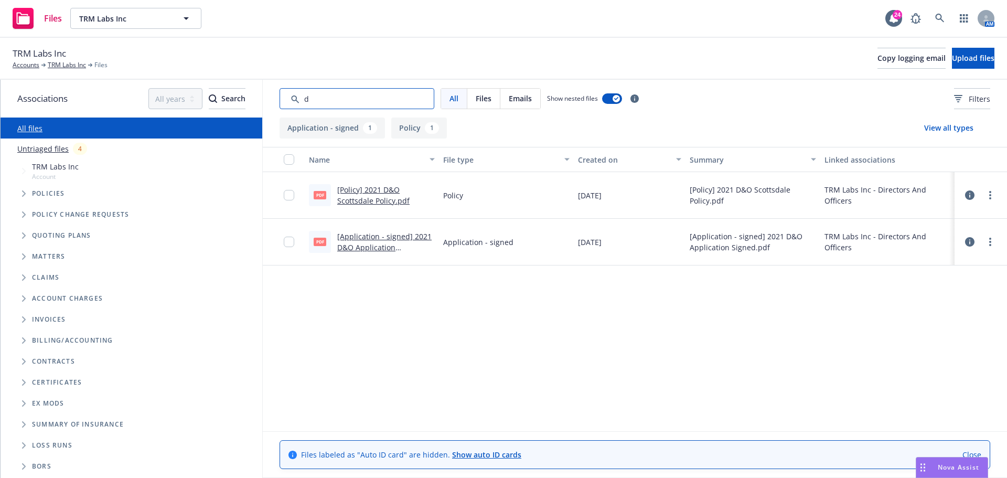
type input "d"
click at [392, 61] on div "TRM Labs Inc Accounts TRM Labs Inc Files Copy logging email Upload files" at bounding box center [504, 58] width 982 height 23
click at [350, 94] on input "Search by keyword..." at bounding box center [357, 98] width 155 height 21
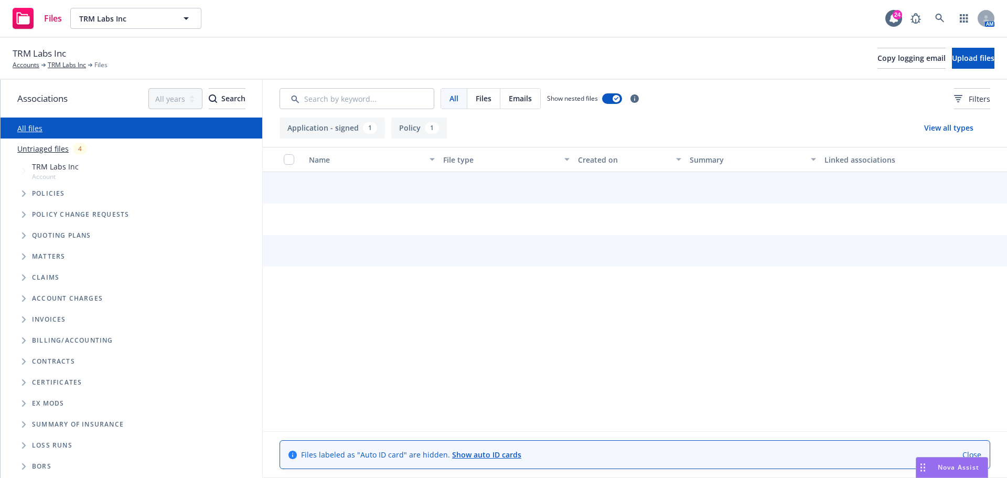
click at [382, 56] on div "TRM Labs Inc Accounts TRM Labs Inc Files Copy logging email Upload files" at bounding box center [504, 58] width 982 height 23
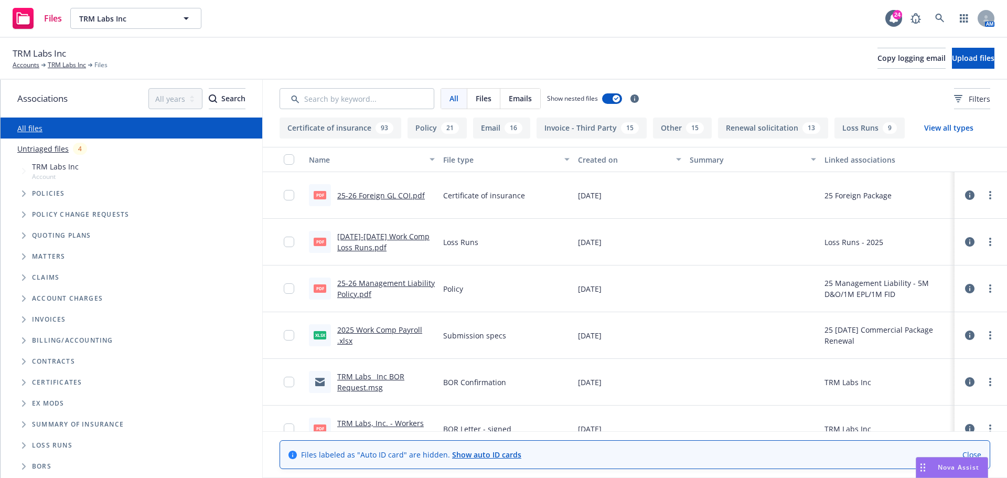
click at [769, 69] on div "TRM Labs Inc Accounts TRM Labs Inc Files Copy logging email Upload files" at bounding box center [504, 58] width 982 height 23
click at [980, 66] on button "Upload files" at bounding box center [973, 58] width 42 height 21
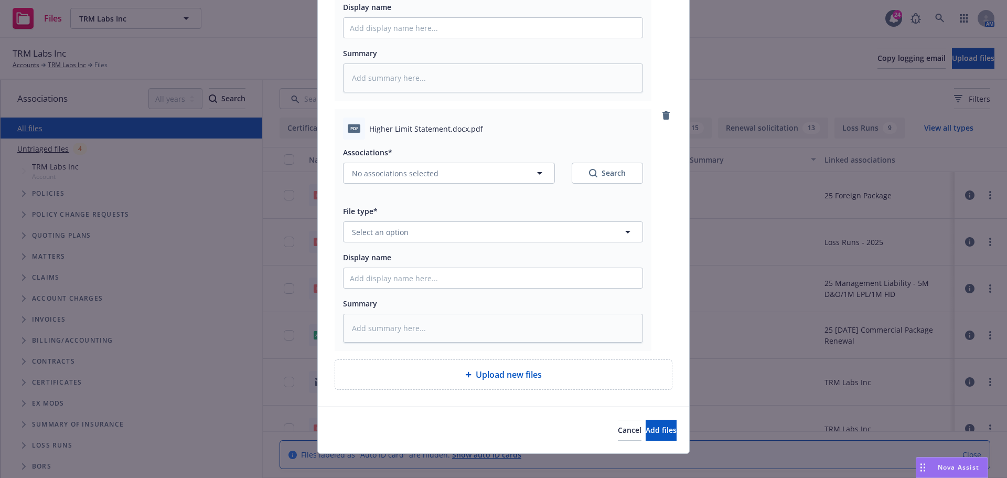
scroll to position [240, 0]
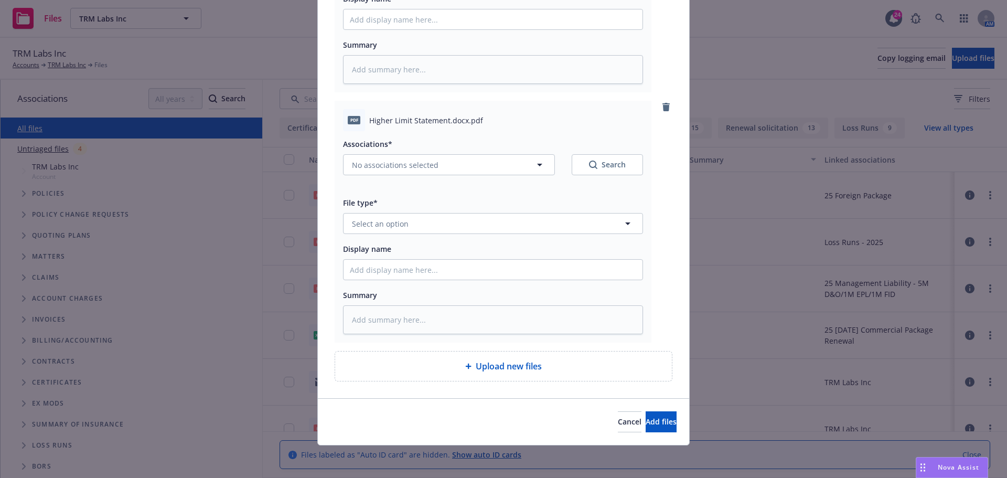
type textarea "x"
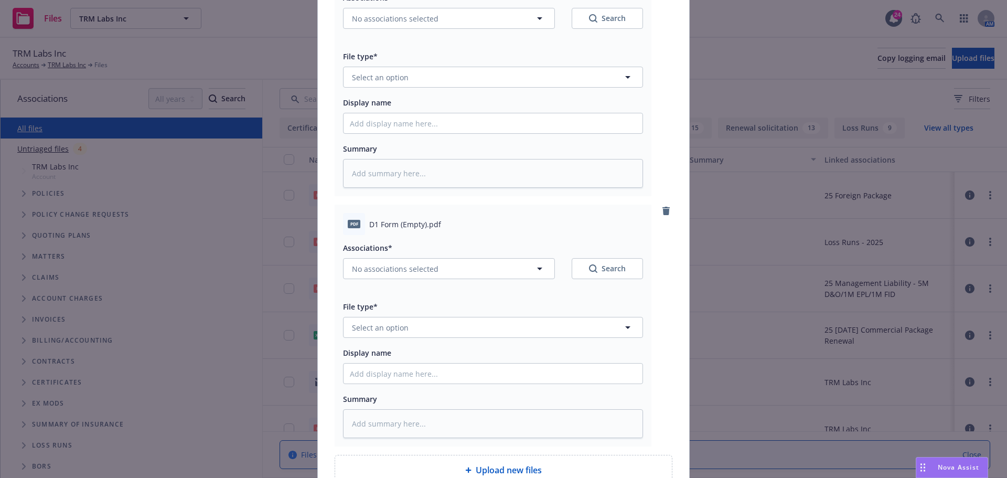
scroll to position [397, 0]
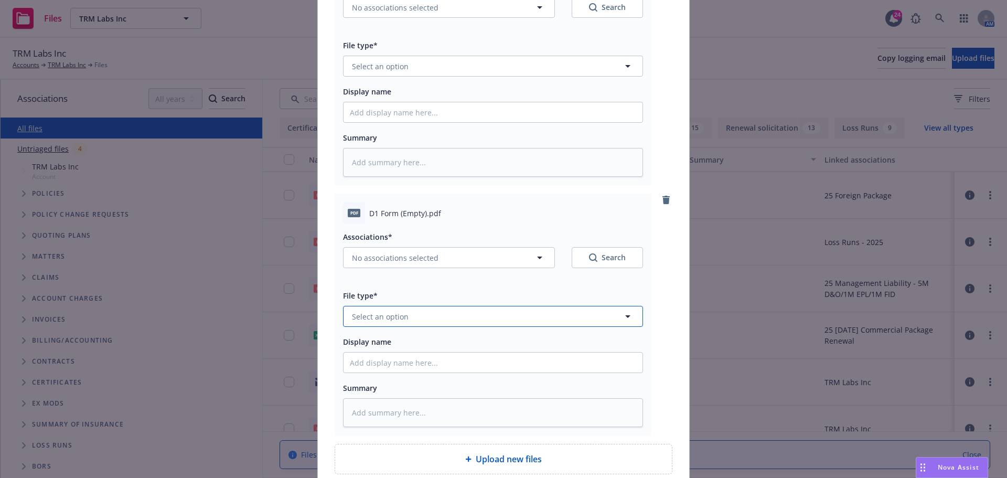
click at [408, 311] on button "Select an option" at bounding box center [493, 316] width 300 height 21
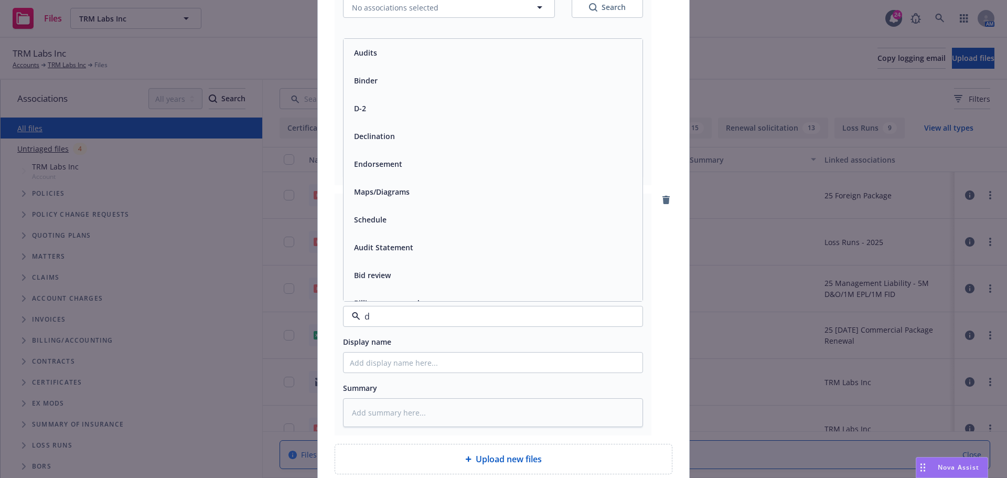
type input "d-"
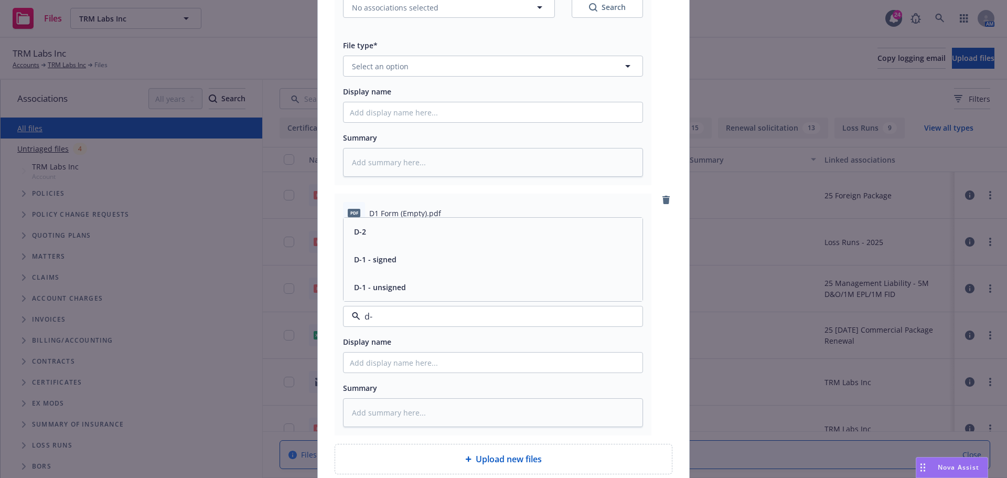
click at [405, 270] on div "D-1 - signed" at bounding box center [493, 259] width 299 height 28
type textarea "x"
type input "20"
type textarea "x"
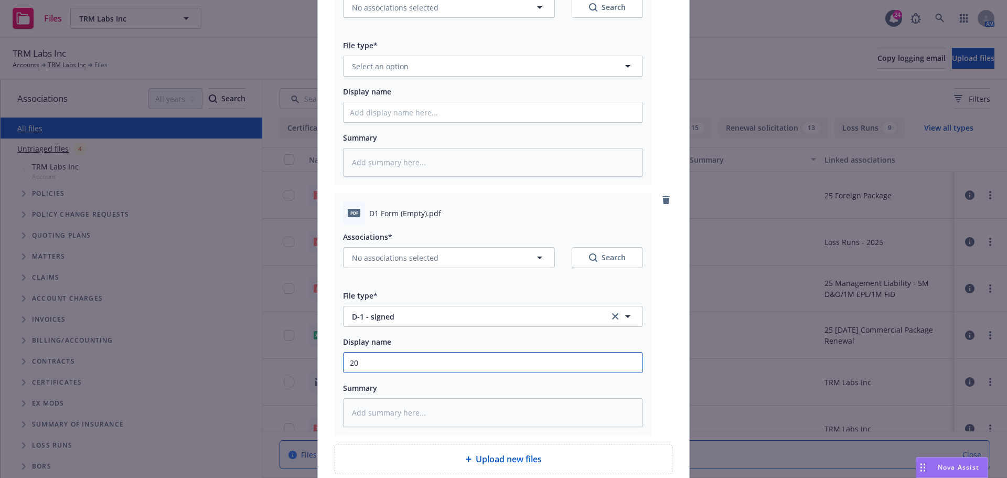
type input "202"
type textarea "x"
type input "2025"
type textarea "x"
type input "2025"
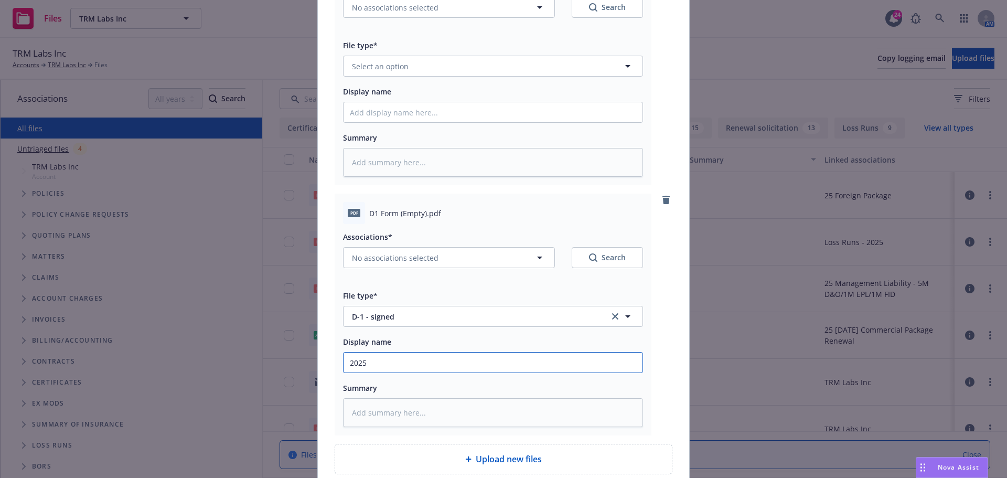
type textarea "x"
type input "2025 S"
type textarea "x"
type input "2025 Si"
type textarea "x"
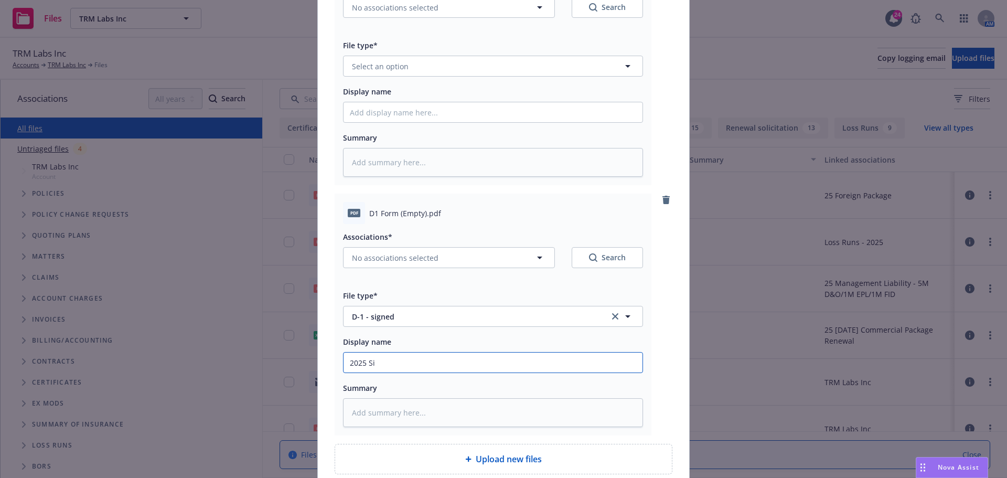
type input "2025 Sig"
type textarea "x"
type input "2025 Sign"
type textarea "x"
type input "2025 Signe"
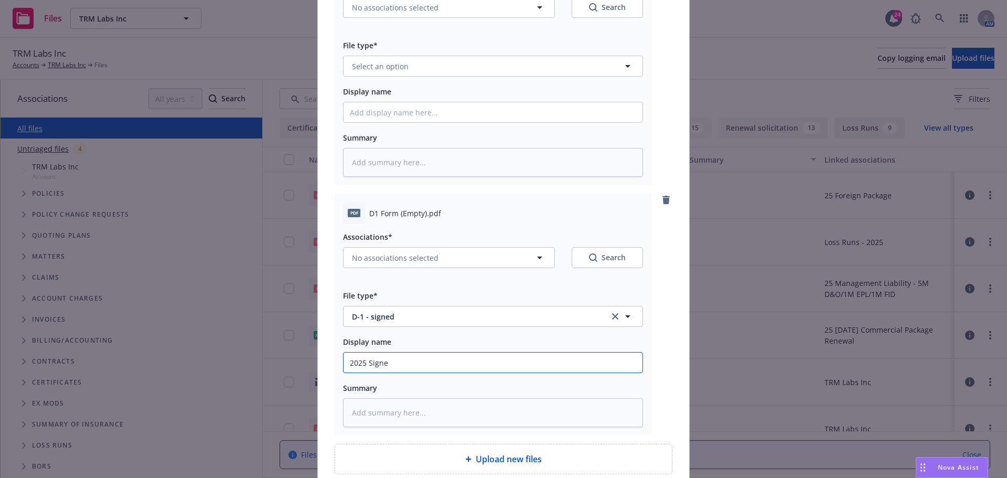
type textarea "x"
type input "2025 Signed"
type textarea "x"
type input "2025 Signed"
type textarea "x"
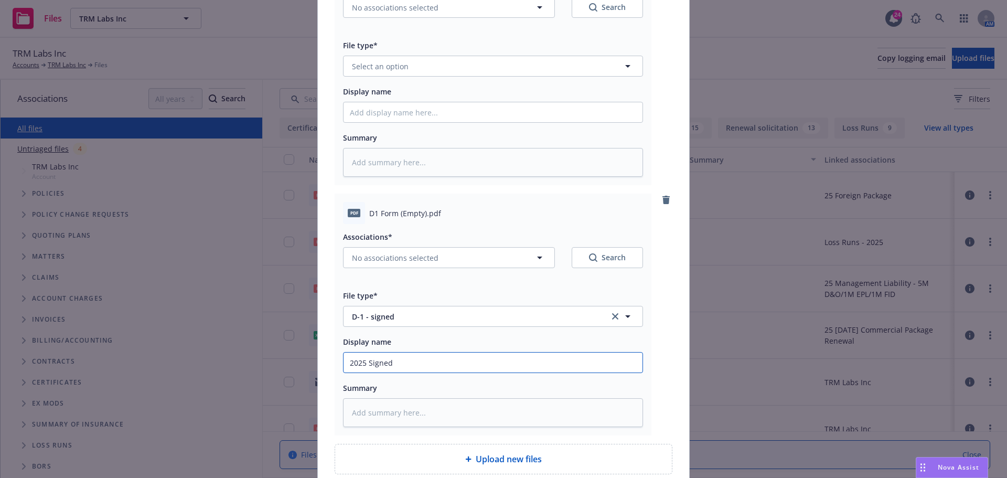
type input "2025 Signed D"
type textarea "x"
type input "2025 Signed D-"
type textarea "x"
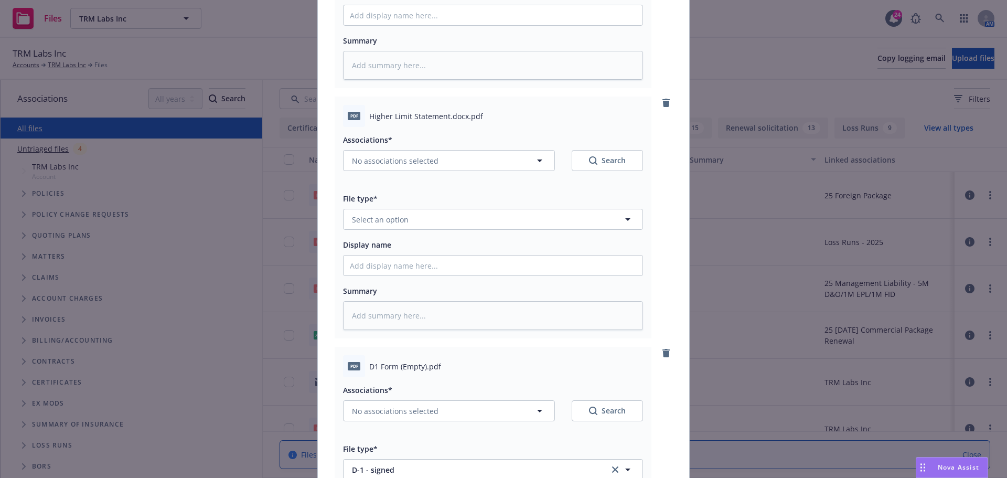
scroll to position [240, 0]
type input "2025 Signed D-1"
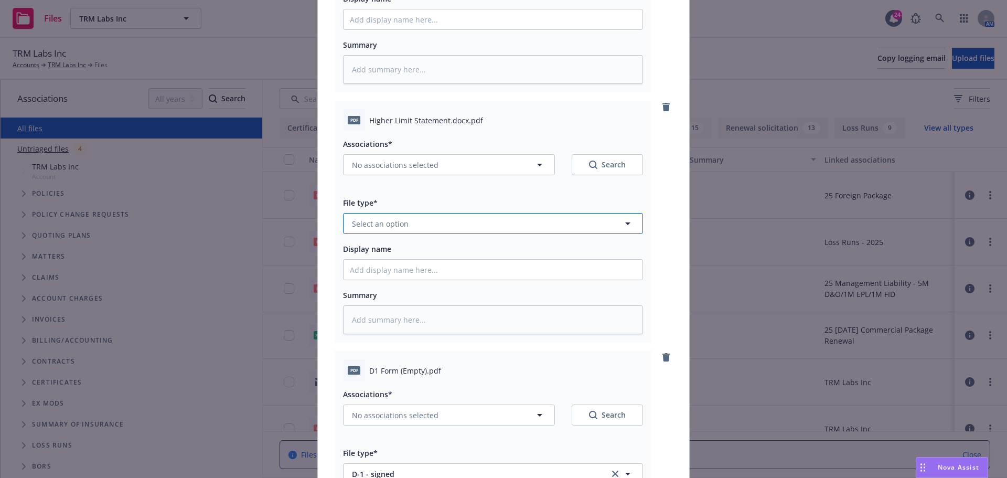
click at [370, 221] on span "Select an option" at bounding box center [380, 223] width 57 height 11
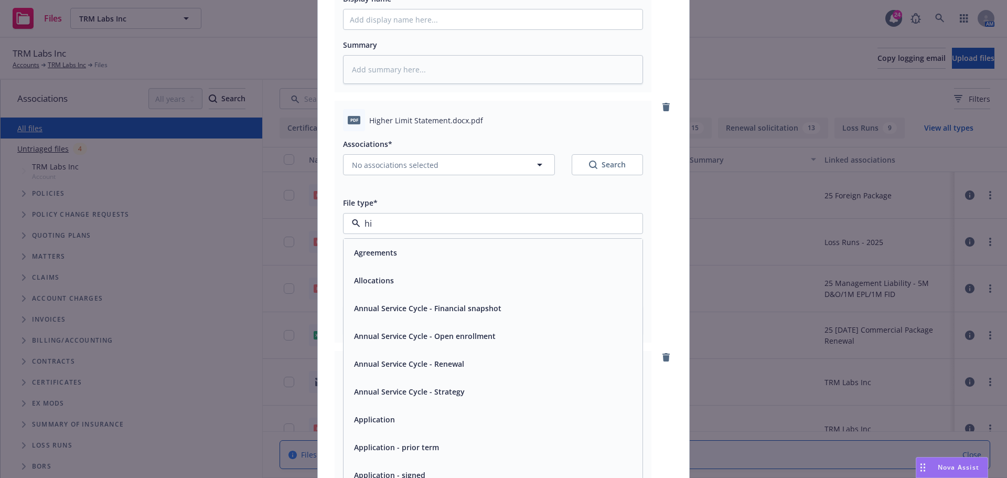
type input "hig"
type textarea "x"
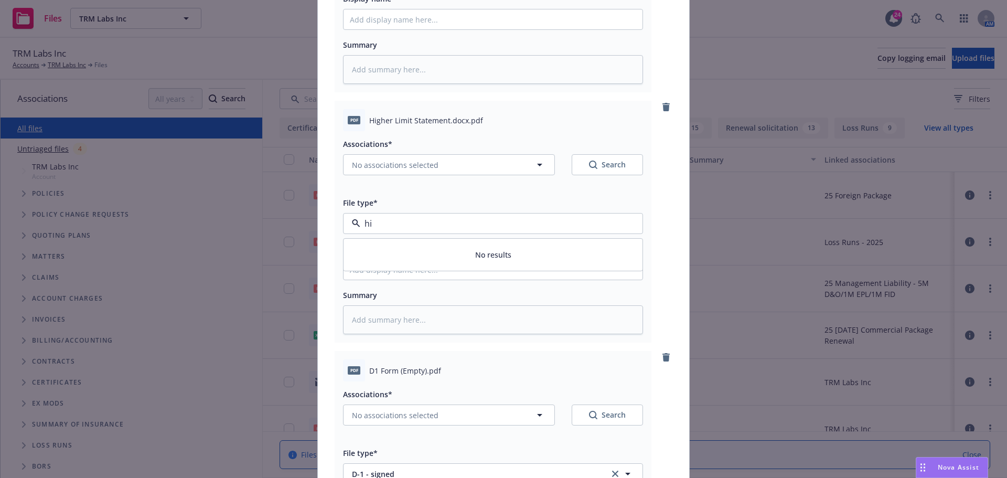
type input "h"
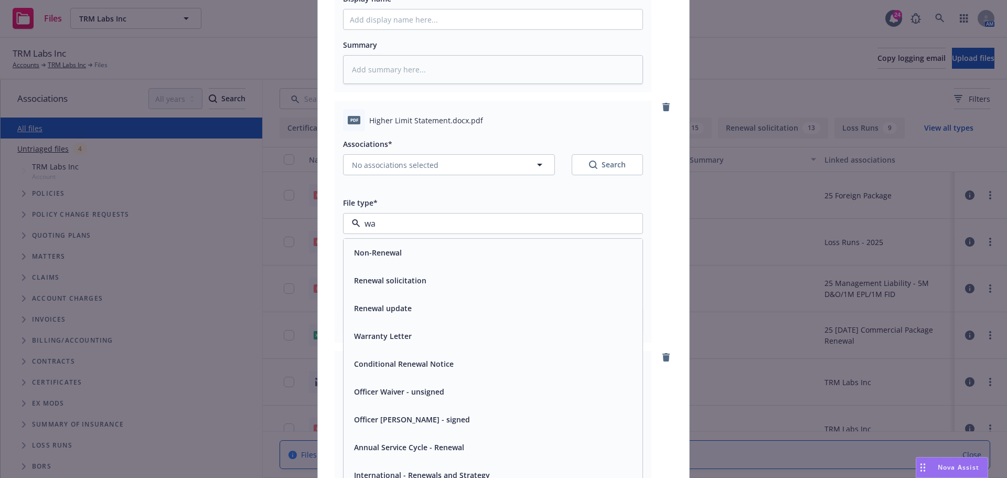
type input "w"
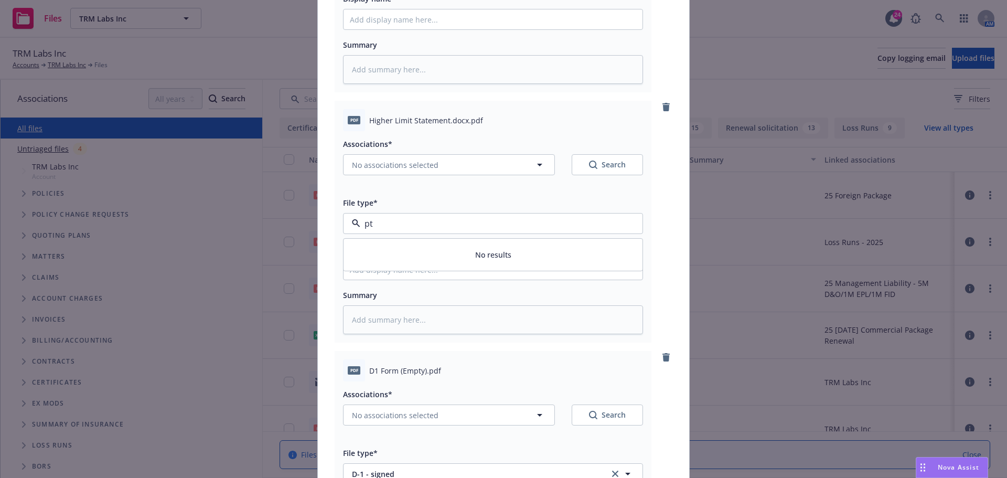
type input "p"
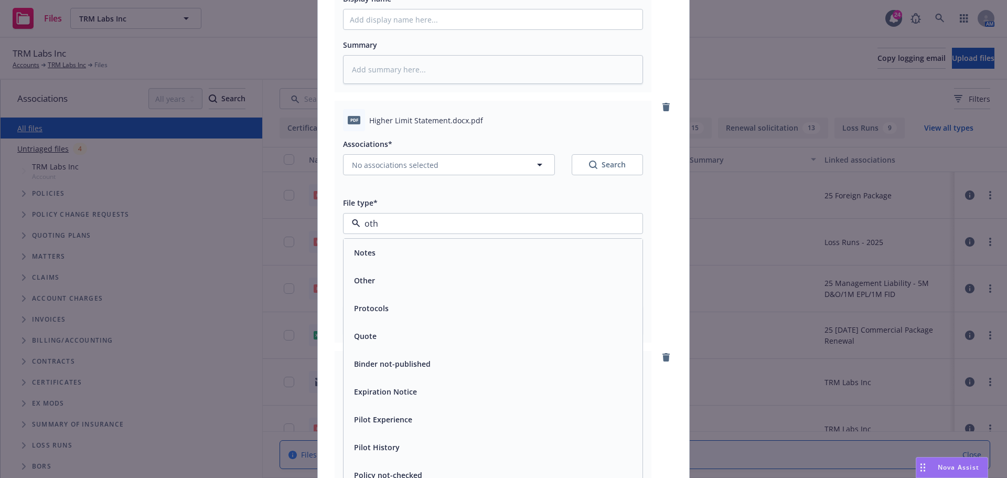
type input "othe"
click at [361, 255] on span "Other" at bounding box center [364, 252] width 21 height 11
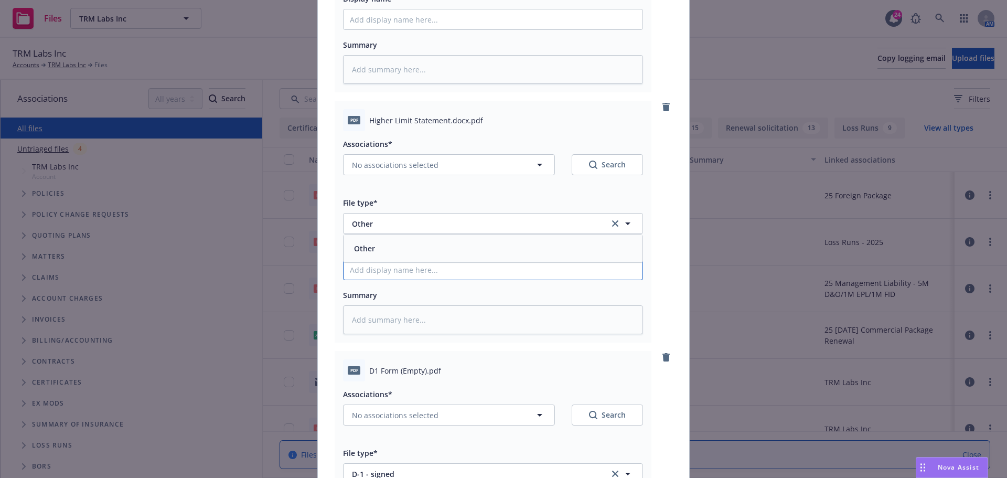
click at [360, 29] on input "Display name" at bounding box center [493, 19] width 299 height 20
type textarea "x"
type input "2"
type textarea "x"
type input "202"
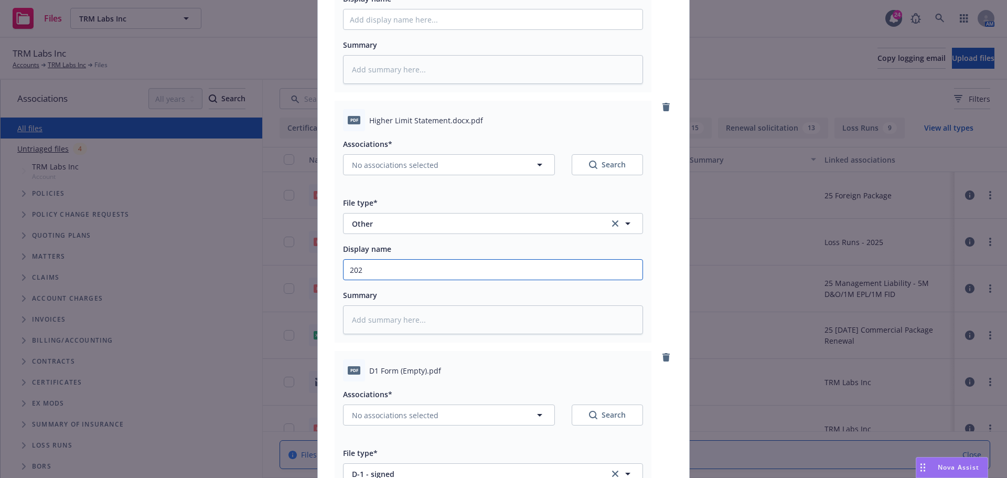
type textarea "x"
type input "2025"
type textarea "x"
type input "2025"
type textarea "x"
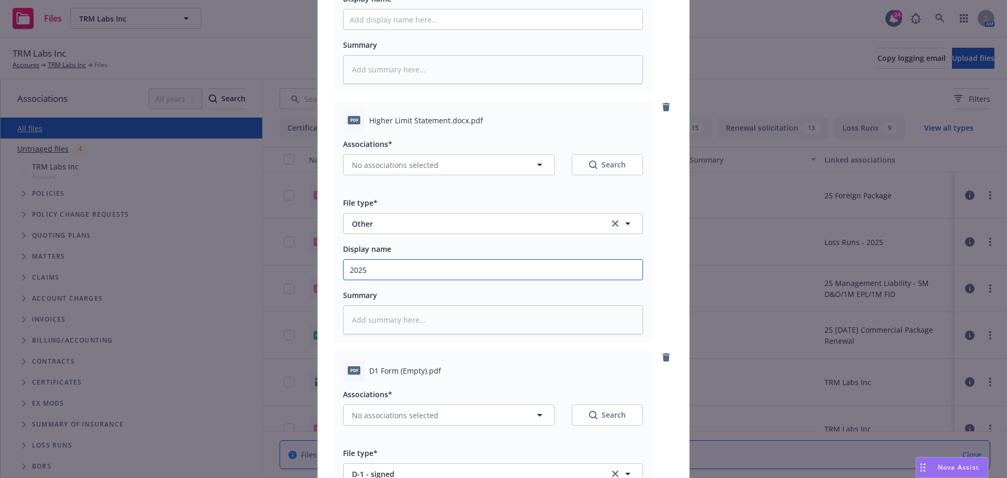
type input "2025 H"
type textarea "x"
type input "2025 Hi"
type textarea "x"
type input "2025 Hig"
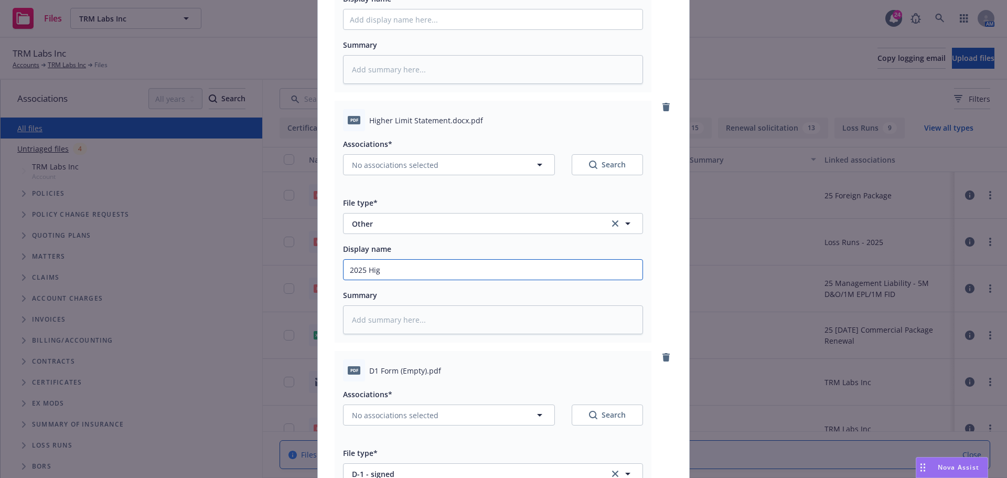
type textarea "x"
type input "2025 High"
type textarea "x"
type input "2025 Highe"
type textarea "x"
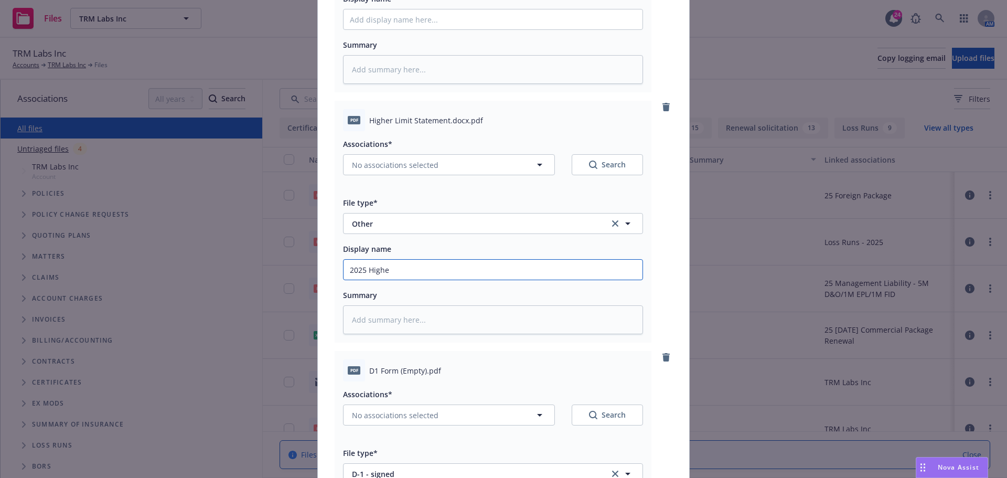
type input "2025 Higher"
type textarea "x"
type input "2025 Higher"
type textarea "x"
type input "2025 Higher l"
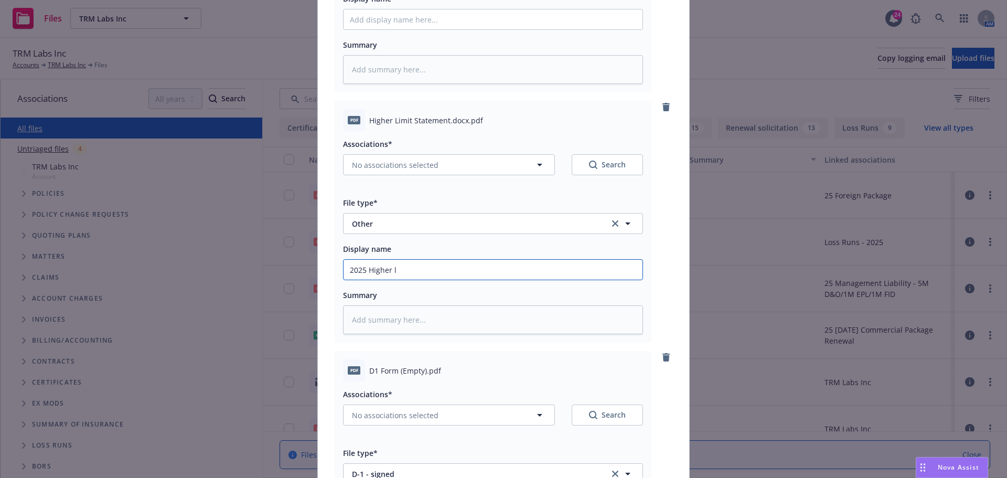
type textarea "x"
type input "2025 Higher li"
type textarea "x"
type input "2025 Higher lim"
type textarea "x"
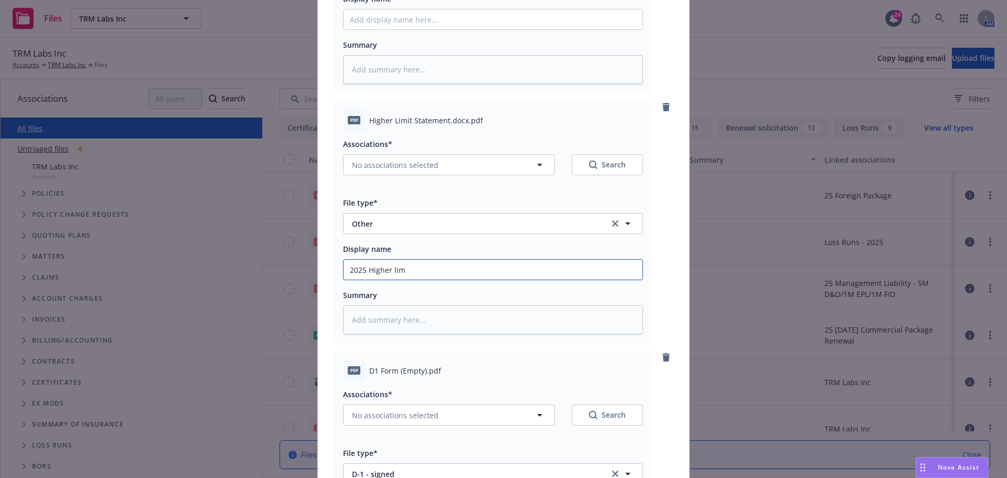
type input "2025 Higher limi"
type textarea "x"
type input "2025 Higher limit"
type textarea "x"
type input "2025 Higher limits"
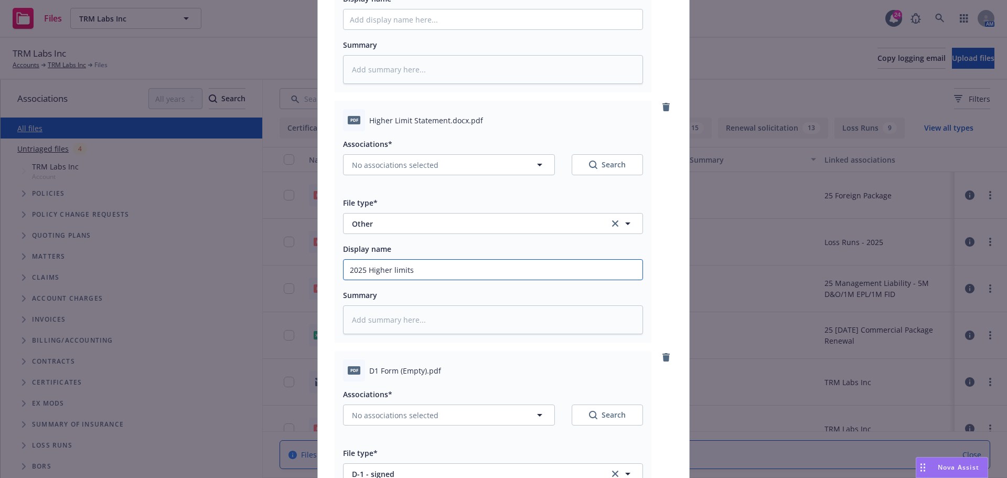
type textarea "x"
type input "2025 Higher limits"
type textarea "x"
type input "2025 Higher limits s"
type textarea "x"
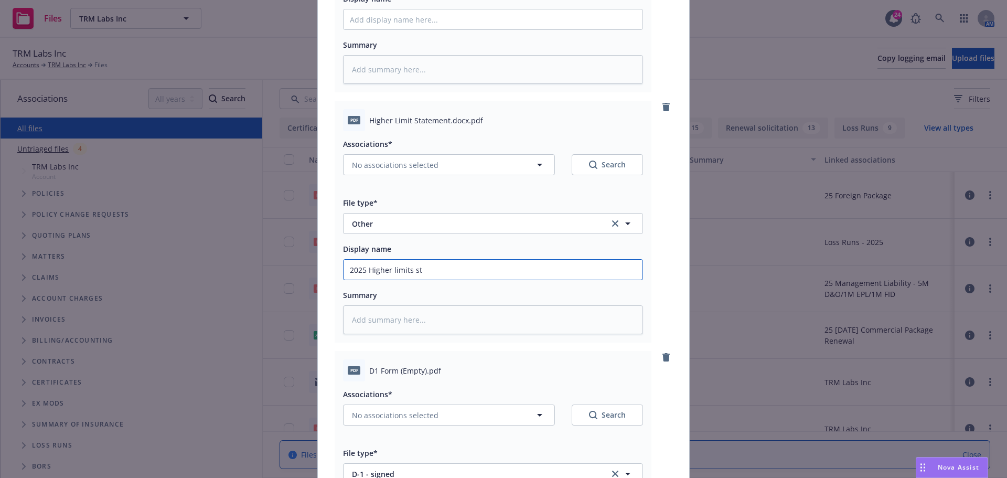
type input "2025 Higher limits sta"
type textarea "x"
type input "2025 Higher limits stat"
type textarea "x"
type input "2025 Higher limits state"
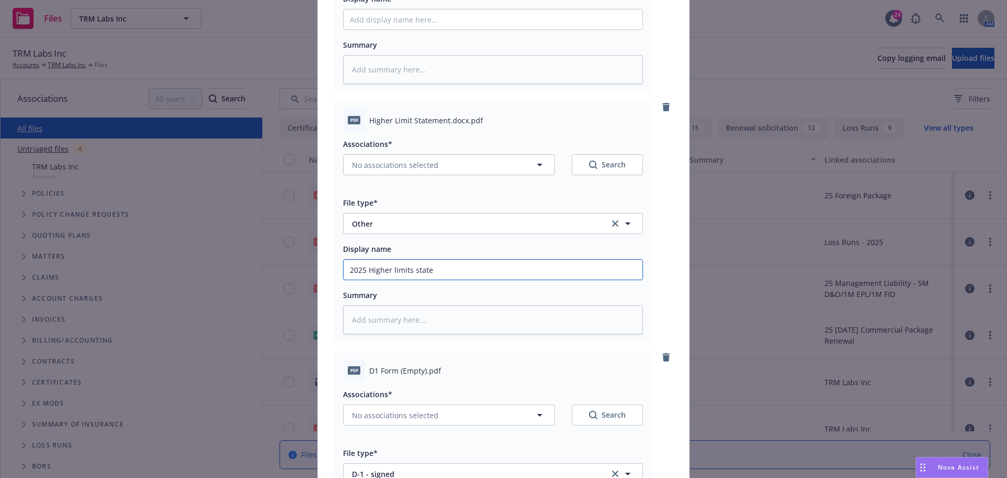
type textarea "x"
type input "2025 Higher limits statem"
type textarea "x"
type input "2025 Higher limits stateme"
type textarea "x"
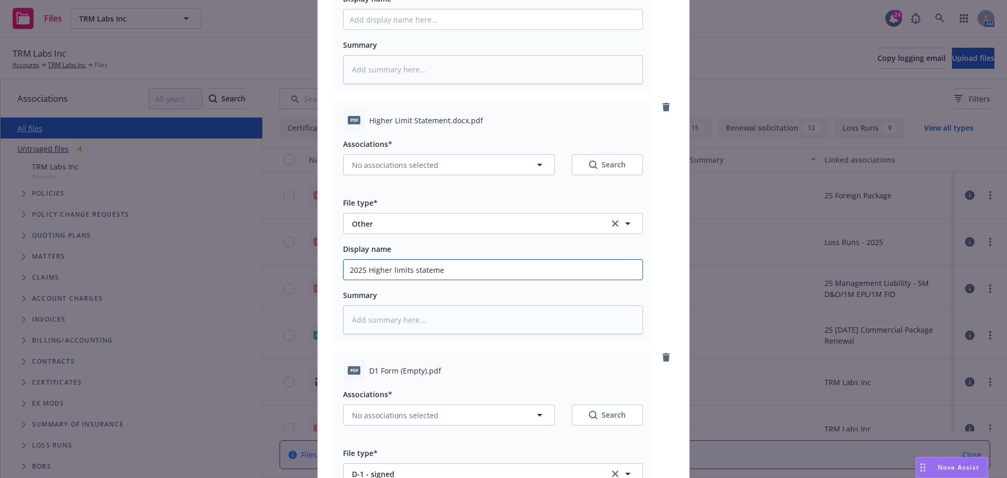
type input "2025 Higher limits statemen"
type textarea "x"
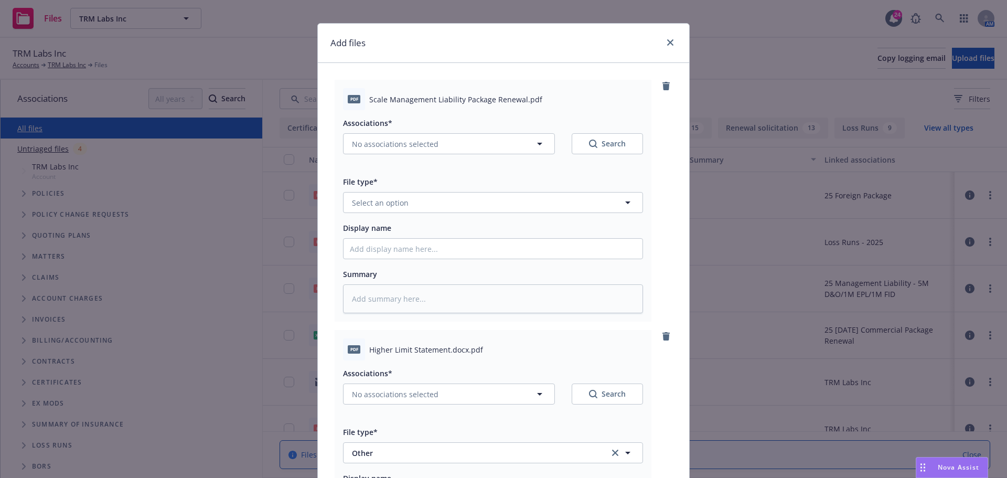
scroll to position [0, 0]
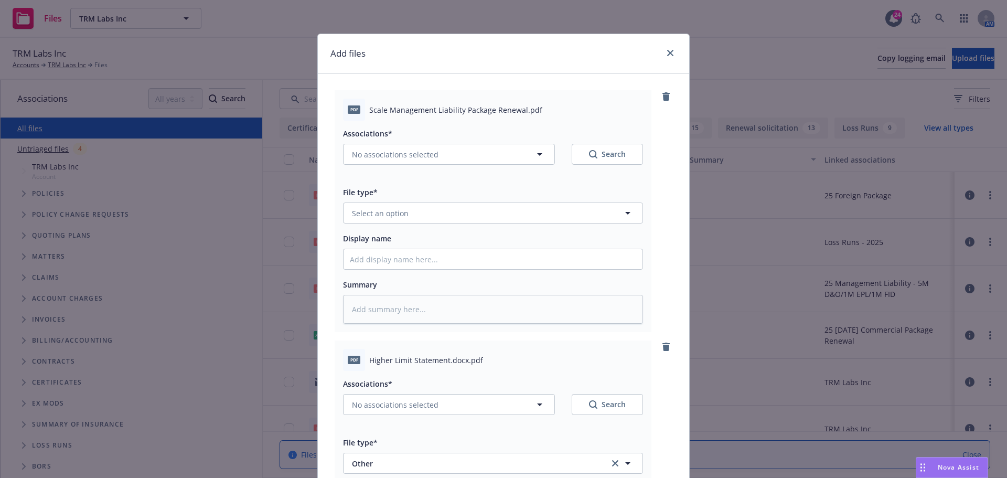
type input "2025 Higher limits statement"
click at [370, 215] on span "Select an option" at bounding box center [380, 213] width 57 height 11
type input "applica"
click at [399, 271] on span "Application - signed" at bounding box center [389, 269] width 71 height 11
drag, startPoint x: 380, startPoint y: 256, endPoint x: 337, endPoint y: 277, distance: 47.4
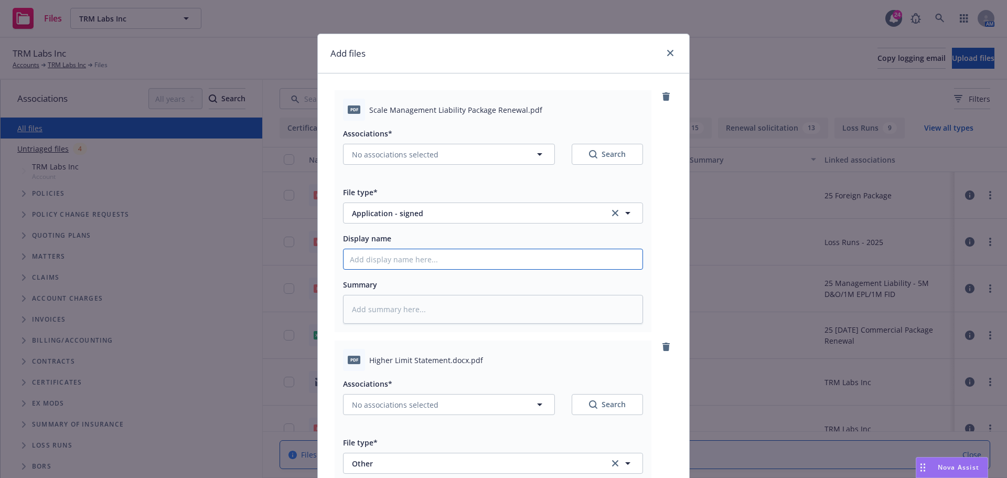
click at [380, 256] on input "Display name" at bounding box center [493, 259] width 299 height 20
type textarea "x"
type input "2"
type textarea "x"
type input "20"
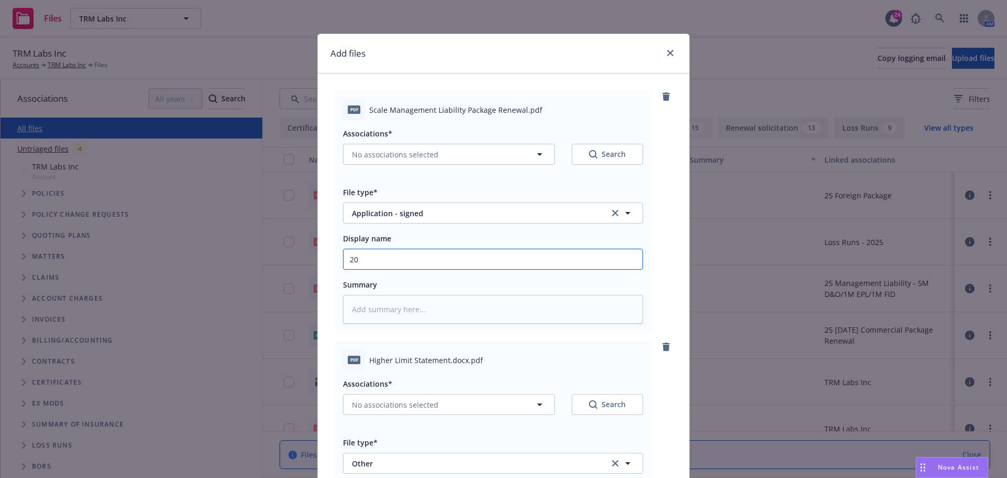
type textarea "x"
type input "202"
type textarea "x"
type input "2025"
type textarea "x"
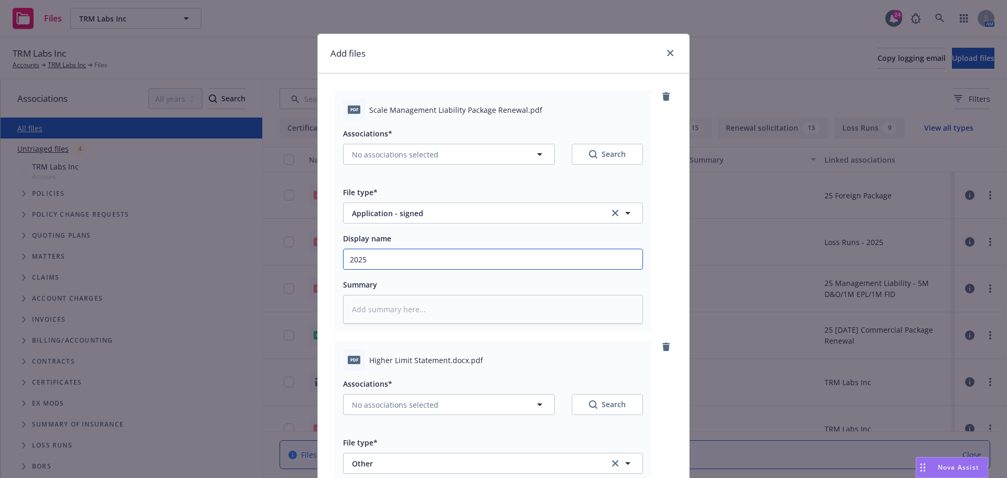
type input "2025"
type textarea "x"
type input "2025 E"
type textarea "x"
type input "2025 EX"
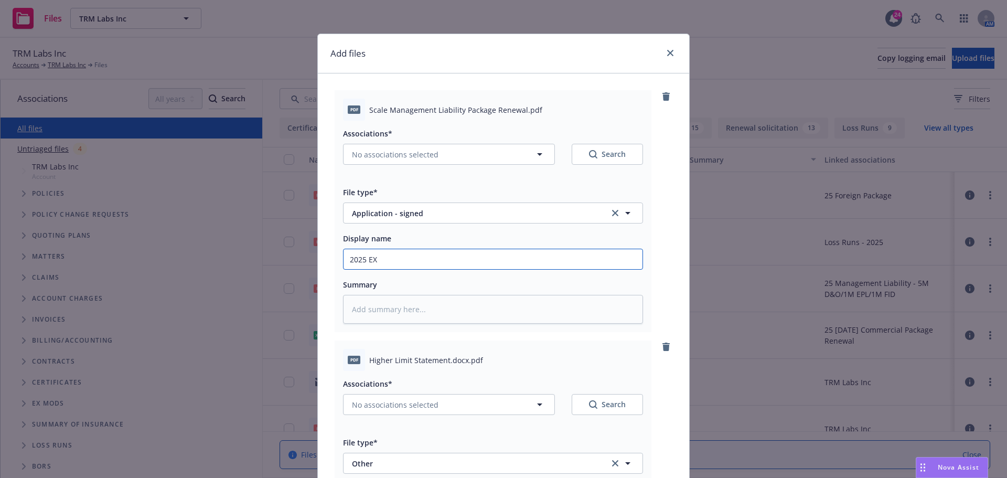
type textarea "x"
type input "2025 EXR"
type textarea "x"
type input "2025 EXRK"
type textarea "x"
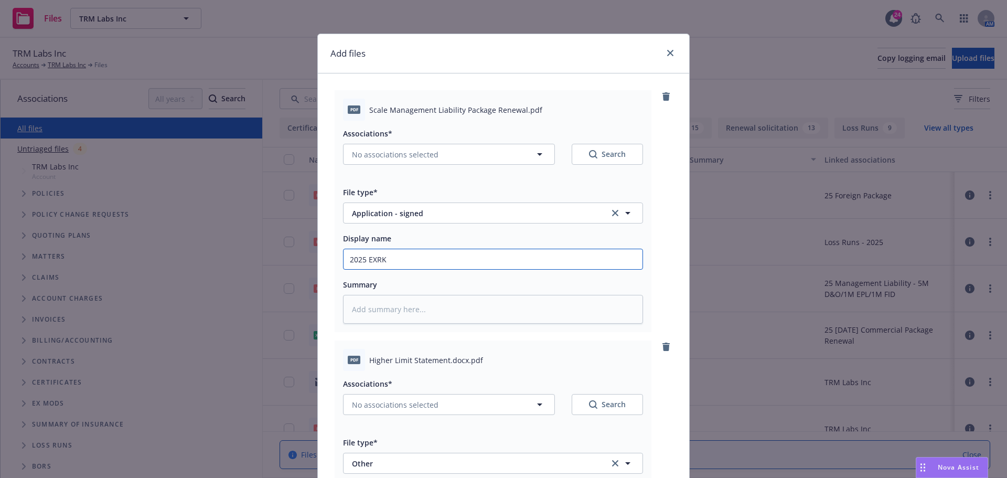
type input "2025 EXRK"
type textarea "x"
type input "2025 EXRK S"
type textarea "x"
type input "2025 EXRK Si"
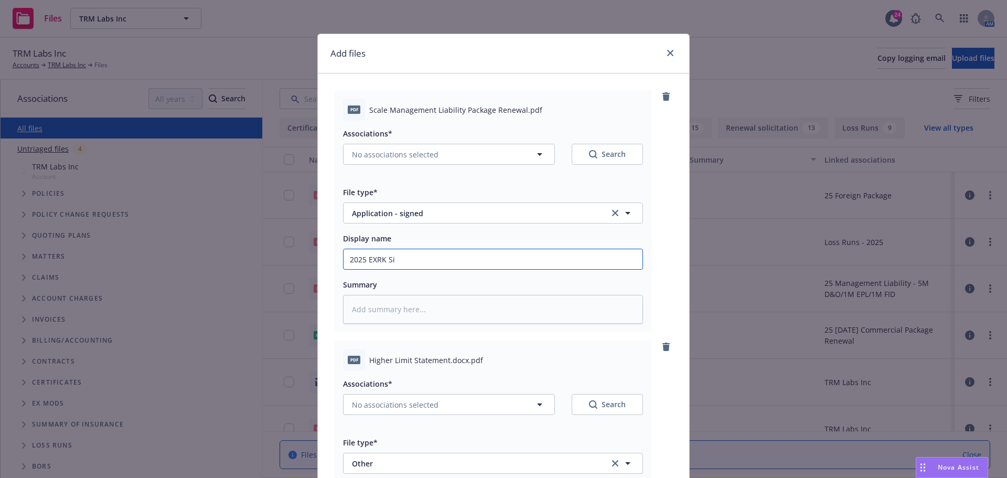
type textarea "x"
type input "2025 EXRK Sig"
type textarea "x"
type input "2025 EXRK Sign"
type textarea "x"
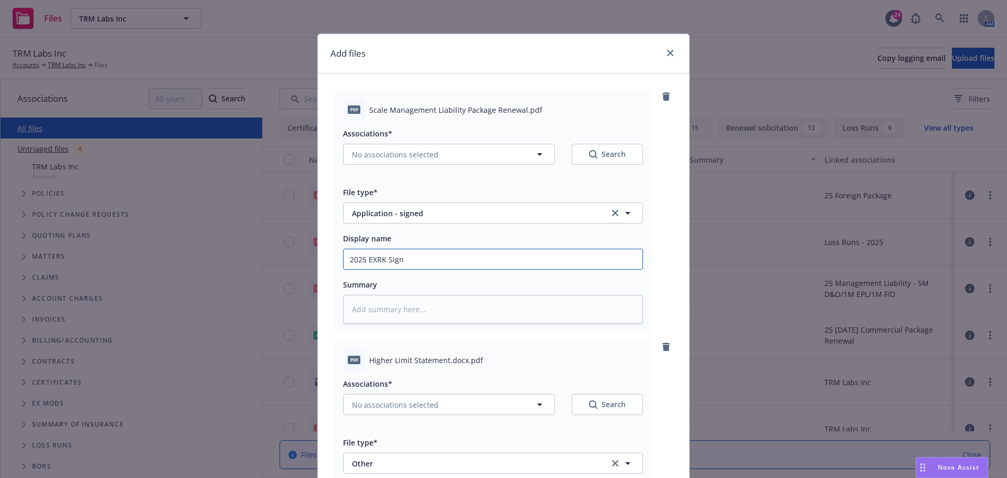
type input "2025 EXRK Signe"
type textarea "x"
type input "2025 EXRK Signed"
type textarea "x"
type input "2025 EXRK Signed"
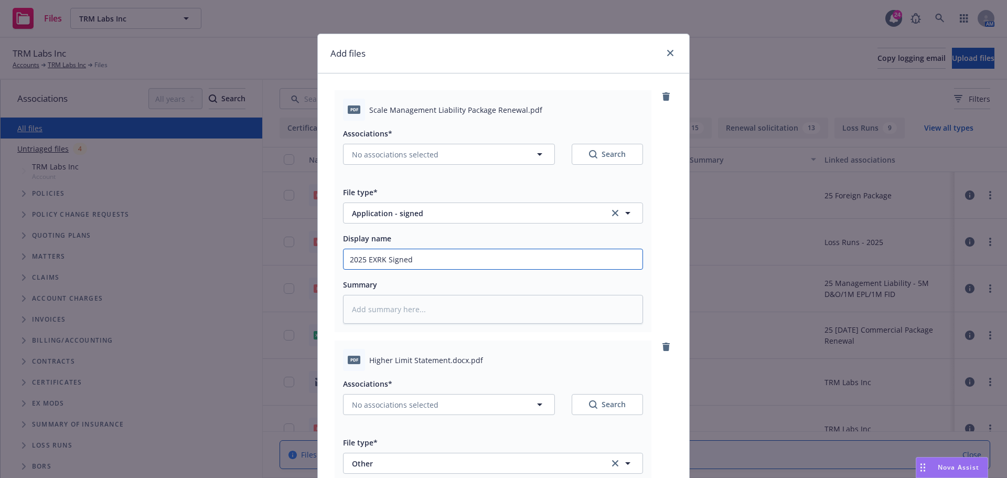
type textarea "x"
type input "2025 EXRK Signed A"
type textarea "x"
type input "2025 EXRK Signed Ap"
type textarea "x"
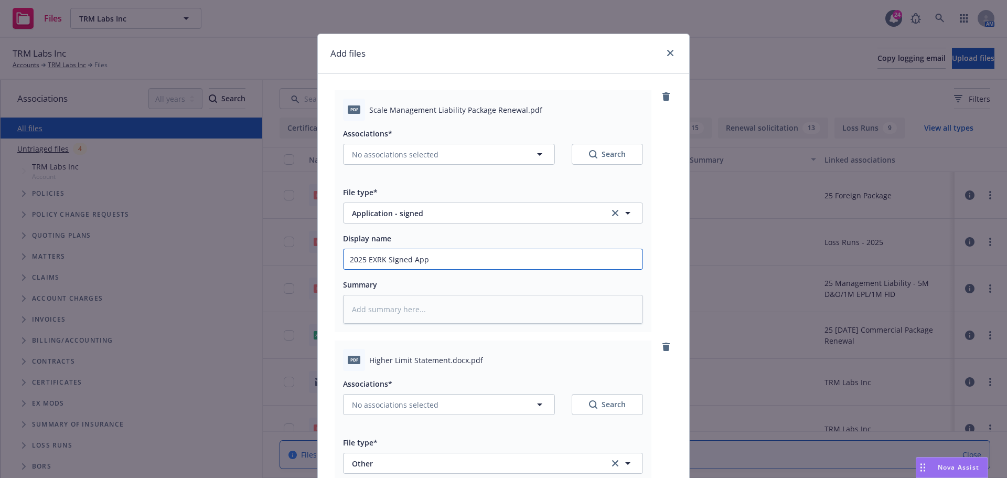
type input "2025 EXRK Signed Appl"
type textarea "x"
type input "2025 EXRK Signed Appl;"
type textarea "x"
type input "2025 EXRK Signed Appl;i"
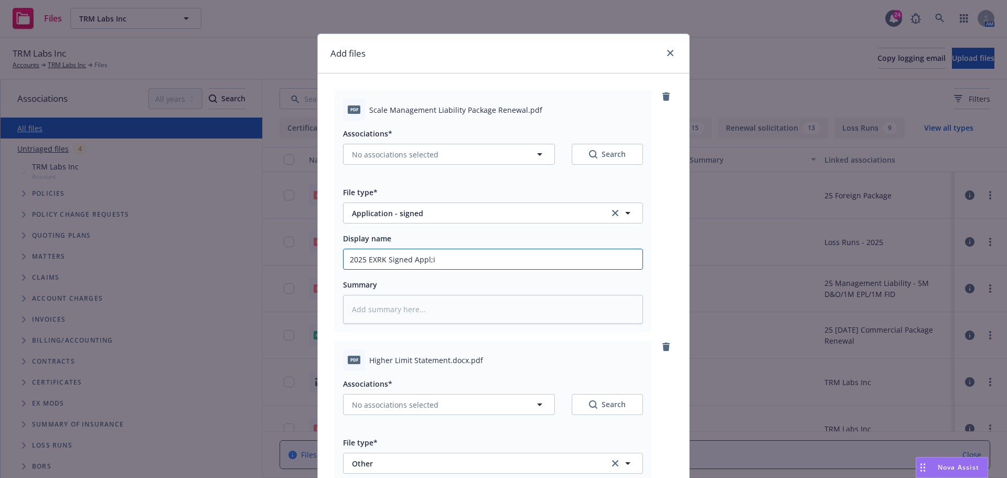
type textarea "x"
type input "2025 EXRK Signed Appl;ic"
type textarea "x"
type input "2025 EXRK Signed Appl;ica"
type textarea "x"
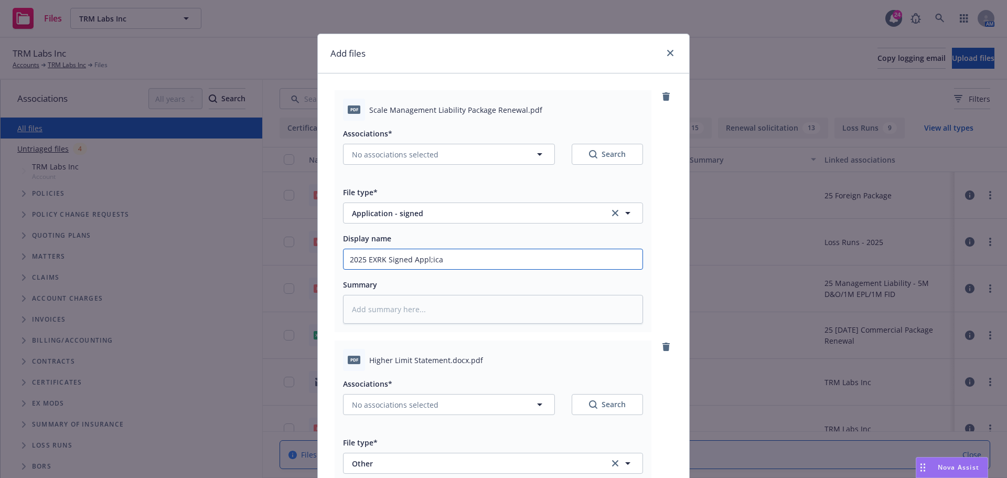
type input "2025 EXRK Signed Appl;ic"
type textarea "x"
type input "2025 EXRK Signed Appl;i"
type textarea "x"
type input "2025 EXRK Signed Appl;"
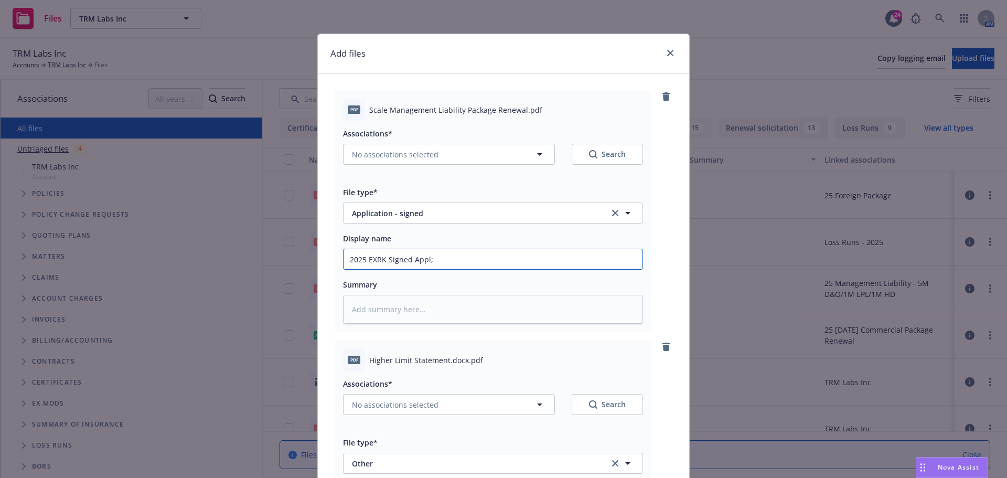
type textarea "x"
type input "2025 EXRK Signed Appl"
type textarea "x"
type input "2025 EXRK Signed Appli"
type textarea "x"
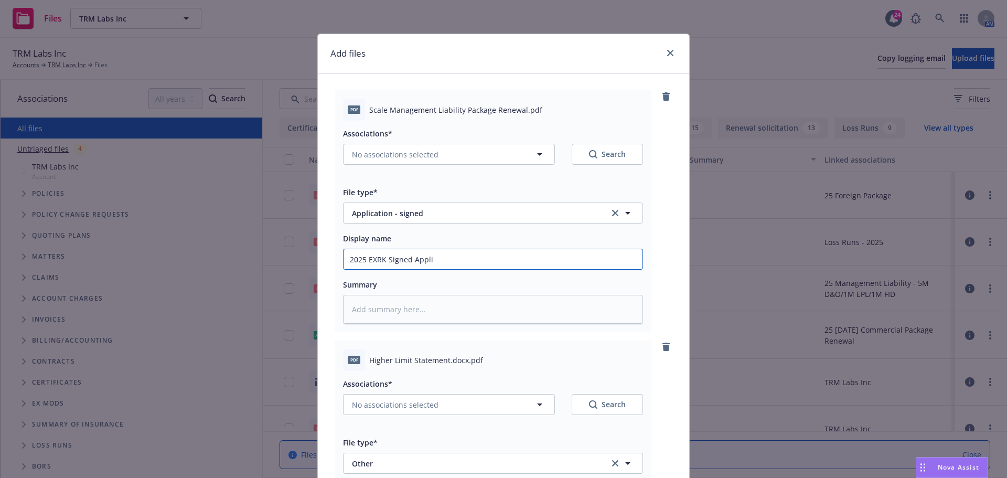
type input "2025 EXRK Signed Applic"
type textarea "x"
type input "2025 EXRK Signed Applica"
type textarea "x"
type input "2025 EXRK Signed Applicat"
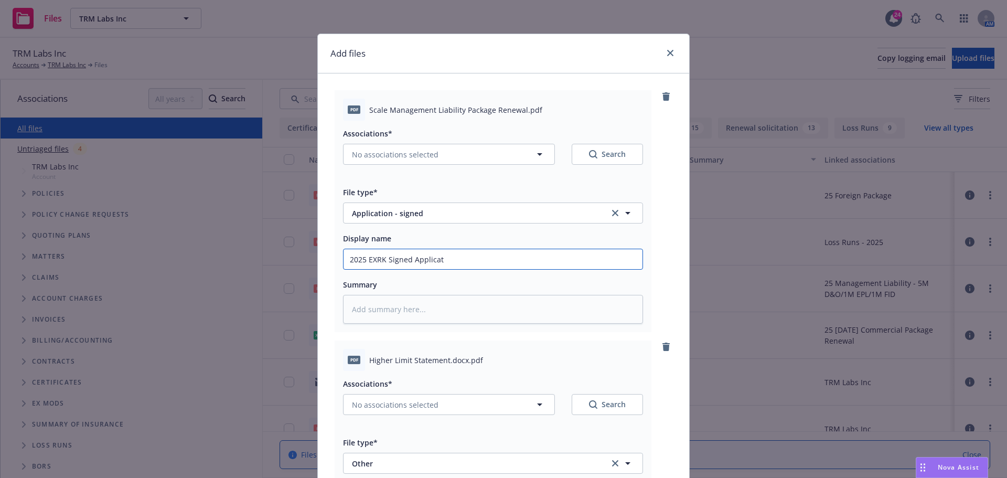
type textarea "x"
type input "2025 EXRK Signed Applicati"
type textarea "x"
type input "2025 EXRK Signed Application"
type textarea "x"
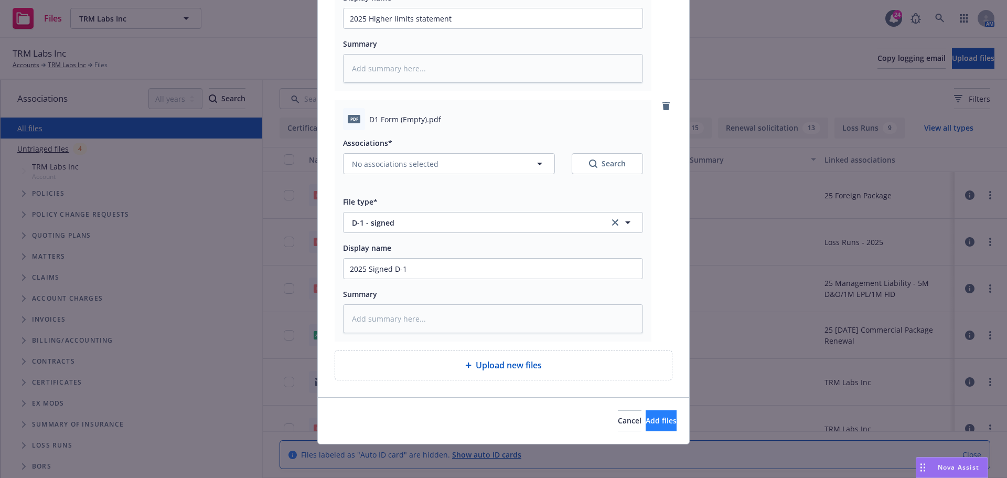
type input "2025 EXRK Signed Application"
click at [646, 427] on button "Add files" at bounding box center [661, 420] width 31 height 21
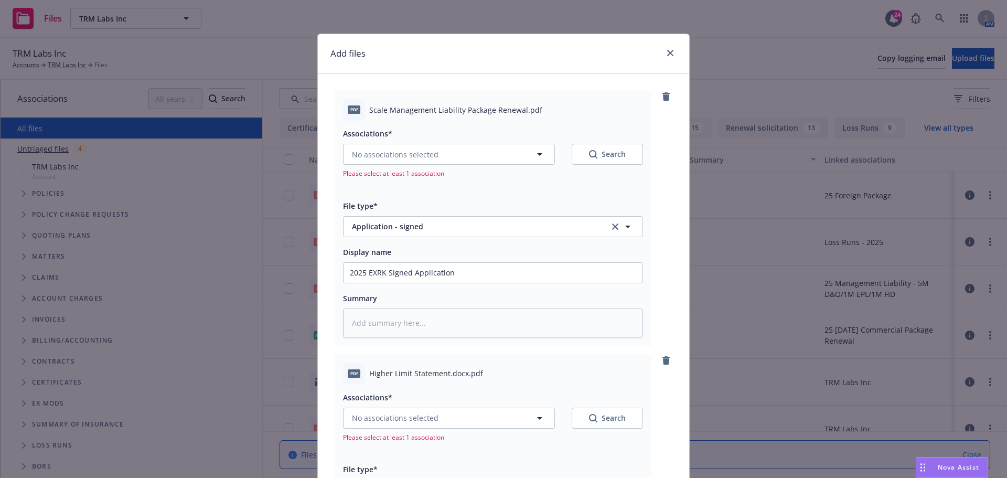
click at [404, 168] on div "No associations selected Search Please select at least 1 association" at bounding box center [493, 161] width 300 height 34
click at [404, 159] on span "No associations selected" at bounding box center [395, 154] width 87 height 11
type textarea "x"
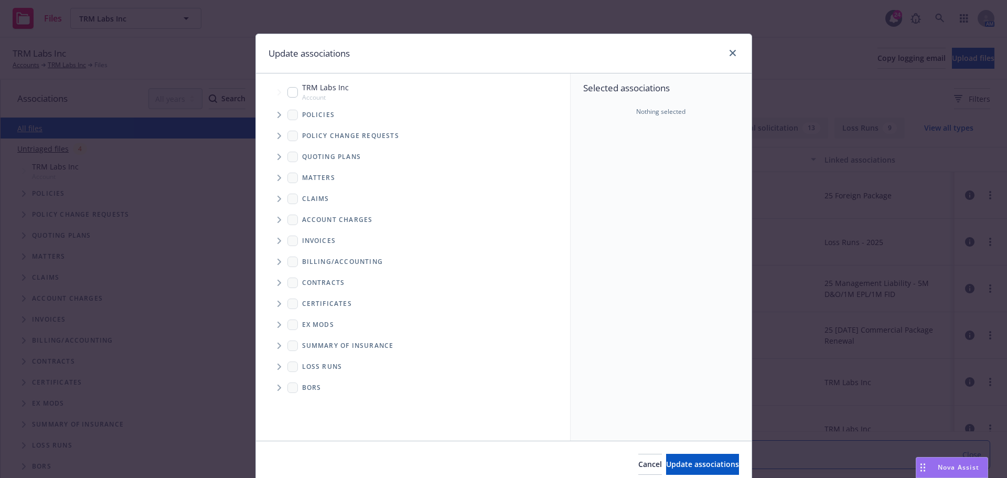
click at [272, 157] on span "Tree Example" at bounding box center [279, 156] width 17 height 17
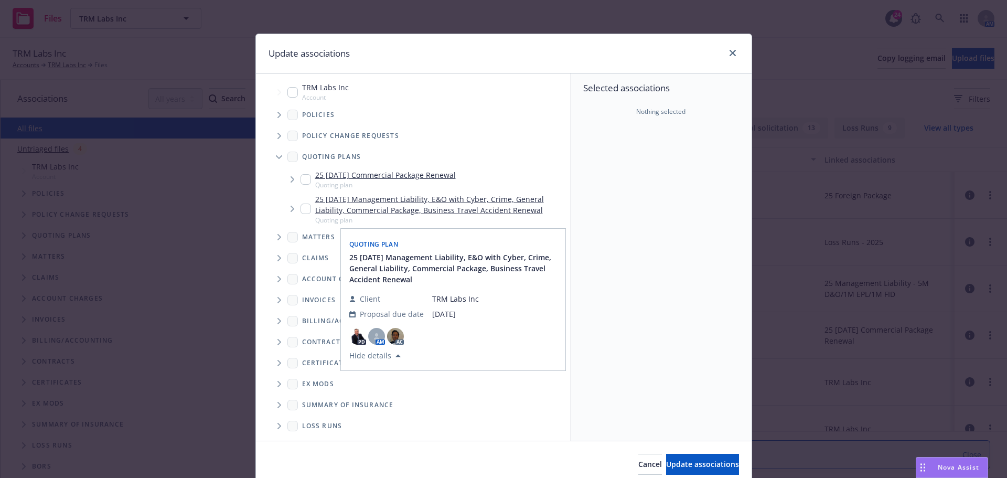
click at [301, 209] on input "Tree Example" at bounding box center [306, 209] width 10 height 10
checkbox input "true"
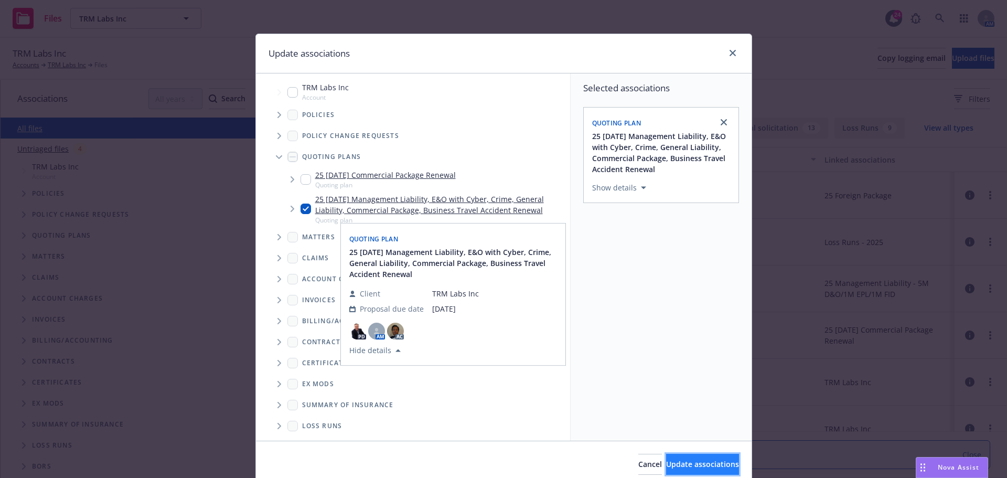
click at [666, 458] on button "Update associations" at bounding box center [702, 464] width 73 height 21
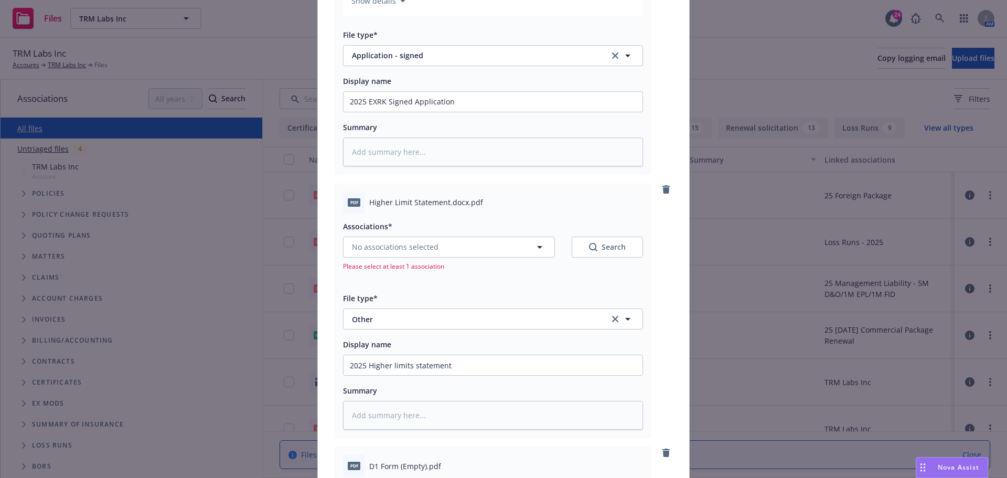
scroll to position [262, 0]
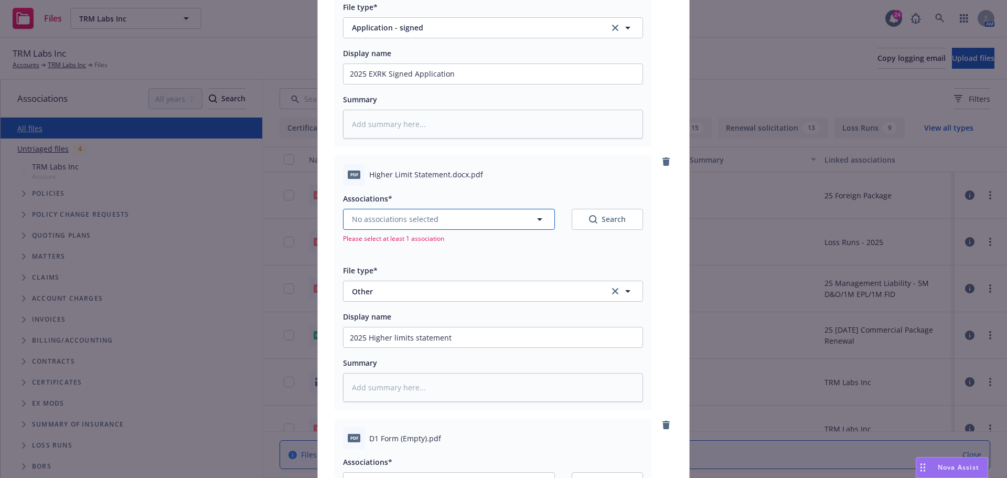
click at [470, 222] on button "No associations selected" at bounding box center [449, 219] width 212 height 21
type textarea "x"
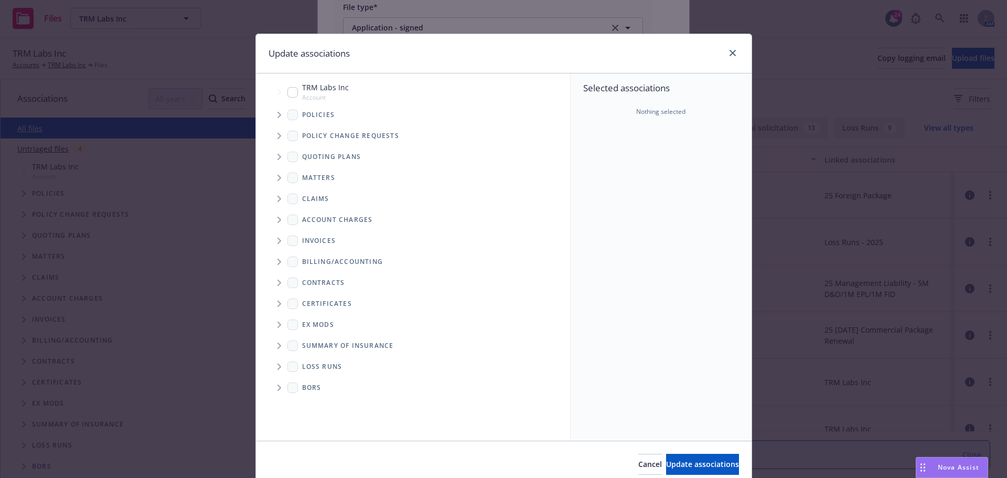
click at [273, 159] on span "Tree Example" at bounding box center [279, 156] width 17 height 17
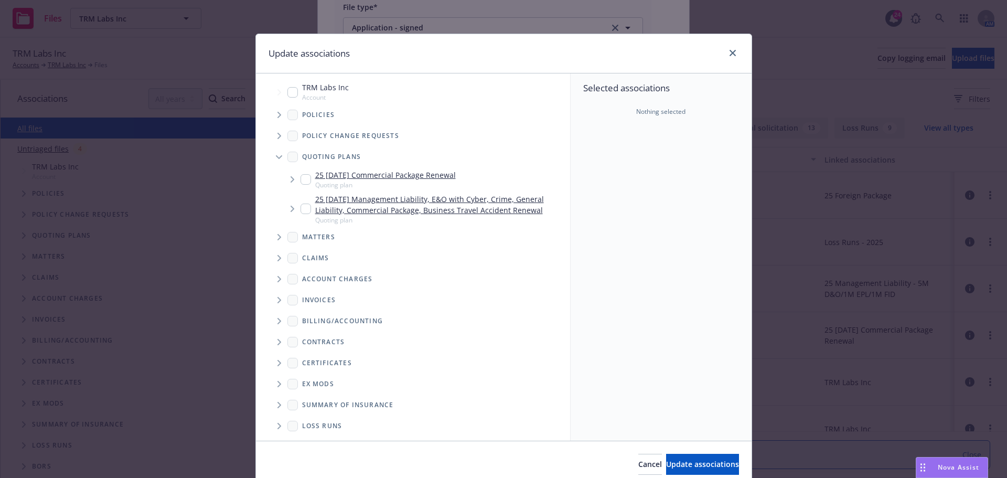
click at [301, 211] on input "Tree Example" at bounding box center [306, 209] width 10 height 10
checkbox input "true"
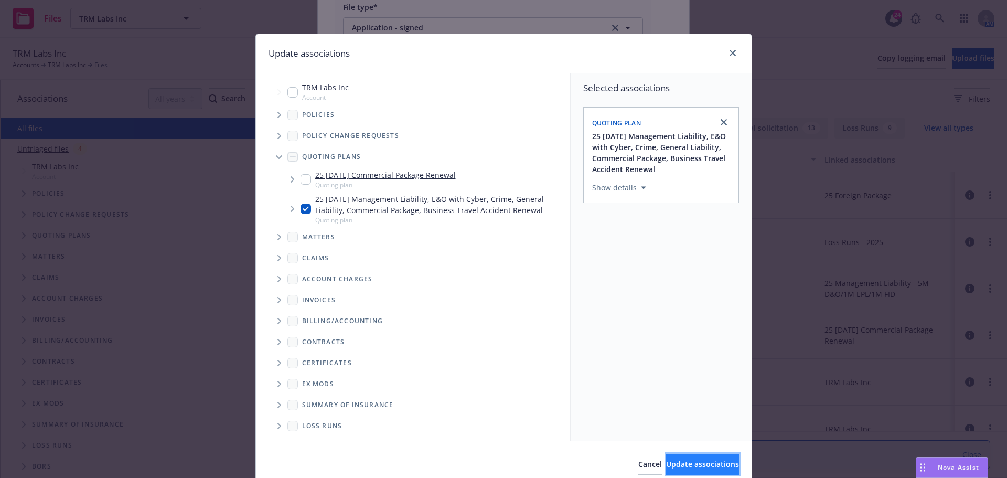
click at [666, 457] on button "Update associations" at bounding box center [702, 464] width 73 height 21
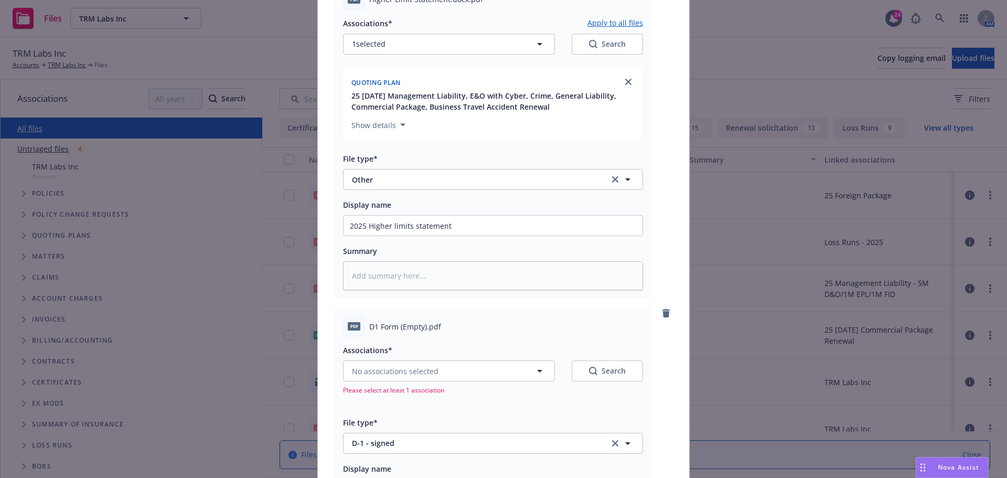
scroll to position [577, 0]
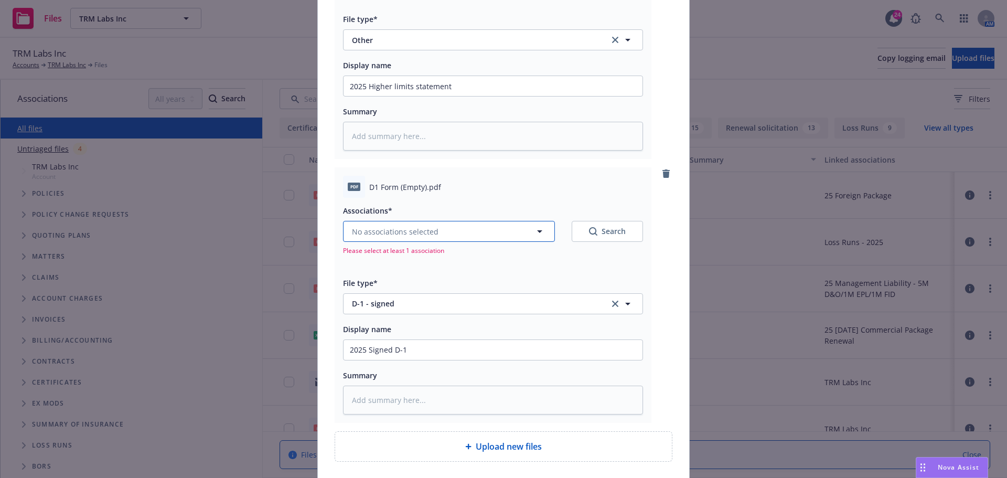
click at [431, 230] on span "No associations selected" at bounding box center [395, 231] width 87 height 11
type textarea "x"
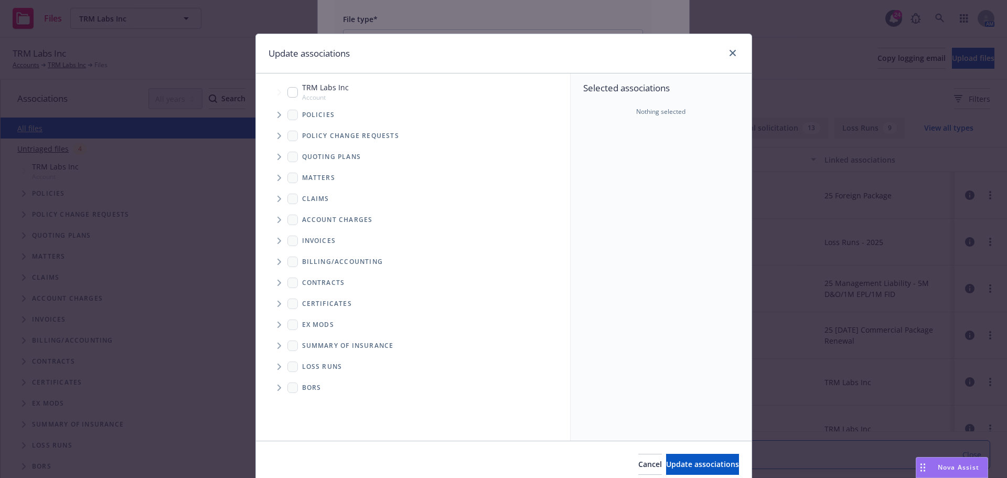
click at [277, 155] on icon "Tree Example" at bounding box center [279, 157] width 4 height 6
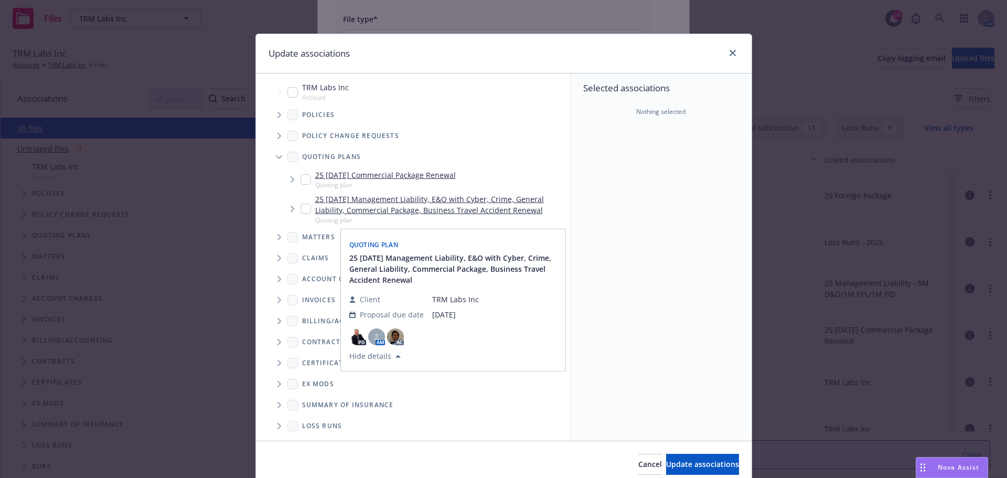
click at [304, 207] on input "Tree Example" at bounding box center [306, 209] width 10 height 10
checkbox input "true"
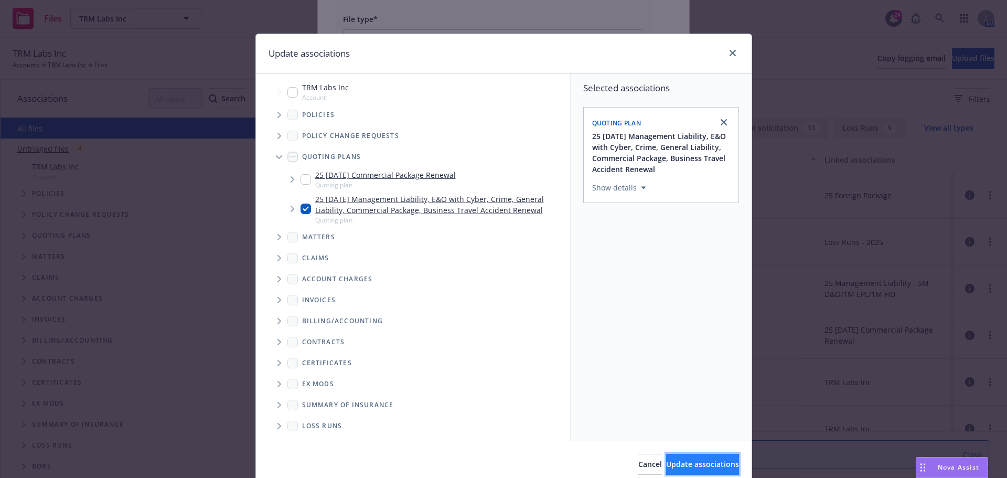
click at [666, 455] on button "Update associations" at bounding box center [702, 464] width 73 height 21
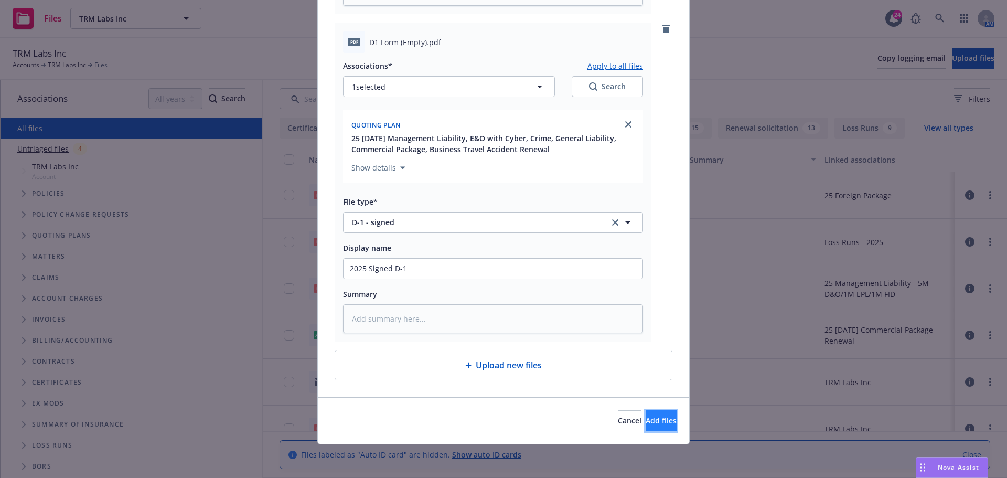
click at [646, 417] on button "Add files" at bounding box center [661, 420] width 31 height 21
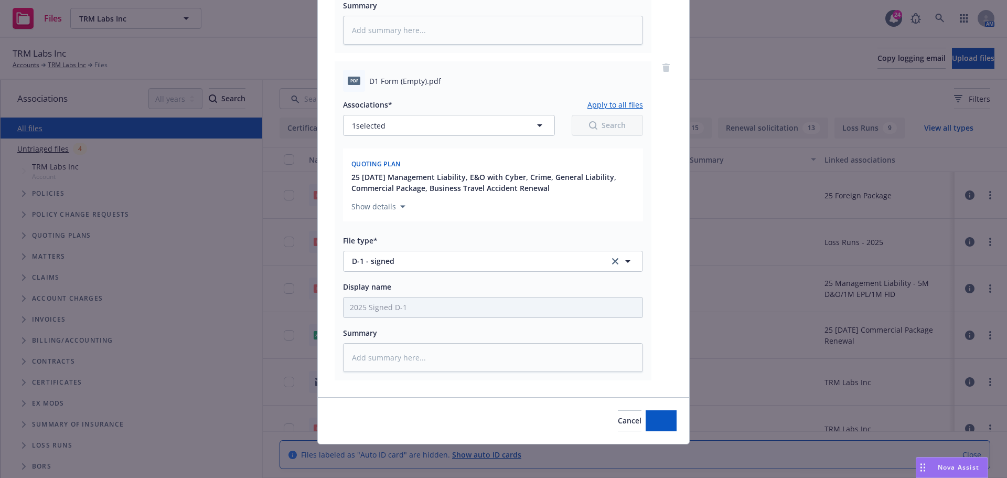
scroll to position [683, 0]
type textarea "x"
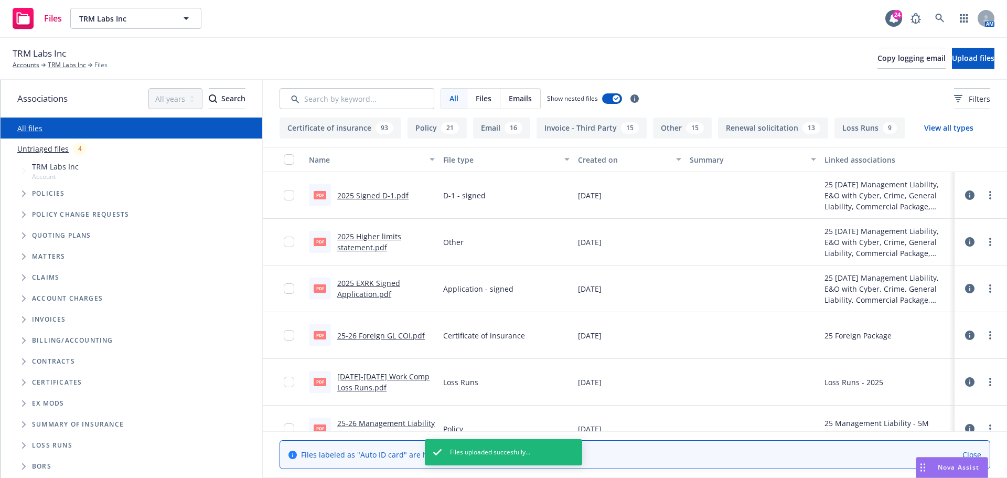
click at [504, 41] on div "TRM Labs Inc Accounts TRM Labs Inc Files Copy logging email Upload files" at bounding box center [503, 59] width 1007 height 42
